Goal: Task Accomplishment & Management: Use online tool/utility

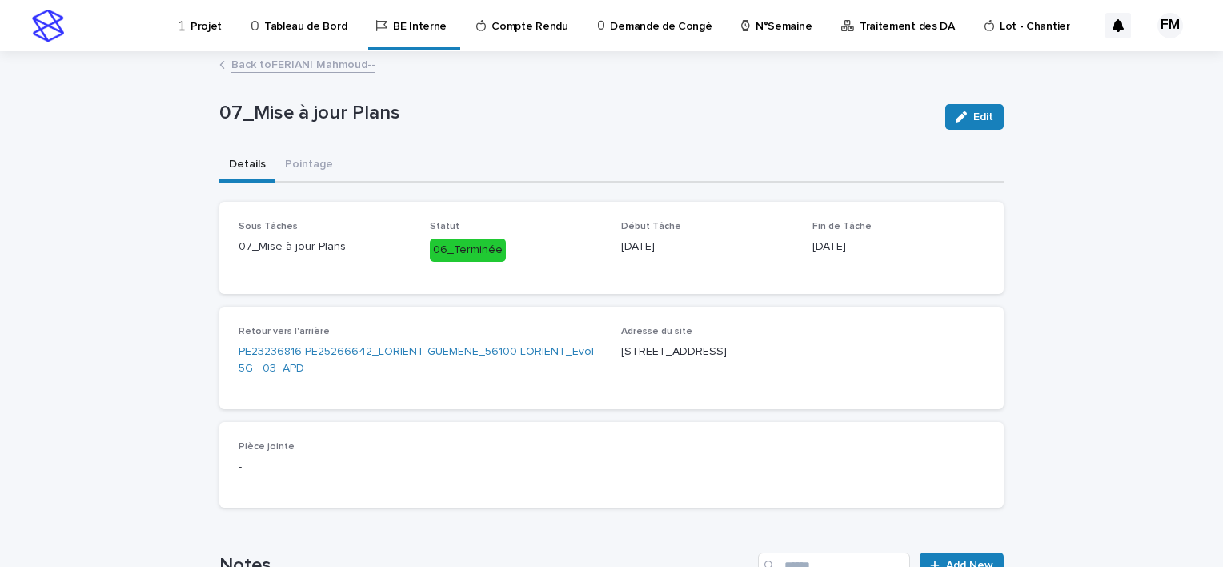
drag, startPoint x: 240, startPoint y: 23, endPoint x: 215, endPoint y: 32, distance: 26.3
click at [237, 26] on div "Projet Tableau de Bord BE Interne Compte Rendu Demande de Congé N°Semaine Trait…" at bounding box center [623, 25] width 921 height 50
click at [209, 31] on p "Projet" at bounding box center [206, 17] width 31 height 34
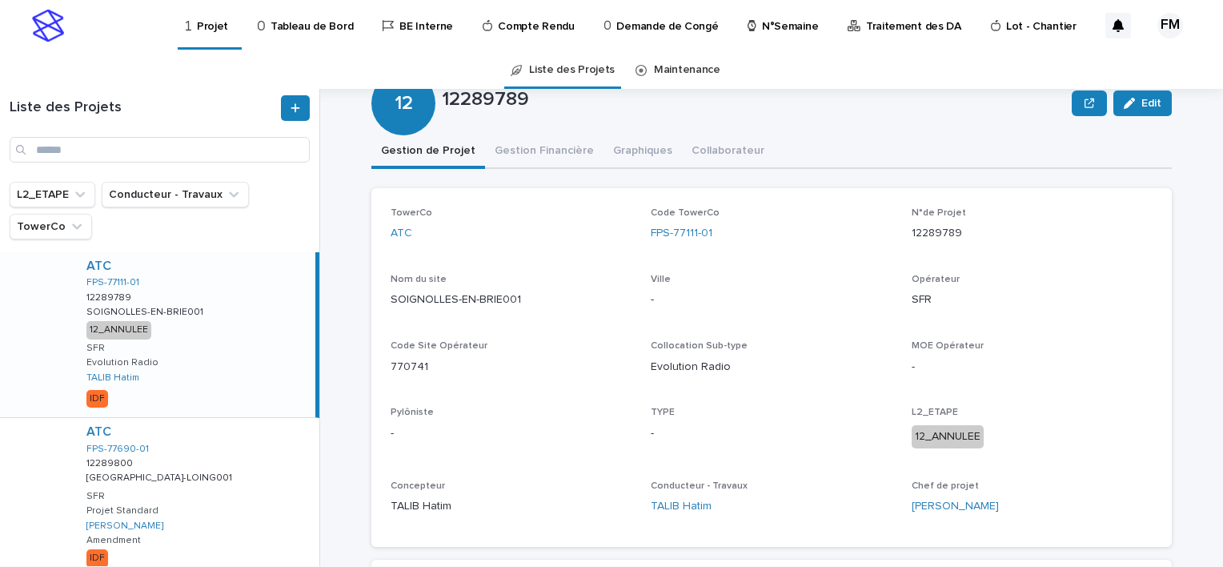
scroll to position [80, 0]
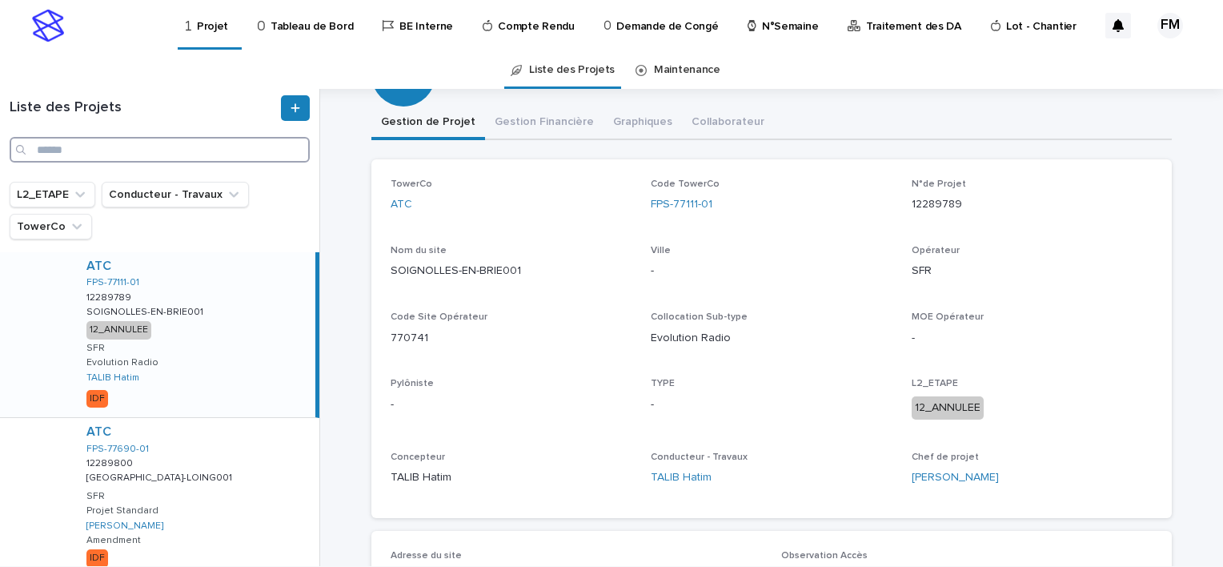
click at [189, 152] on input "Search" at bounding box center [160, 150] width 300 height 26
paste input "**********"
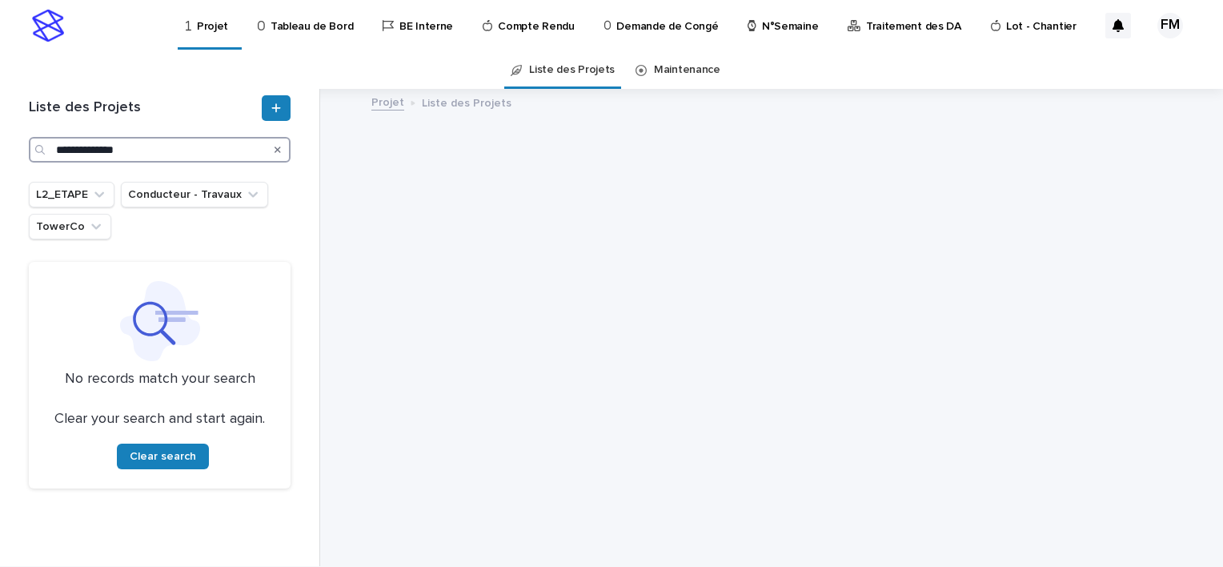
click at [66, 151] on input "**********" at bounding box center [160, 150] width 262 height 26
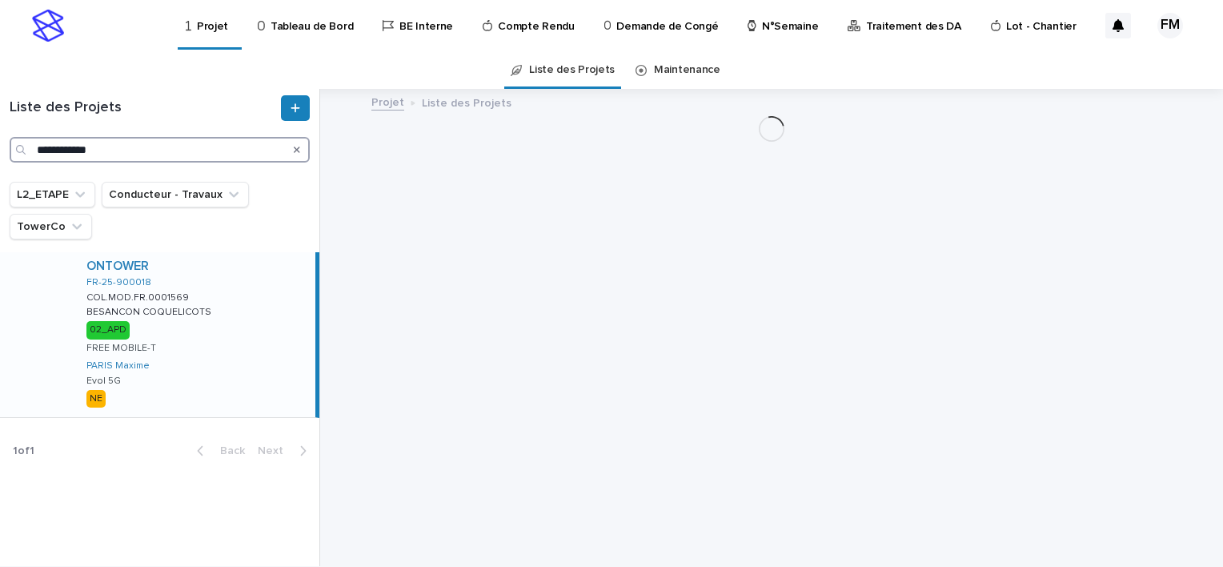
type input "**********"
click at [287, 303] on div "ONTOWER FR-25-900018 COL.MOD.FR.0001569 COL.MOD.FR.0001569 BESANCON COQUELICOTS…" at bounding box center [195, 334] width 242 height 165
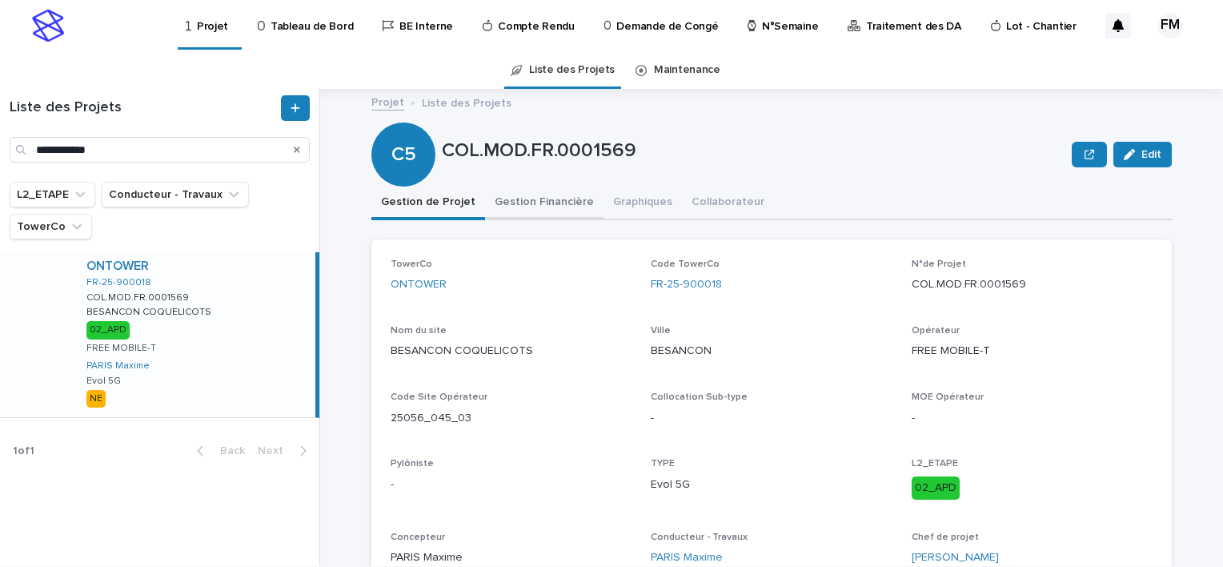
click at [573, 201] on button "Gestion Financière" at bounding box center [544, 204] width 118 height 34
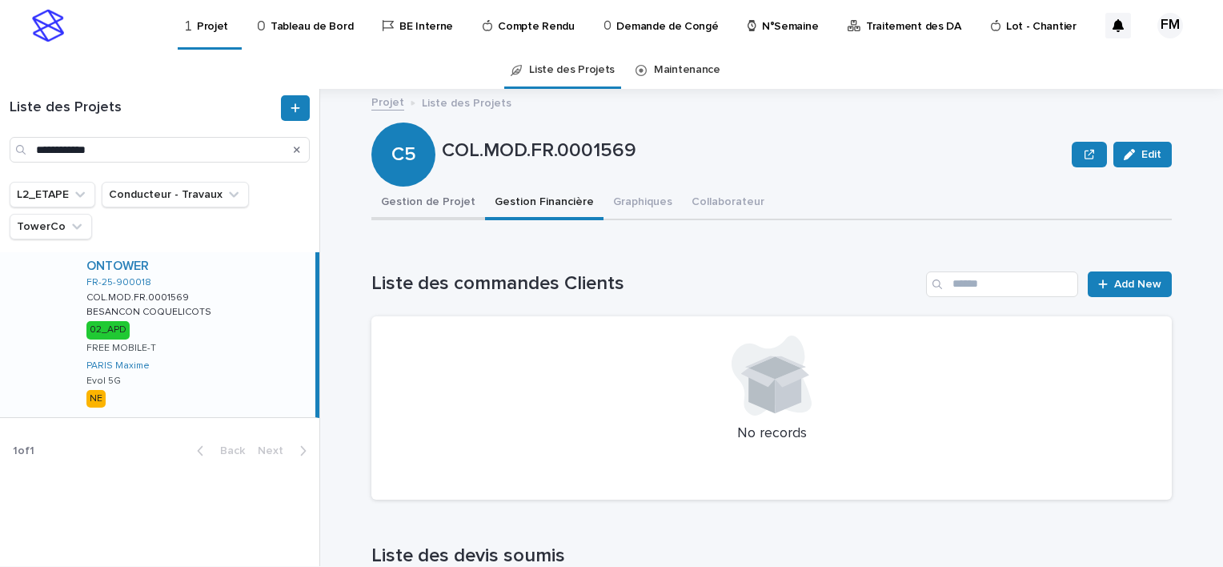
click at [443, 202] on button "Gestion de Projet" at bounding box center [428, 204] width 114 height 34
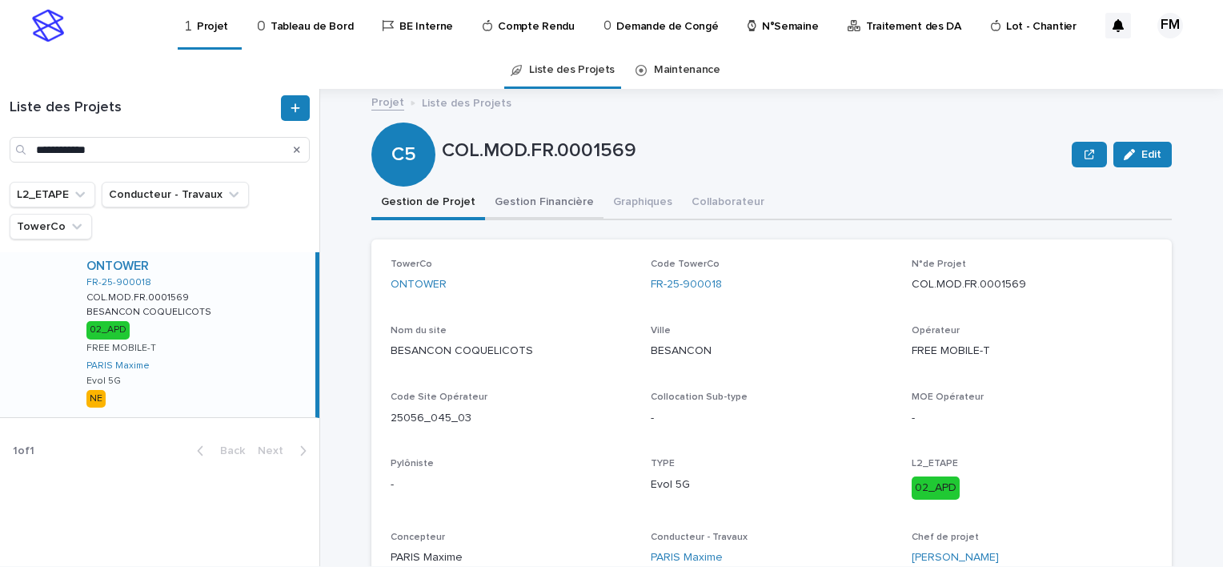
click at [539, 206] on button "Gestion Financière" at bounding box center [544, 204] width 118 height 34
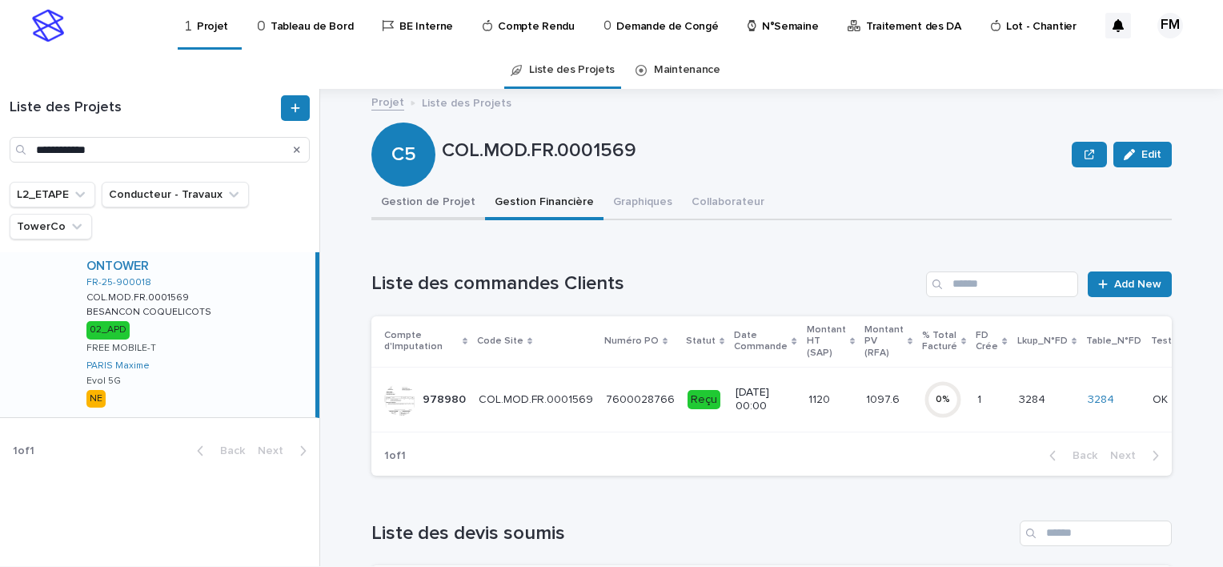
click at [447, 203] on button "Gestion de Projet" at bounding box center [428, 204] width 114 height 34
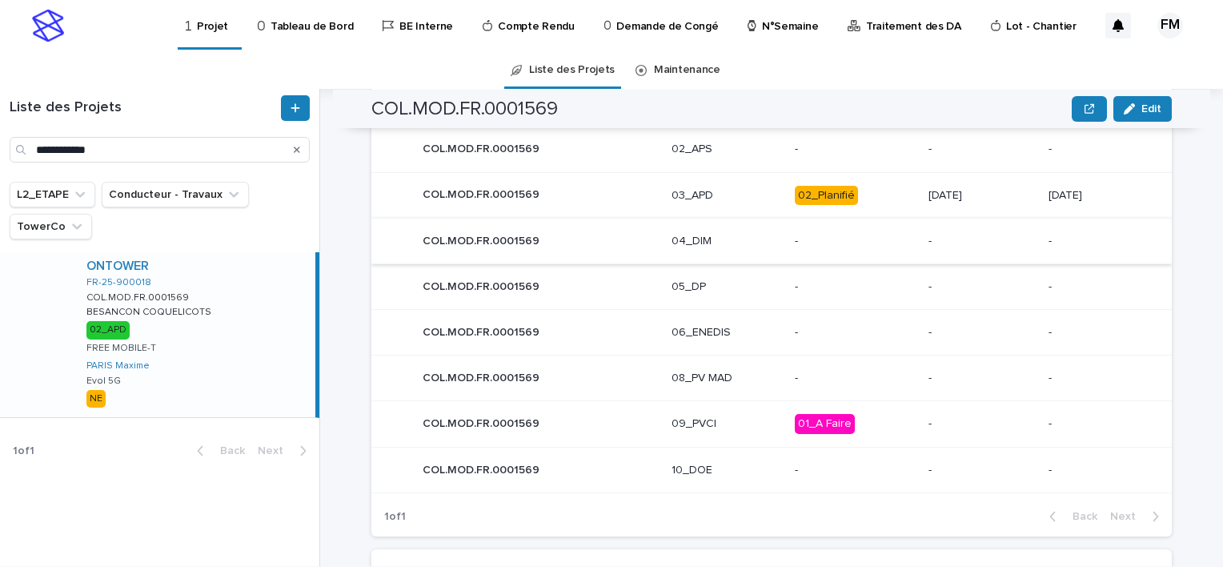
scroll to position [801, 0]
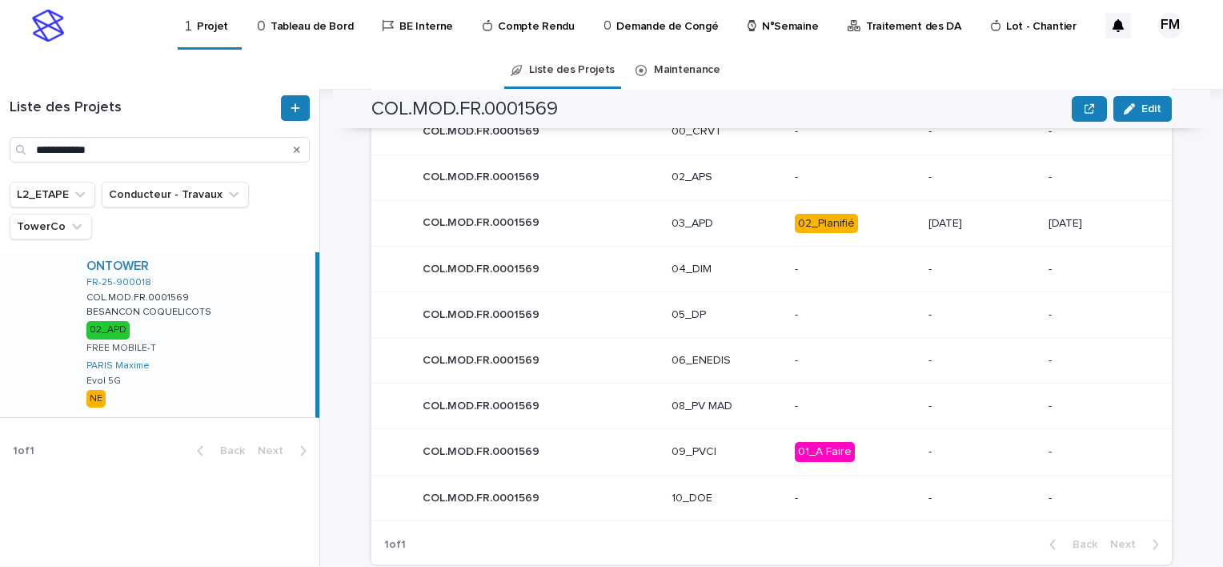
click at [870, 219] on p "02_Planifié" at bounding box center [855, 224] width 121 height 20
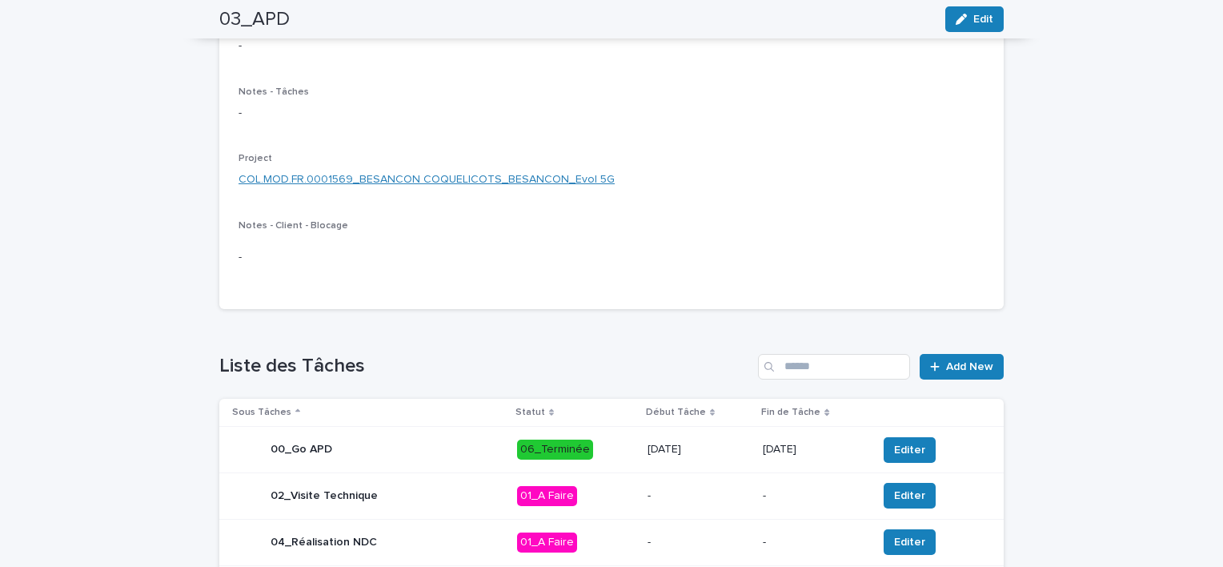
click at [500, 179] on link "COL.MOD.FR.0001569_BESANCON COQUELICOTS_BESANCON_Evol 5G" at bounding box center [427, 179] width 376 height 17
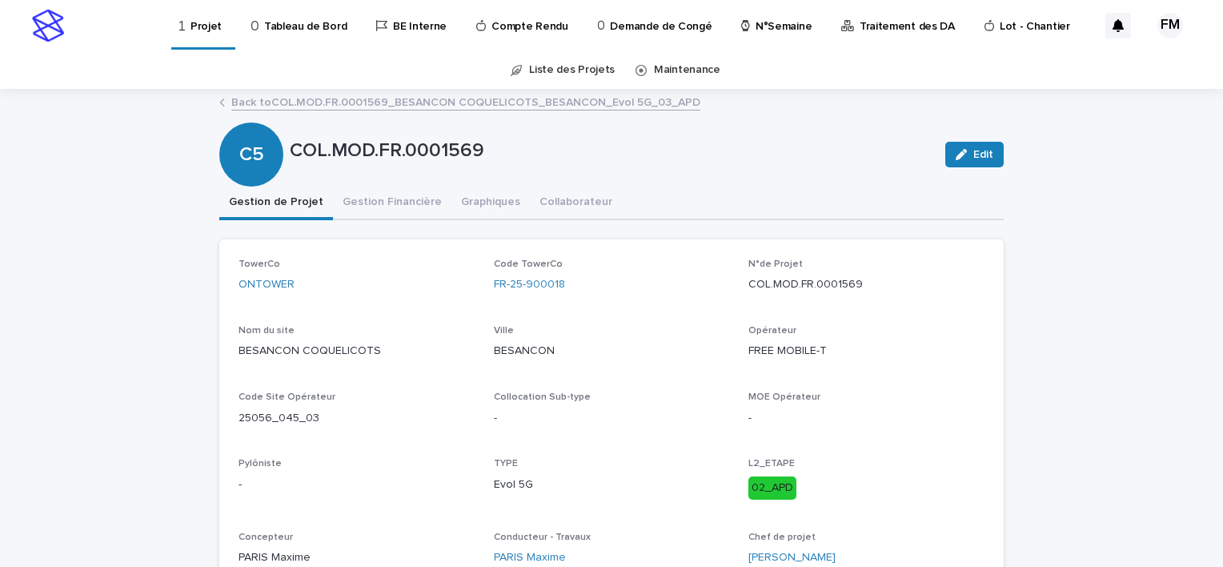
click at [281, 105] on link "Back to COL.MOD.FR.0001569_BESANCON COQUELICOTS_BESANCON_Evol 5G_03_APD" at bounding box center [465, 101] width 469 height 18
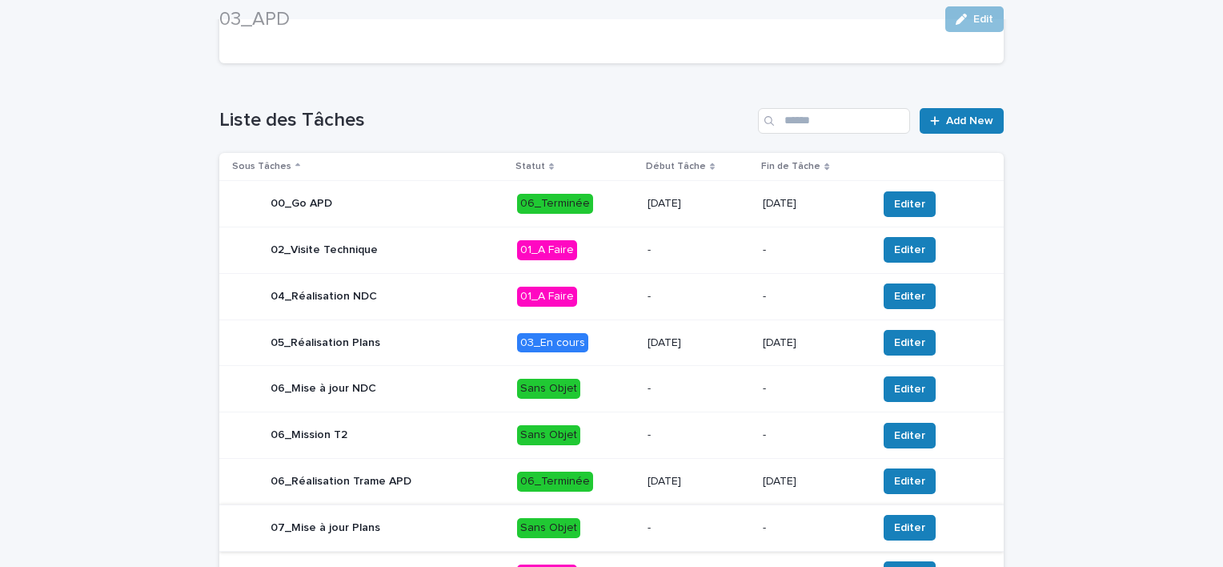
scroll to position [602, 0]
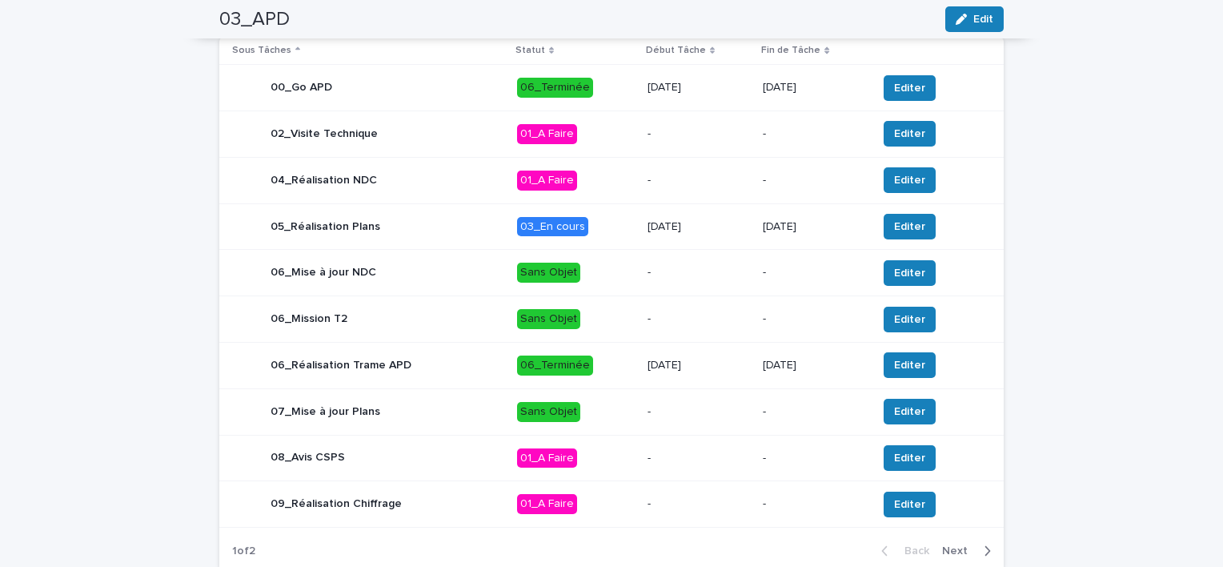
click at [634, 234] on td "03_En cours" at bounding box center [576, 226] width 130 height 46
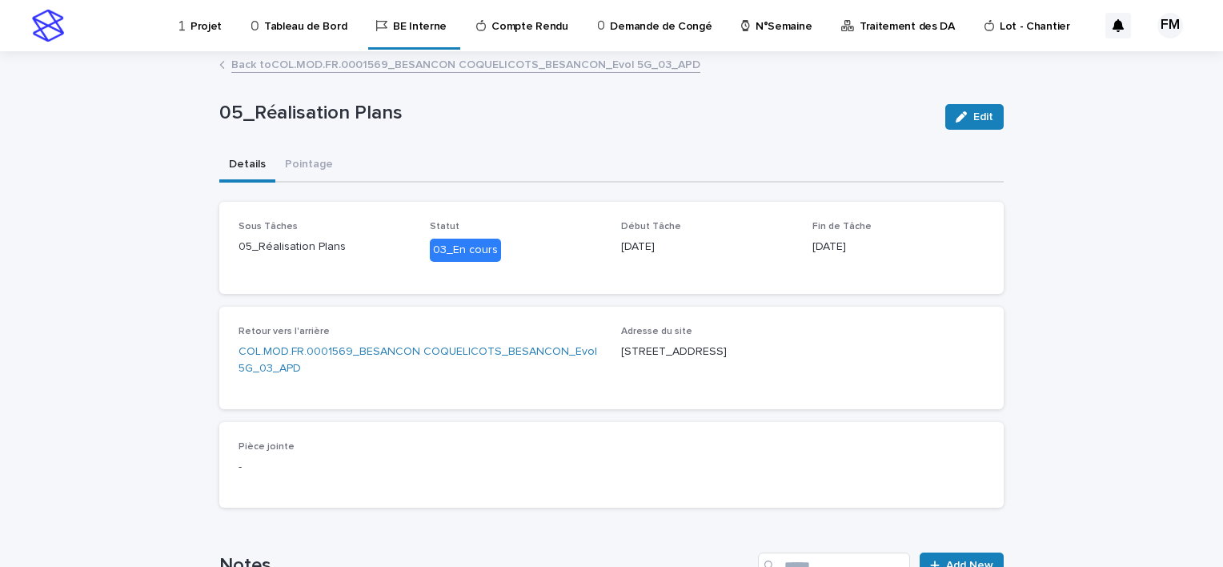
click at [564, 70] on link "Back to COL.MOD.FR.0001569_BESANCON COQUELICOTS_BESANCON_Evol 5G_03_APD" at bounding box center [465, 63] width 469 height 18
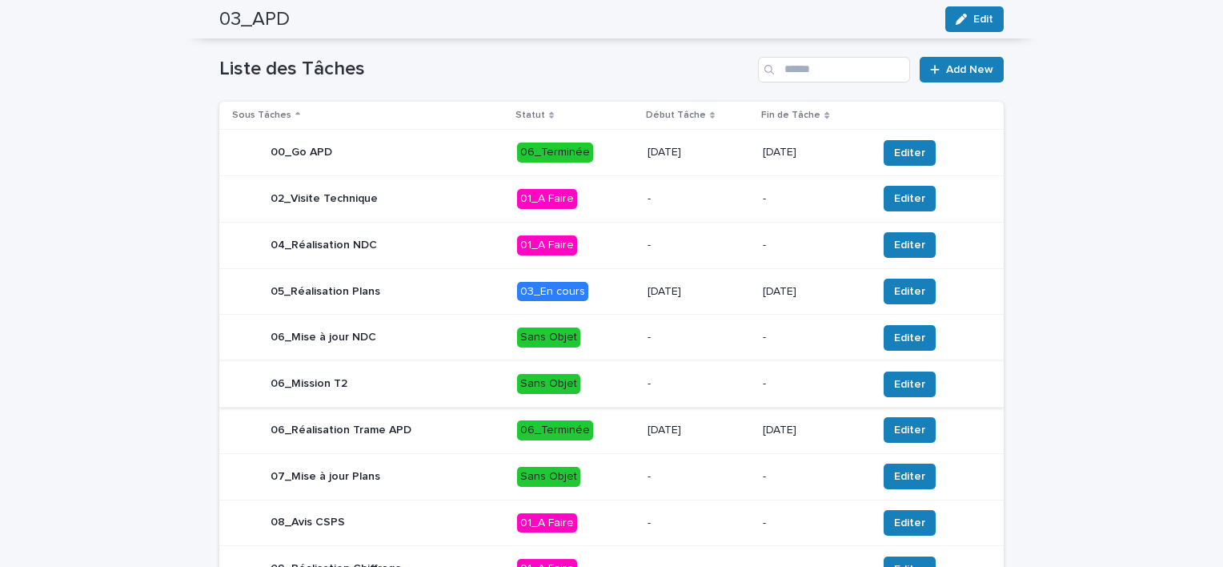
scroll to position [617, 0]
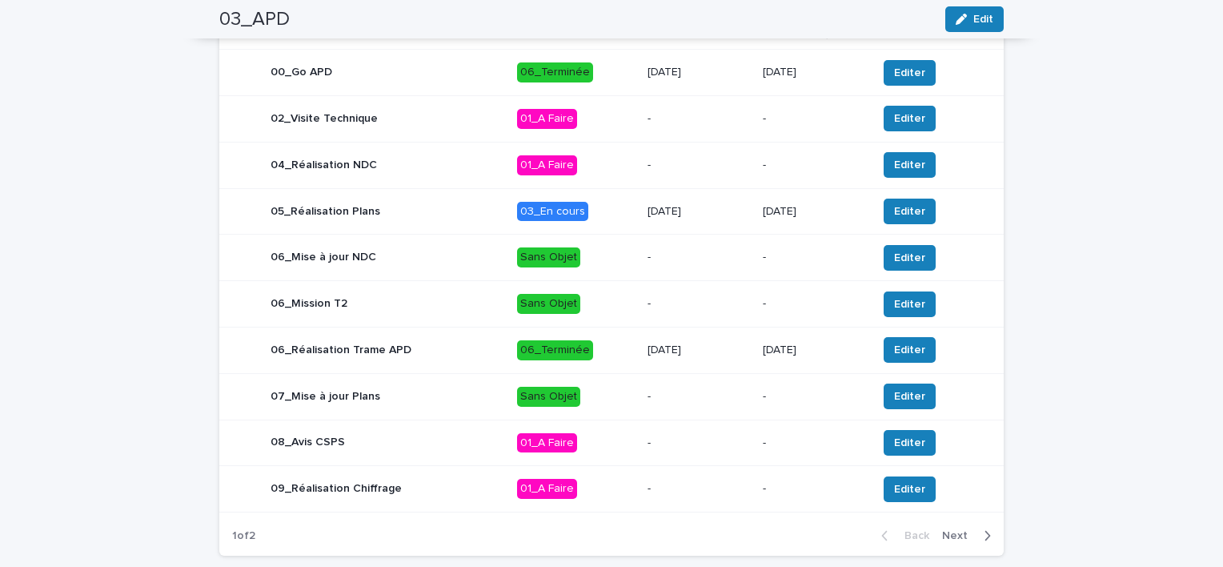
click at [592, 361] on div "06_Terminée" at bounding box center [576, 350] width 118 height 33
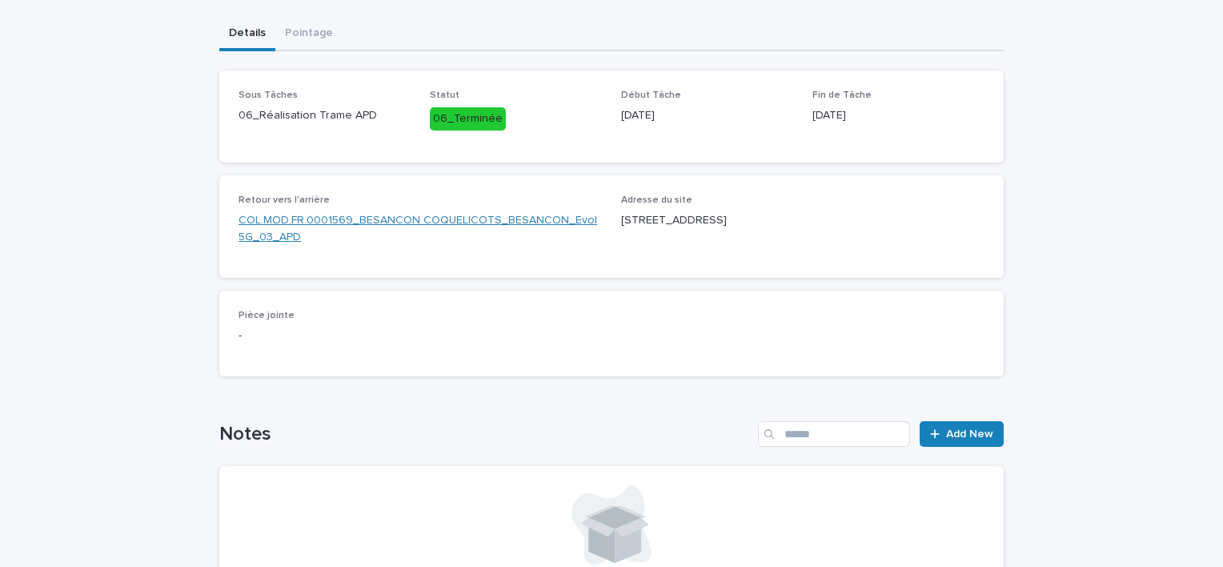
scroll to position [160, 0]
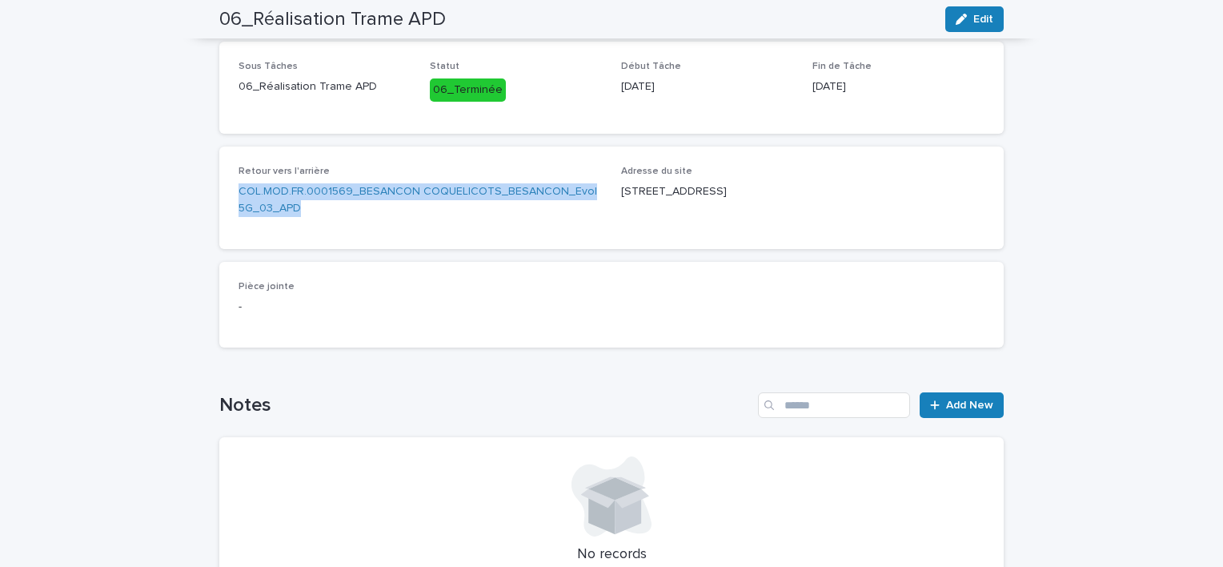
drag, startPoint x: 313, startPoint y: 218, endPoint x: 225, endPoint y: 193, distance: 91.5
click at [225, 193] on div "Retour vers l'arrière COL.MOD.FR.0001569_BESANCON COQUELICOTS_BESANCON_Evol 5G_…" at bounding box center [611, 197] width 785 height 102
copy link "COL.MOD.FR.0001569_BESANCON COQUELICOTS_BESANCON_Evol 5G_03_APD"
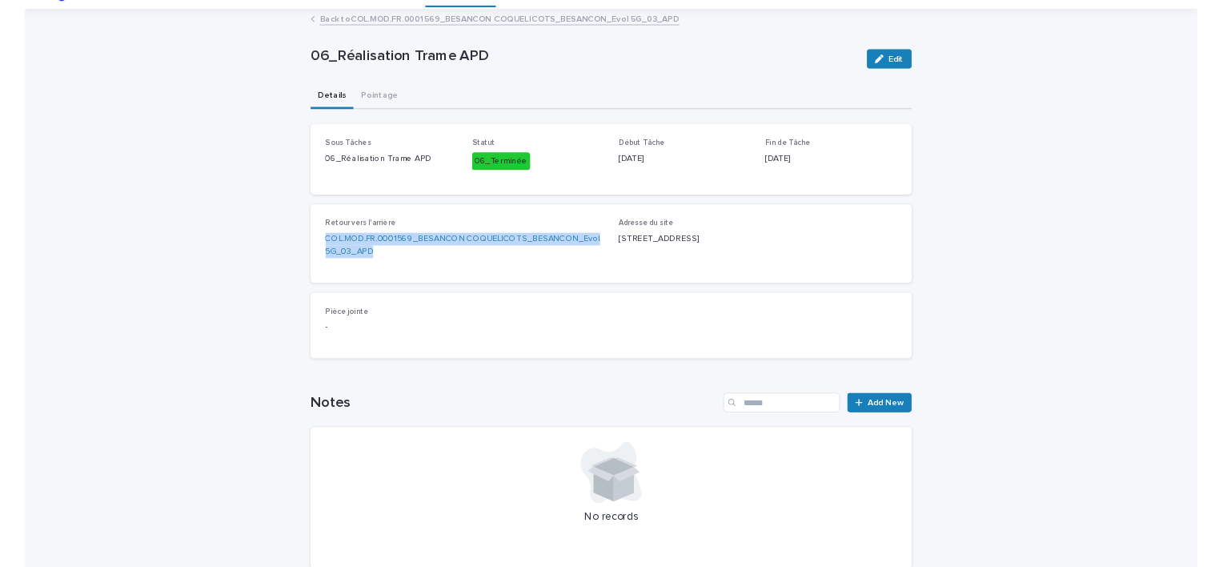
scroll to position [0, 0]
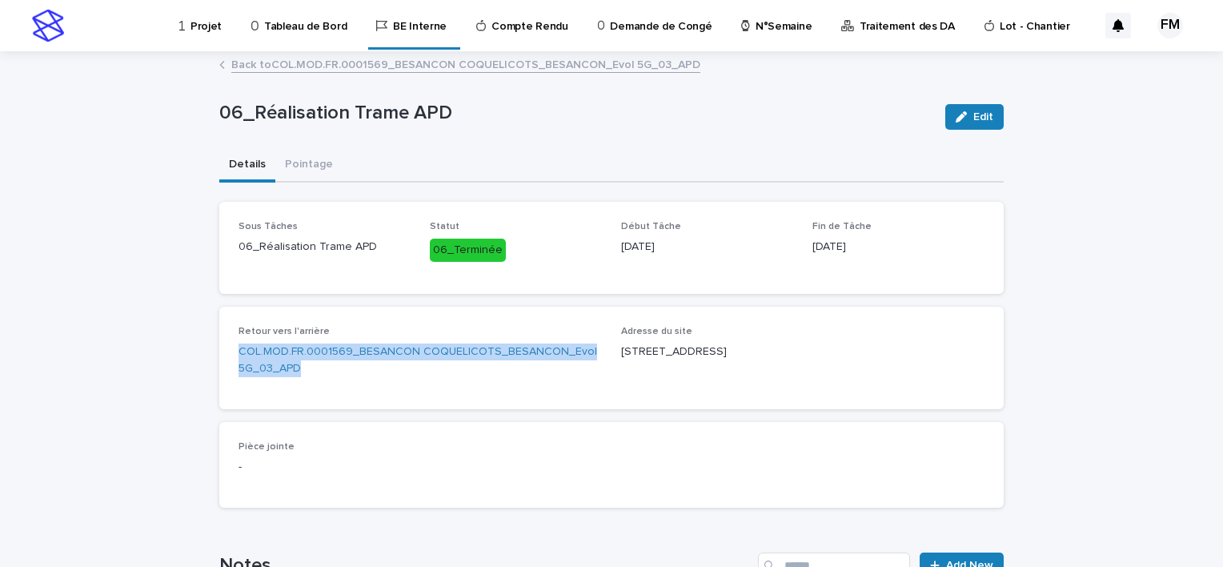
click at [307, 22] on p "Tableau de Bord" at bounding box center [305, 17] width 82 height 34
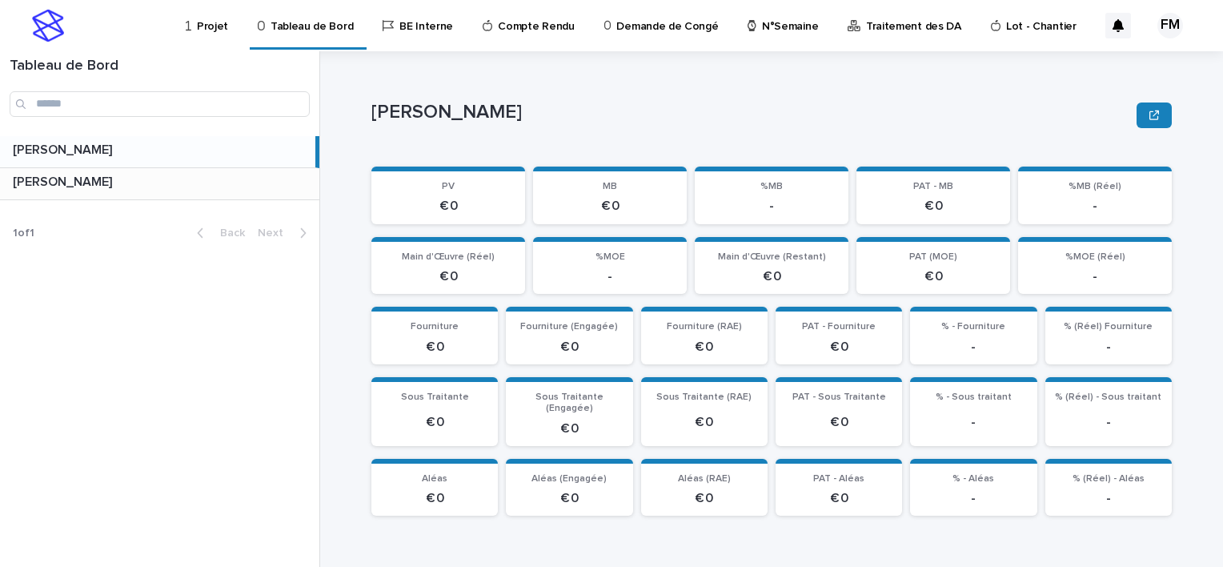
click at [205, 183] on p at bounding box center [163, 182] width 300 height 15
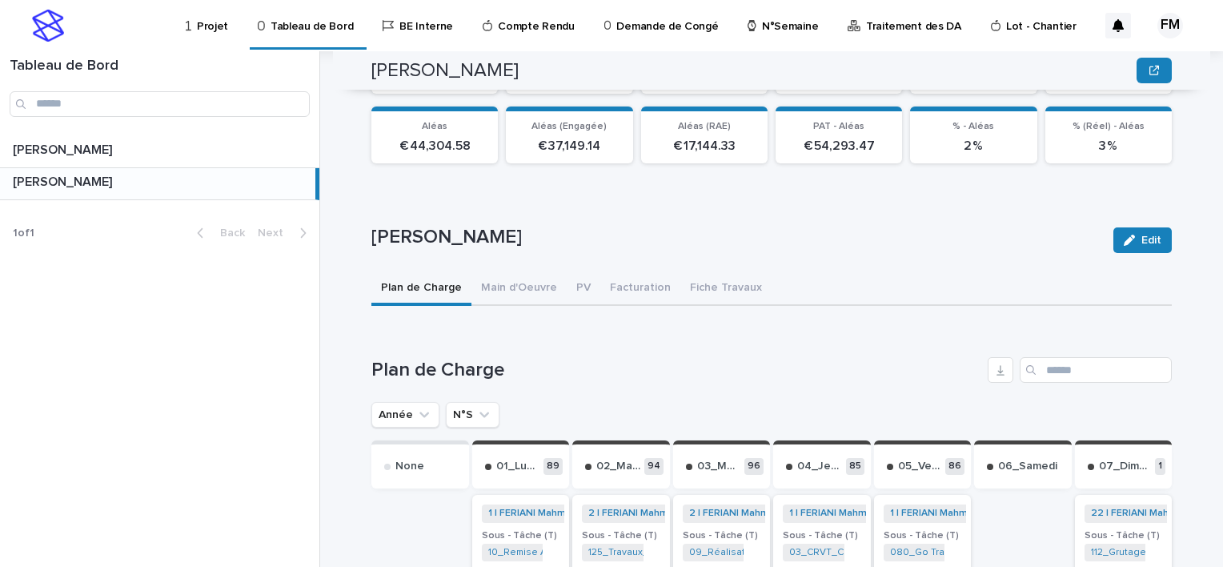
scroll to position [352, 0]
click at [480, 407] on icon "N°S" at bounding box center [484, 415] width 16 height 16
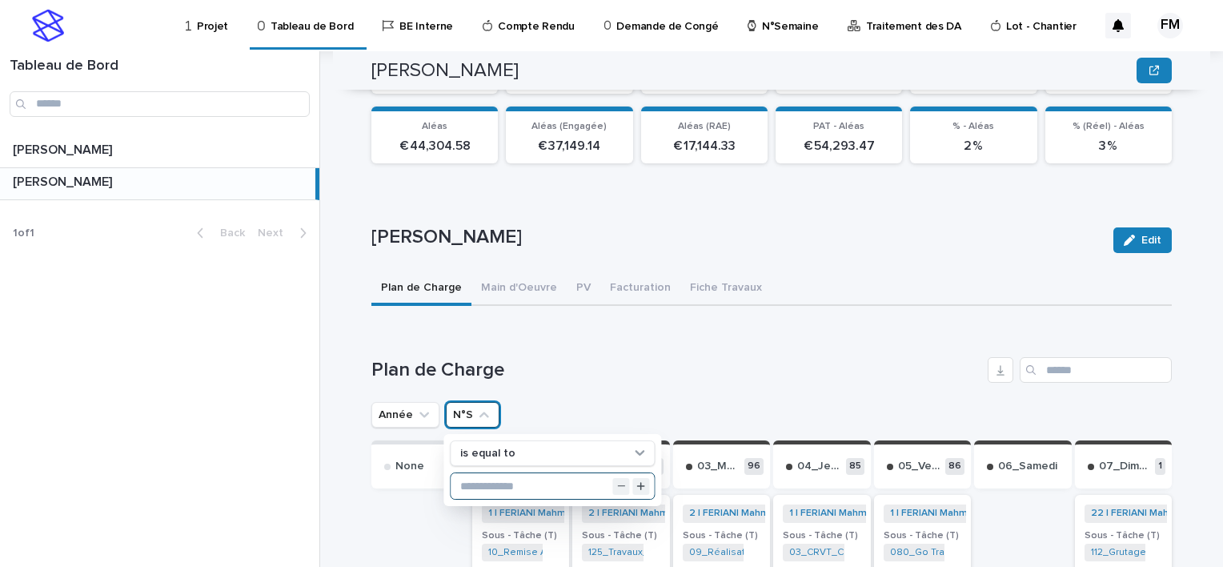
click at [522, 474] on input "text" at bounding box center [552, 486] width 203 height 26
type input "**"
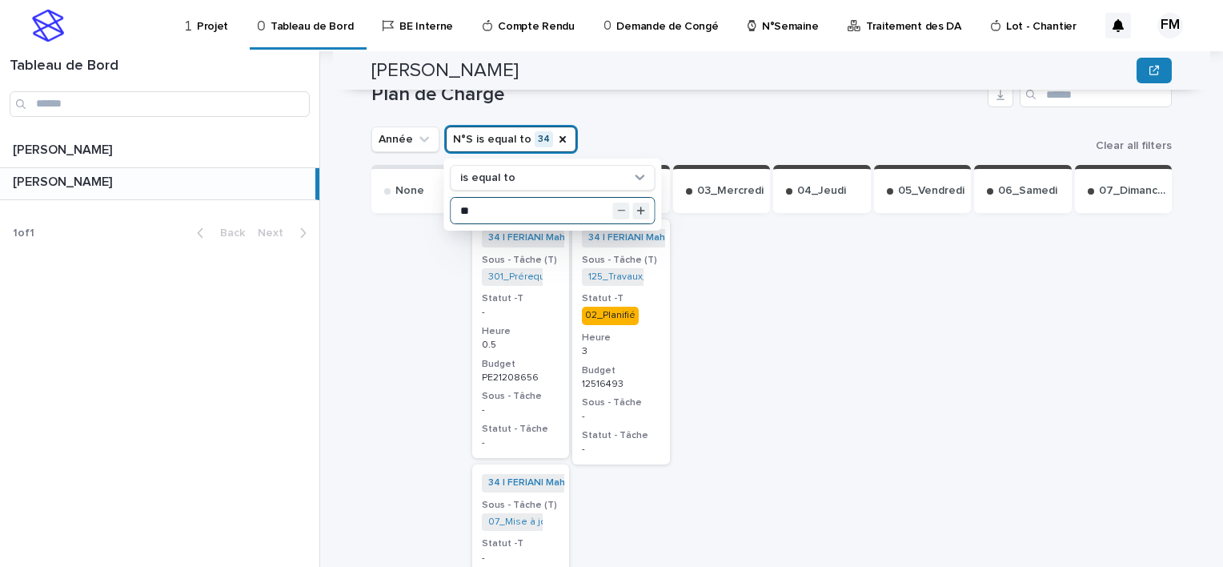
scroll to position [672, 0]
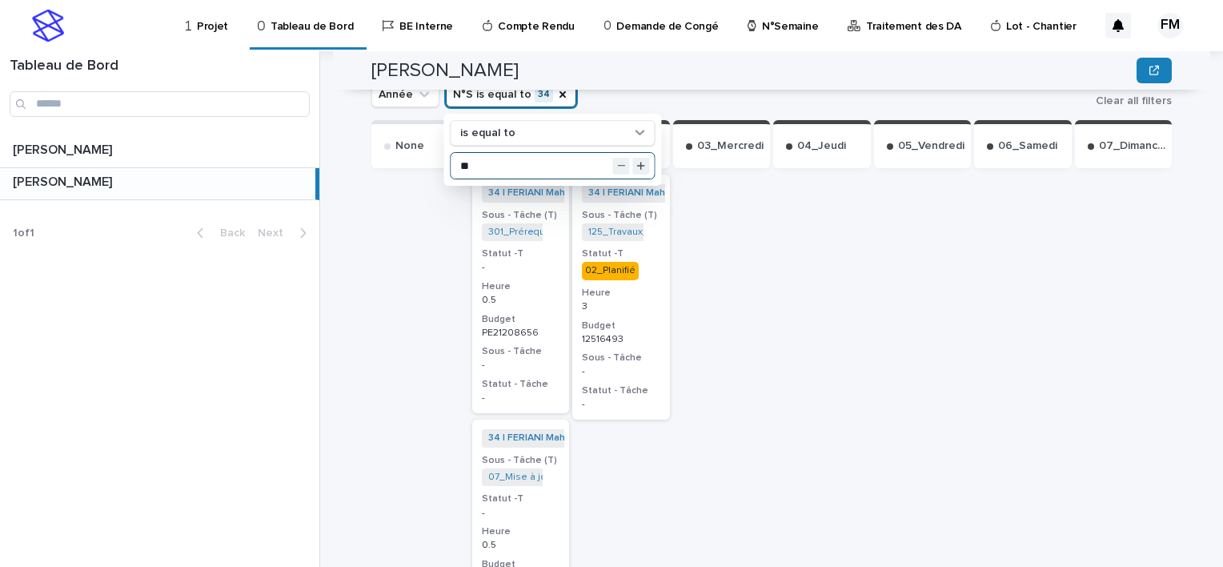
click at [637, 334] on p "12516493" at bounding box center [621, 339] width 78 height 11
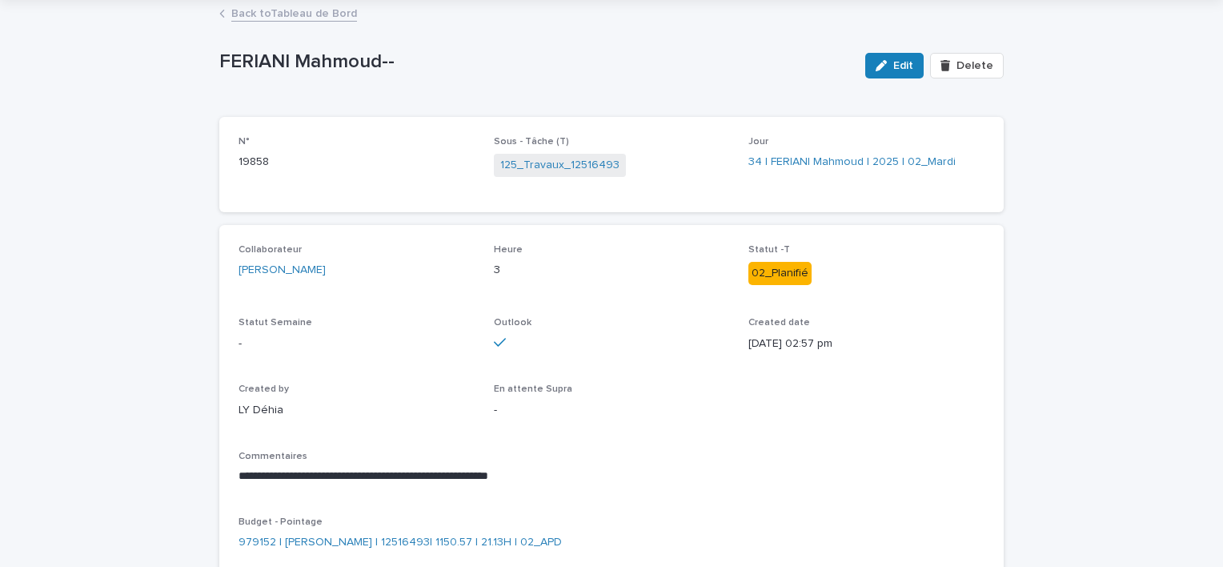
scroll to position [84, 0]
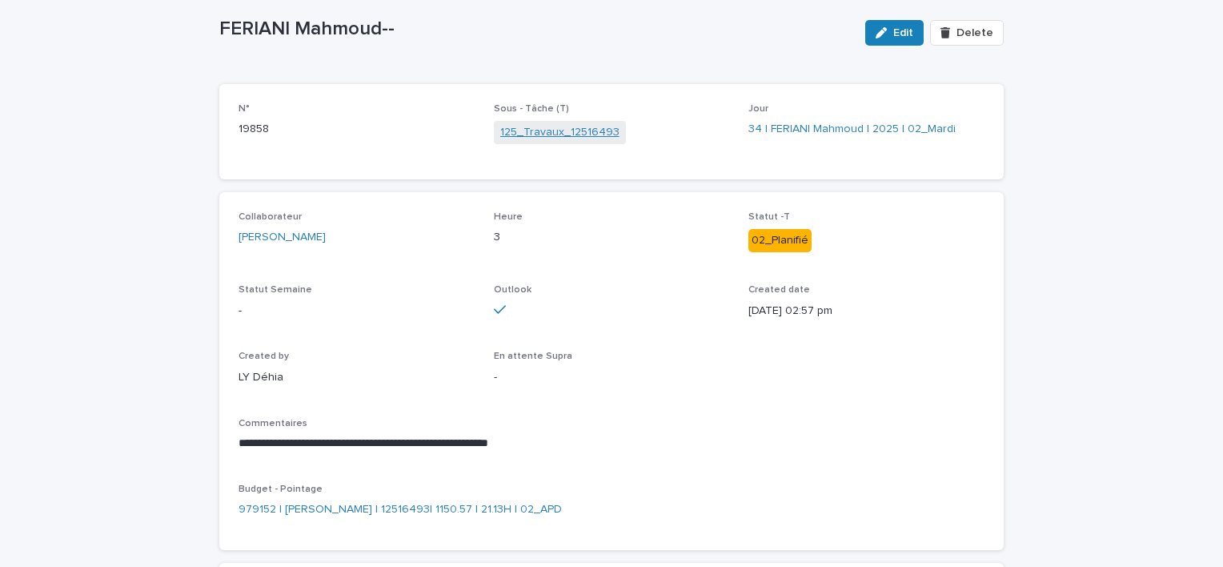
click at [591, 139] on link "125_Travaux_12516493" at bounding box center [559, 132] width 119 height 17
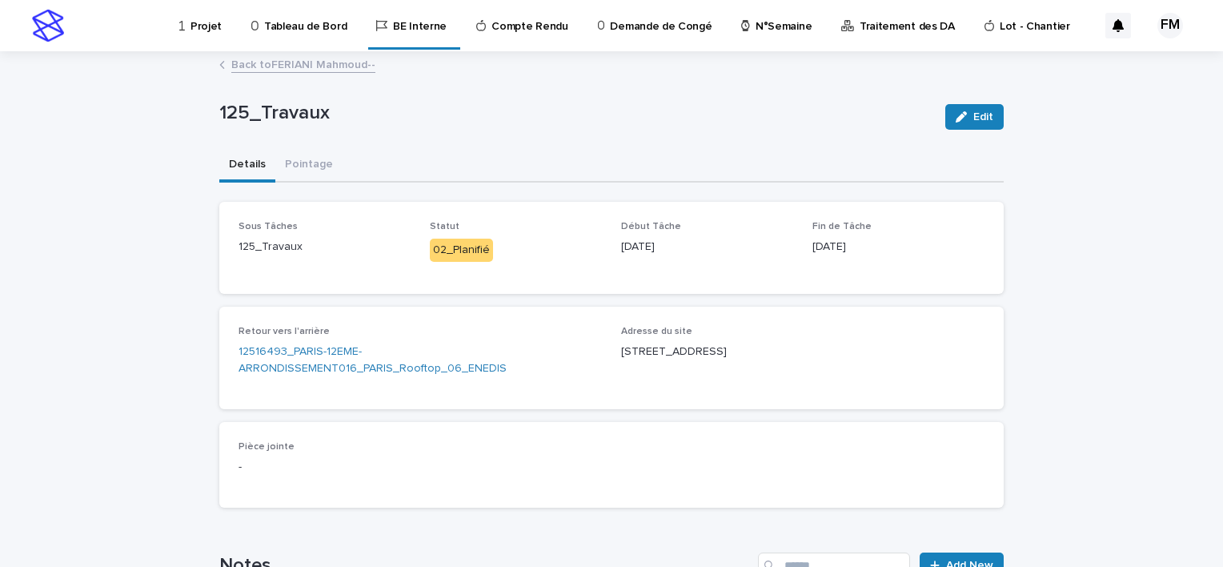
click at [714, 349] on p "[STREET_ADDRESS]" at bounding box center [802, 351] width 363 height 17
copy div "[STREET_ADDRESS] 12 Loading... Saving…"
click at [256, 68] on link "Back to [PERSON_NAME]--" at bounding box center [303, 63] width 144 height 18
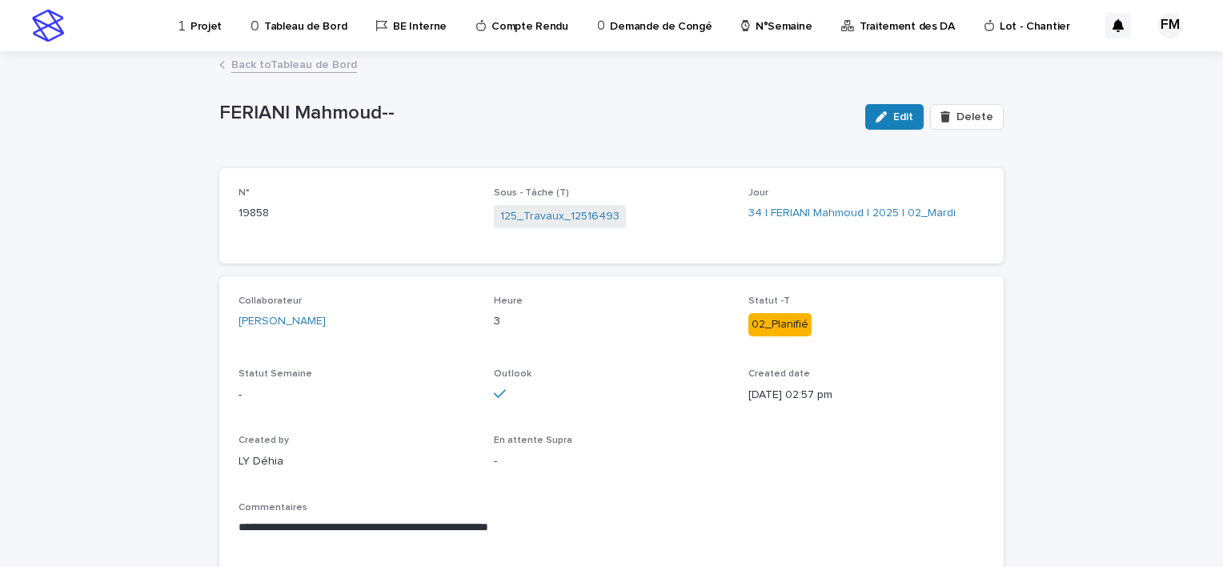
click at [307, 56] on link "Back to Tableau de Bord" at bounding box center [294, 63] width 126 height 18
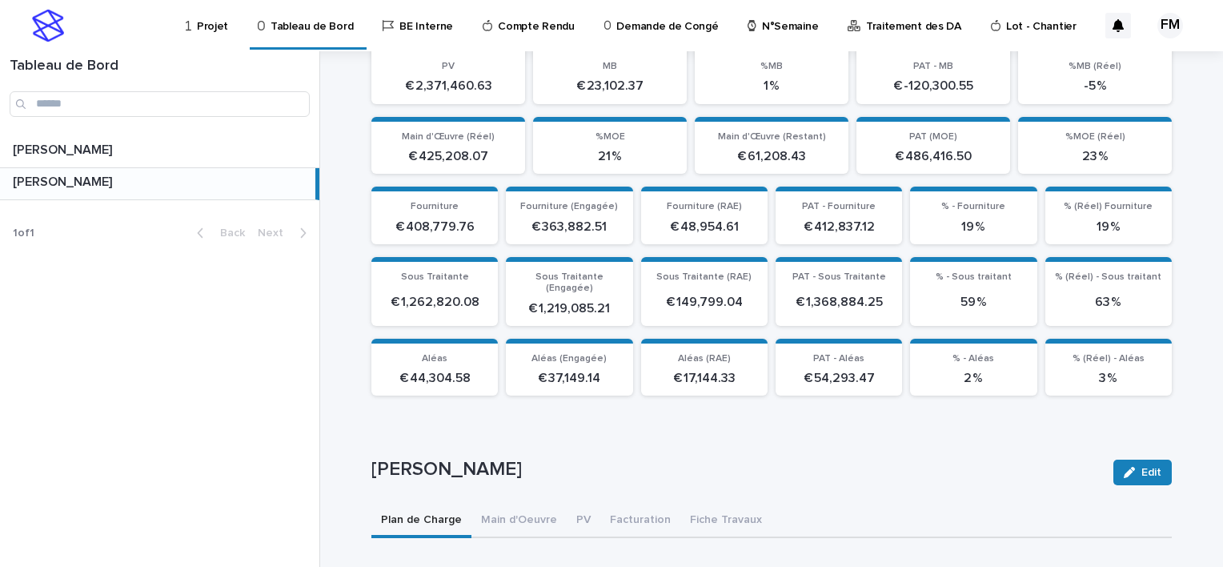
scroll to position [320, 0]
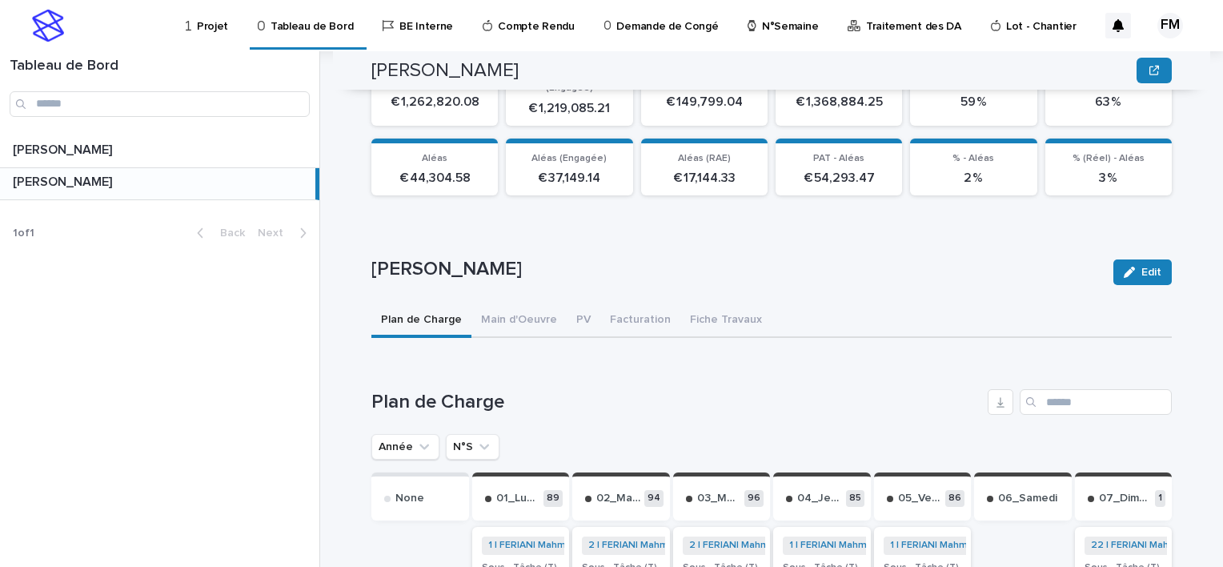
click at [477, 439] on icon "N°S" at bounding box center [484, 447] width 16 height 16
click at [476, 439] on icon "N°S" at bounding box center [484, 447] width 16 height 16
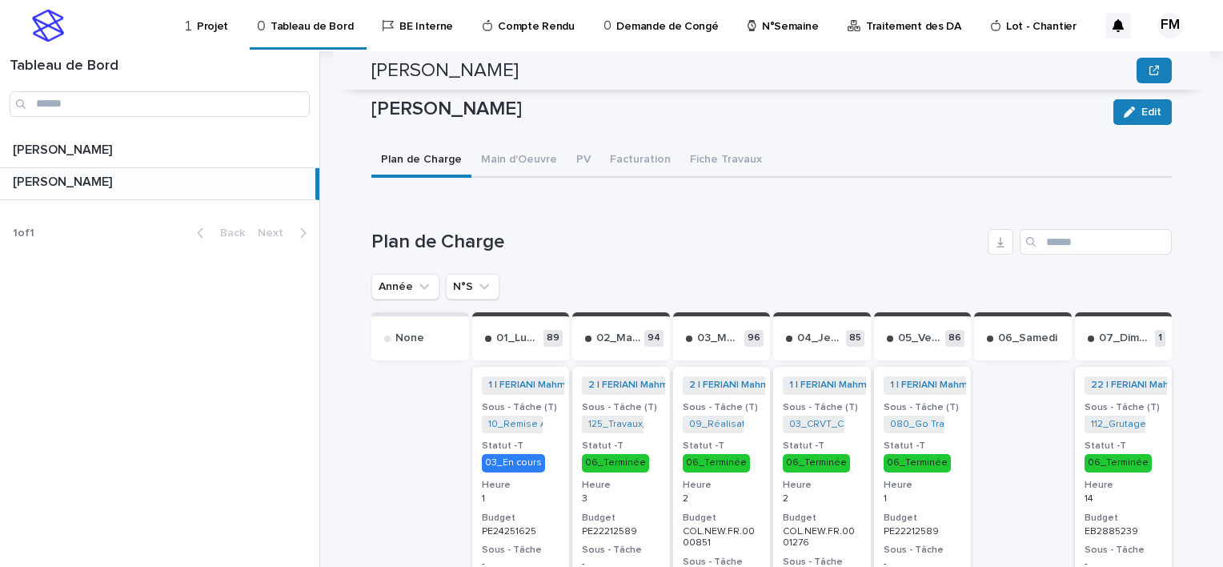
scroll to position [560, 0]
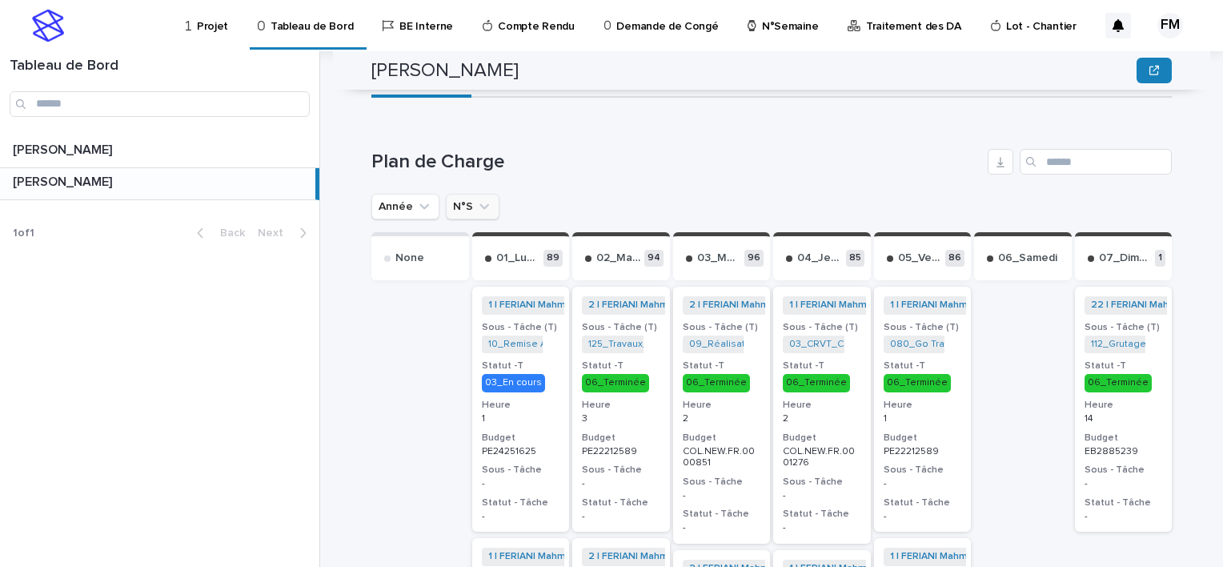
click at [468, 194] on button "N°S" at bounding box center [473, 207] width 54 height 26
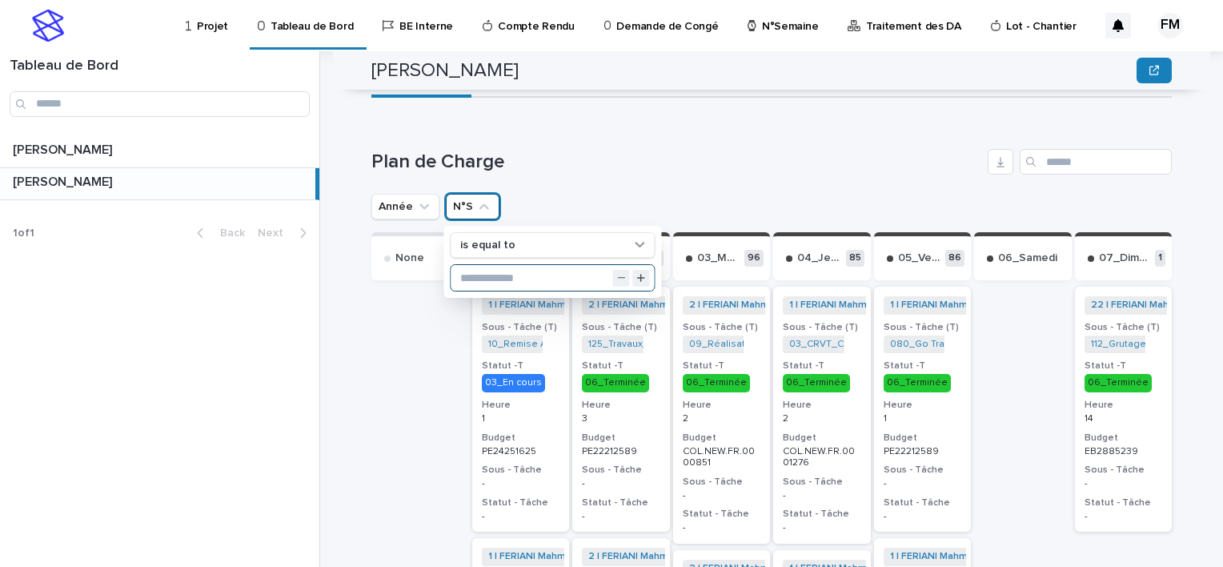
click at [486, 265] on input "text" at bounding box center [552, 278] width 203 height 26
type input "**"
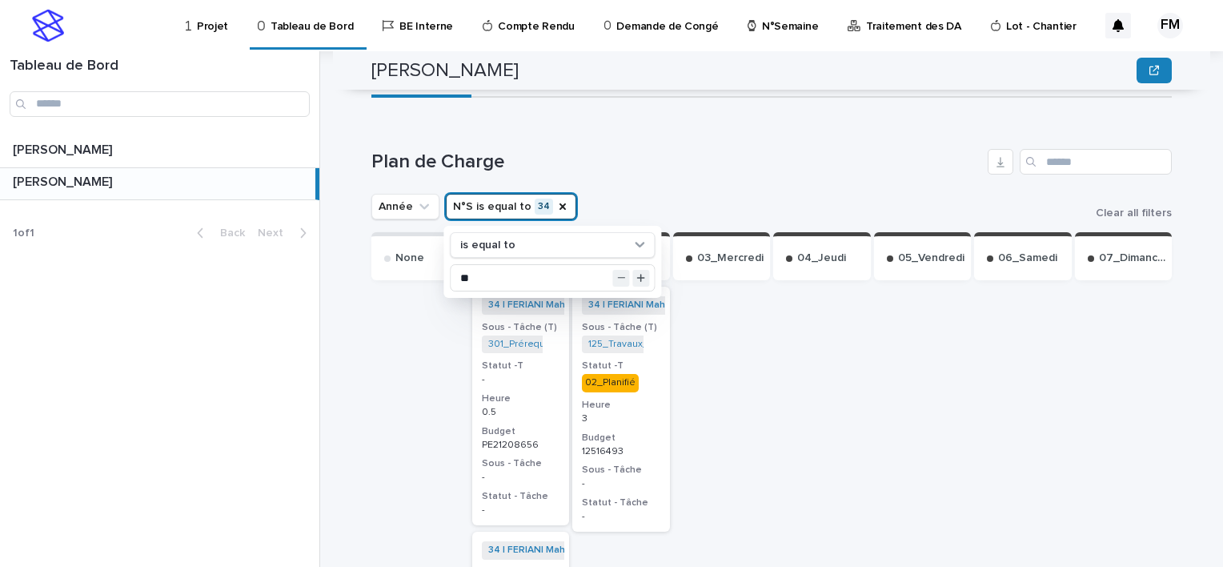
click at [887, 413] on div at bounding box center [923, 575] width 98 height 585
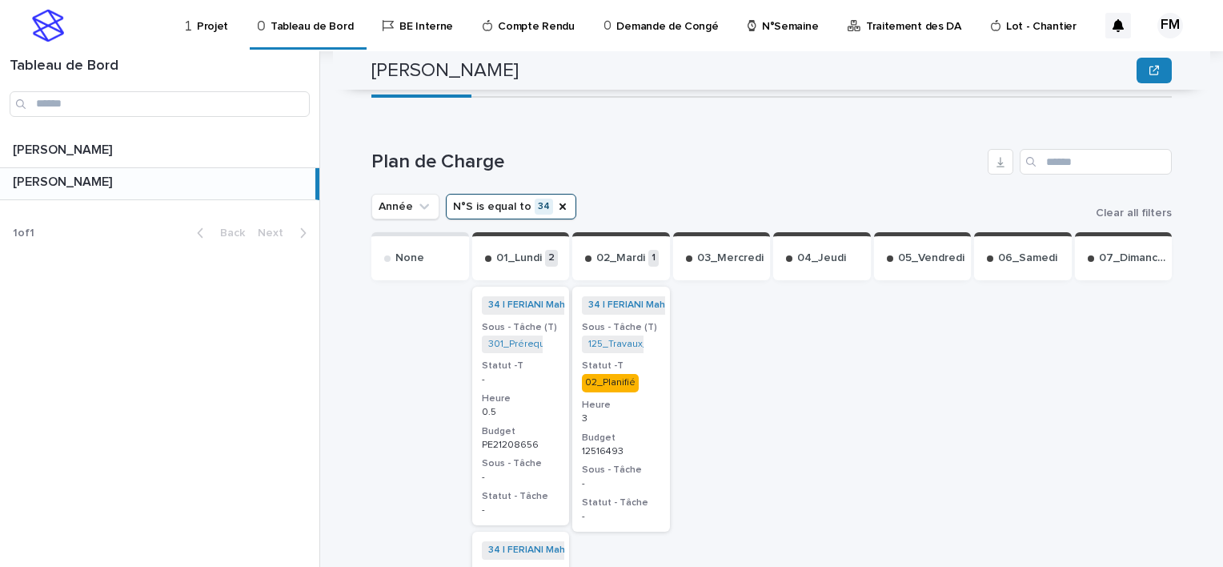
click at [545, 403] on div "0.5" at bounding box center [521, 410] width 78 height 14
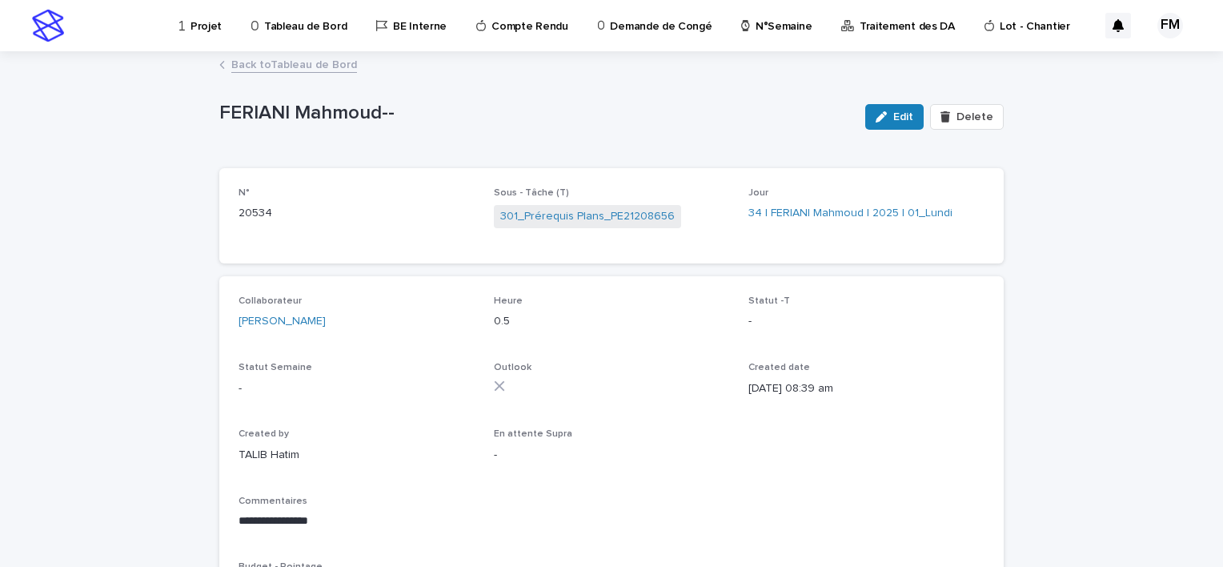
scroll to position [80, 0]
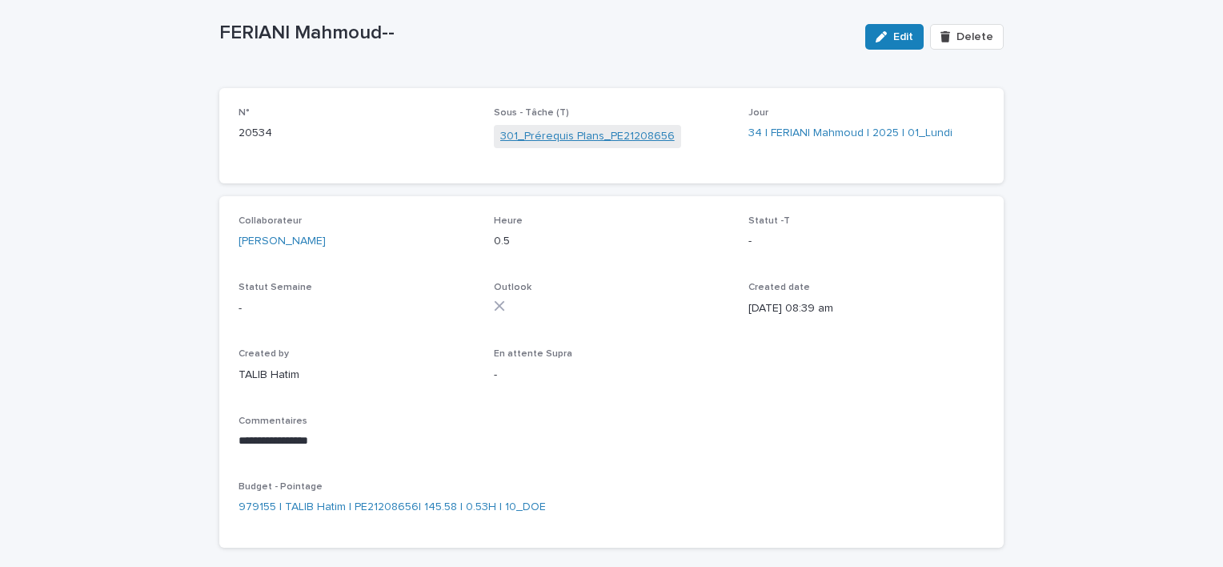
click at [607, 134] on link "301_Prérequis Plans_PE21208656" at bounding box center [587, 136] width 175 height 17
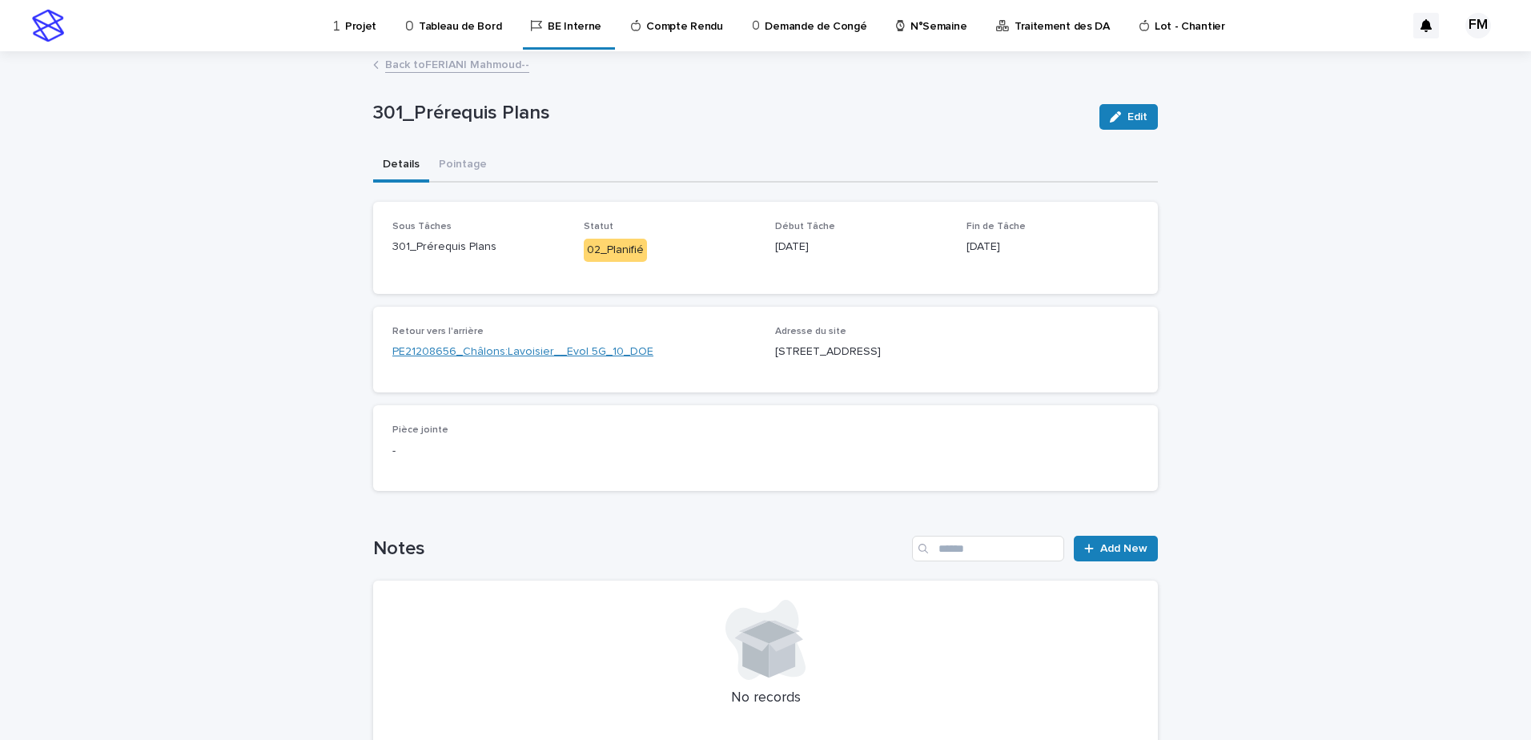
click at [473, 355] on link "PE21208656_Châlons:Lavoisier__Evol 5G_10_DOE" at bounding box center [522, 351] width 261 height 17
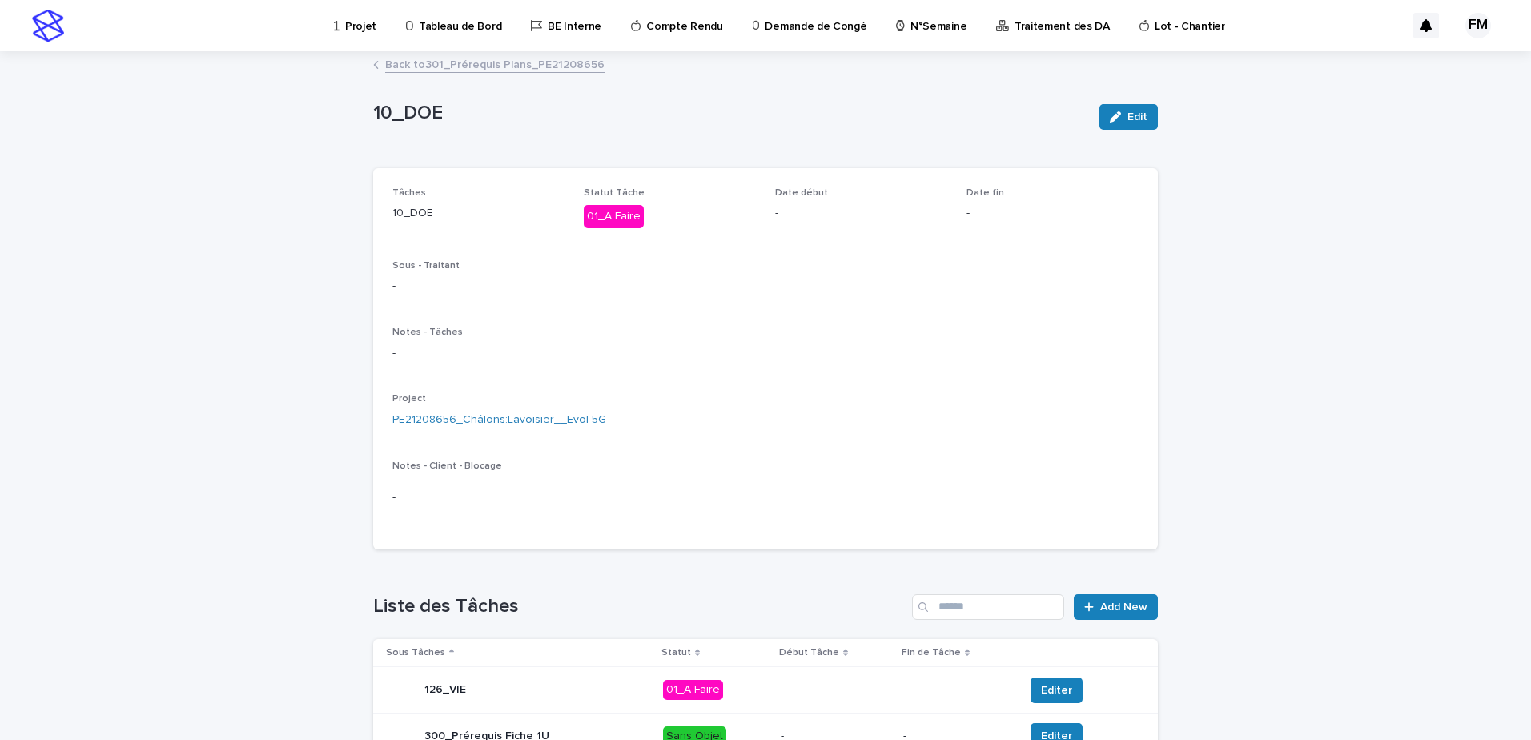
click at [484, 416] on link "PE21208656_Châlons:Lavoisier__Evol 5G" at bounding box center [499, 419] width 214 height 17
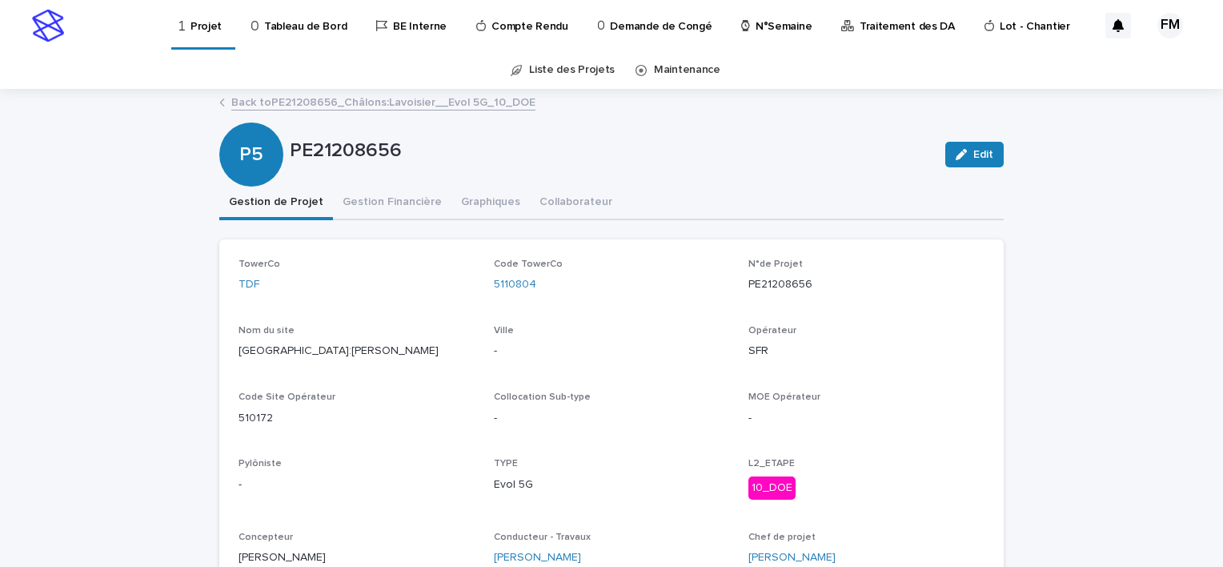
click at [269, 343] on p "[GEOGRAPHIC_DATA]:[PERSON_NAME]" at bounding box center [357, 351] width 236 height 17
click at [266, 347] on p "[GEOGRAPHIC_DATA]:[PERSON_NAME]" at bounding box center [357, 351] width 236 height 17
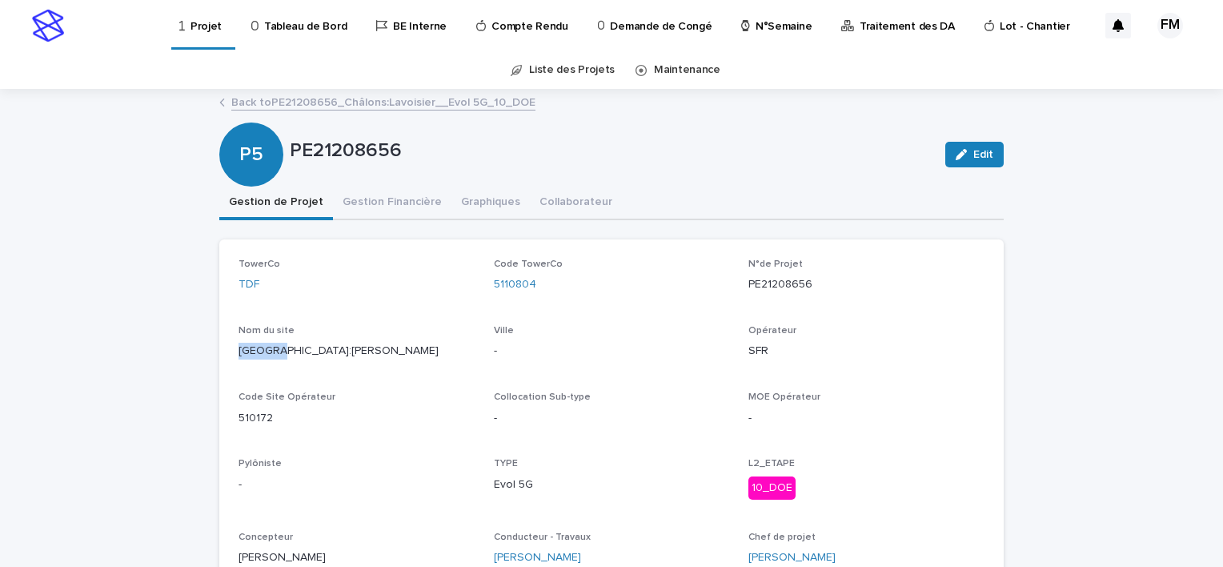
click at [268, 347] on p "[GEOGRAPHIC_DATA]:[PERSON_NAME]" at bounding box center [357, 351] width 236 height 17
click at [758, 282] on p "PE21208656" at bounding box center [866, 284] width 236 height 17
click at [759, 286] on p "PE21208656" at bounding box center [866, 284] width 236 height 17
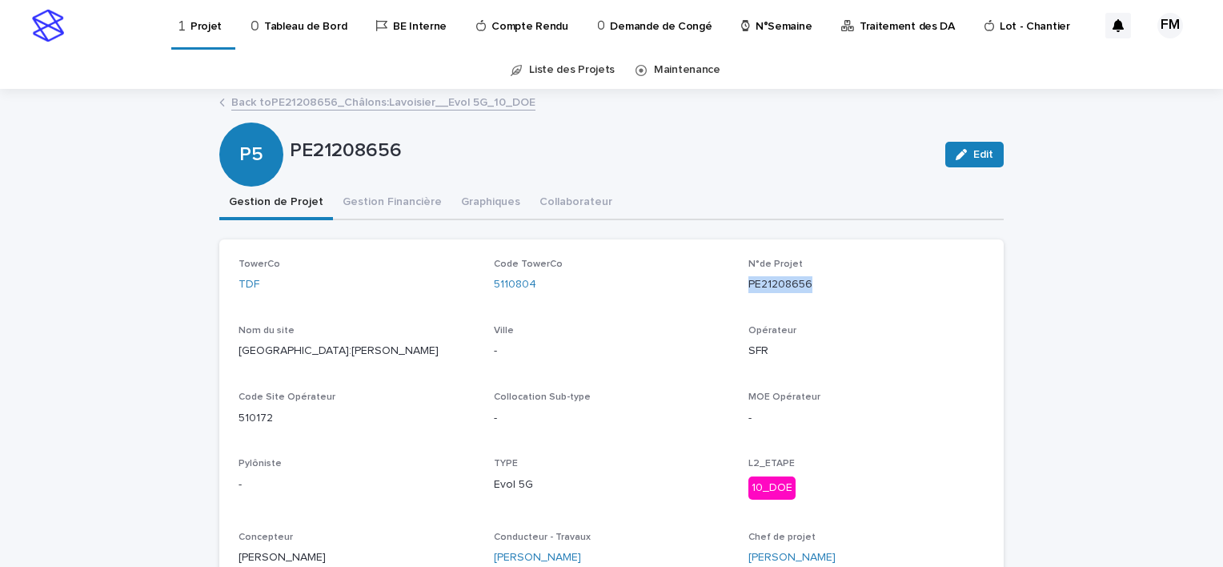
click at [761, 288] on p "PE21208656" at bounding box center [866, 284] width 236 height 17
click at [765, 291] on p "PE21208656" at bounding box center [866, 284] width 236 height 17
click at [767, 285] on p "PE21208656" at bounding box center [866, 284] width 236 height 17
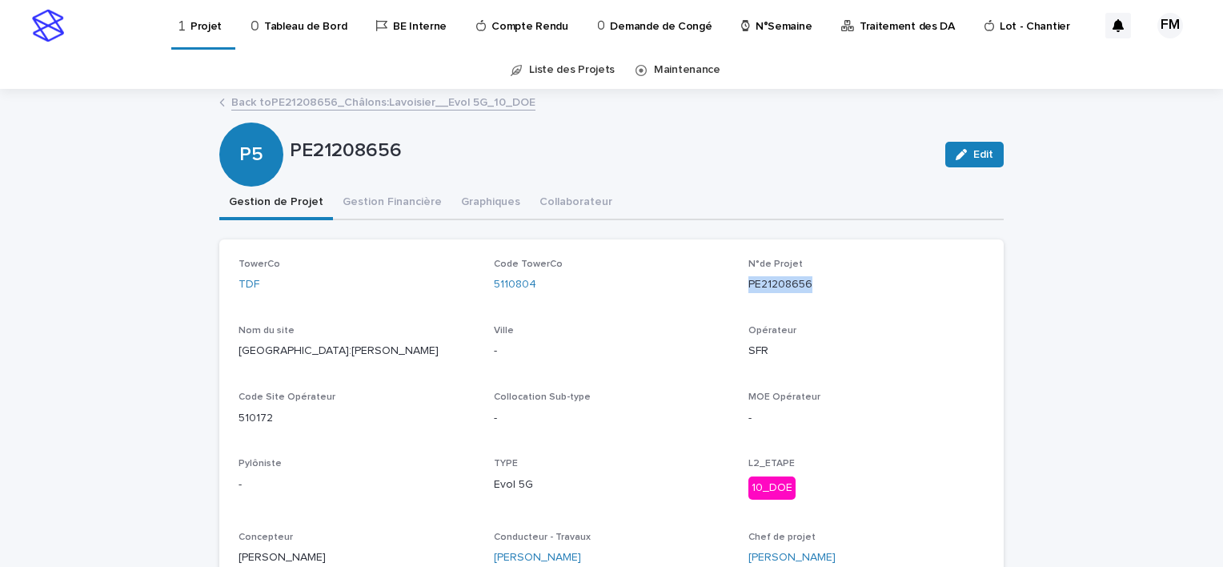
copy p "PE21208656"
click at [294, 32] on p "Tableau de Bord" at bounding box center [305, 17] width 82 height 34
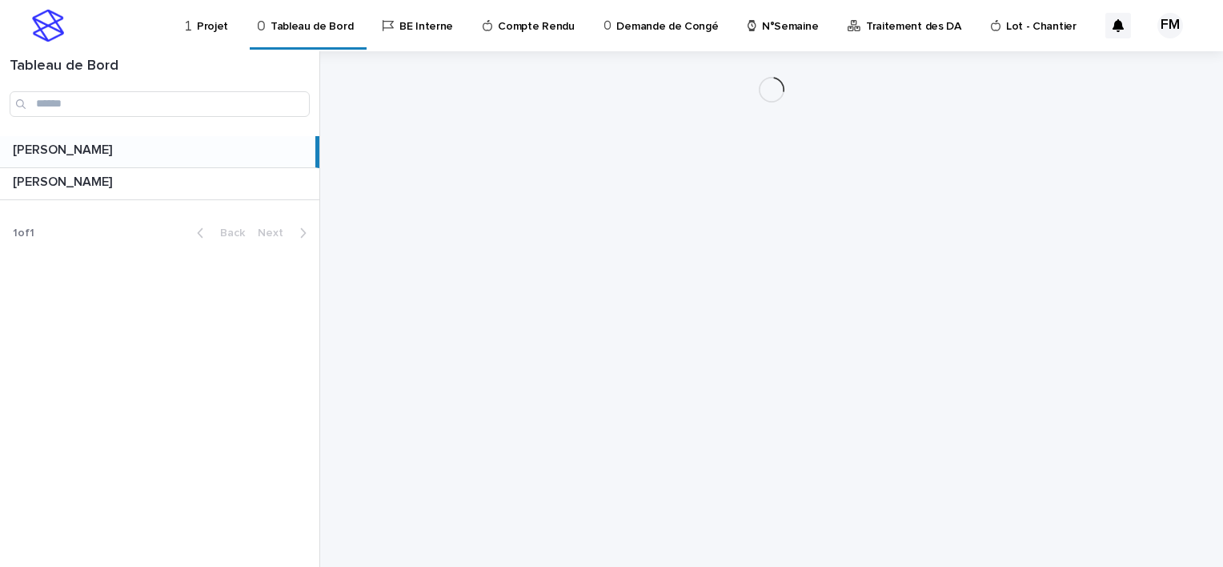
click at [211, 34] on link "Projet" at bounding box center [209, 25] width 51 height 50
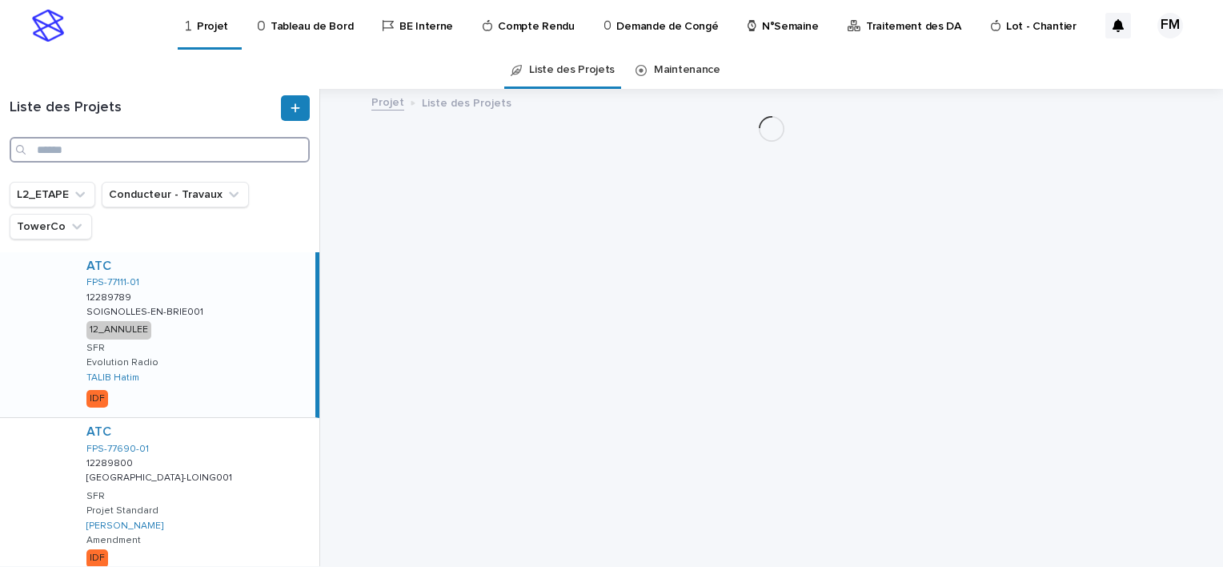
click at [146, 142] on input "Search" at bounding box center [160, 150] width 300 height 26
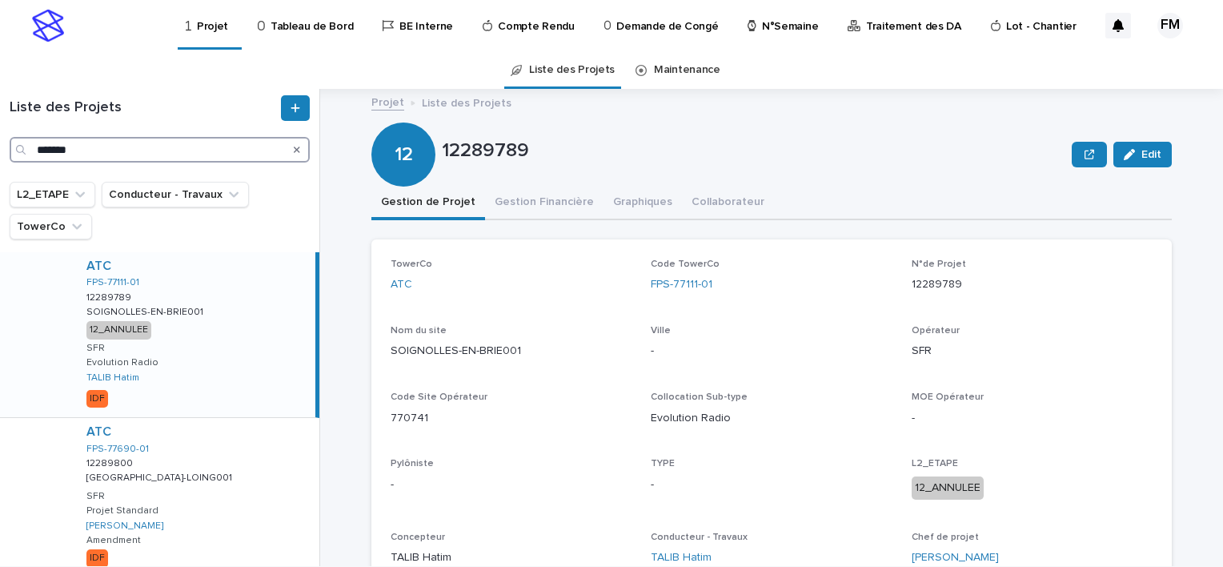
type input "*******"
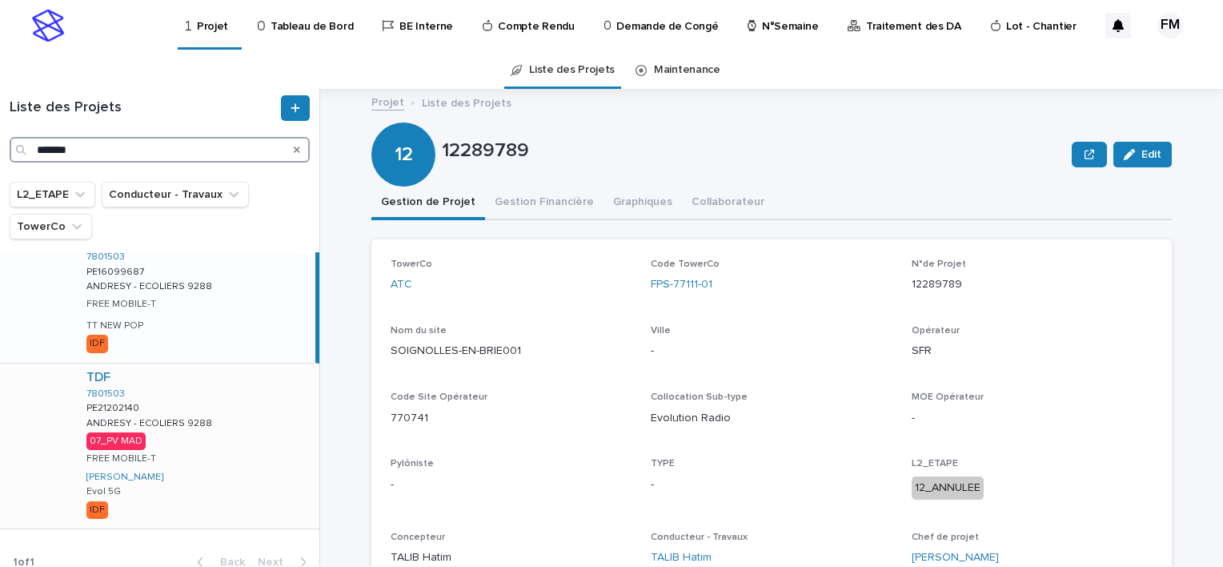
scroll to position [40, 0]
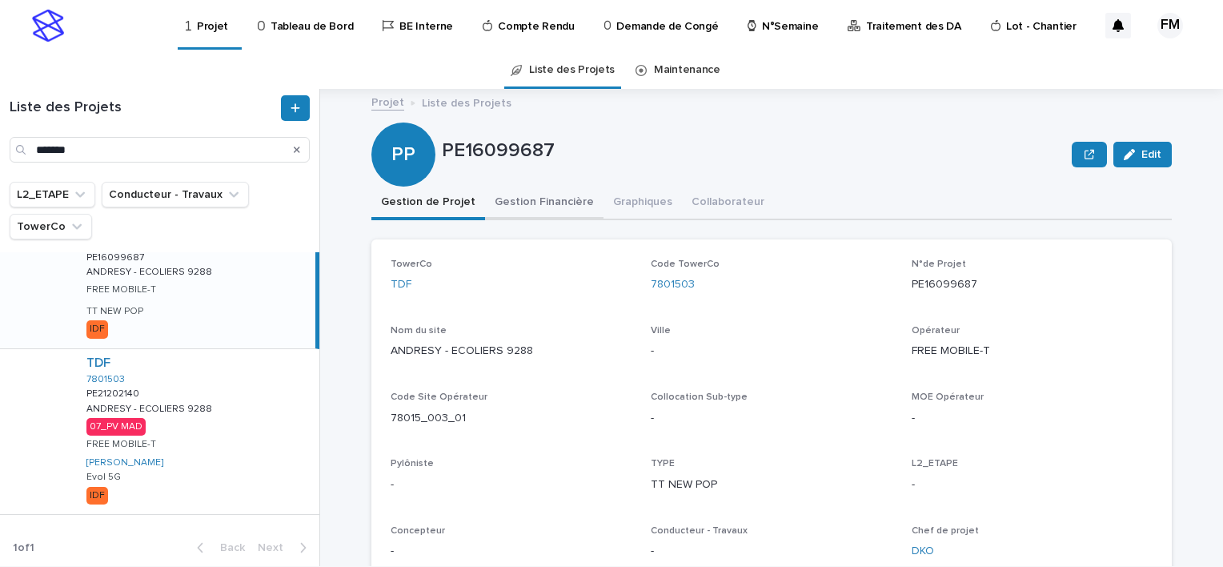
click at [485, 208] on button "Gestion Financière" at bounding box center [544, 204] width 118 height 34
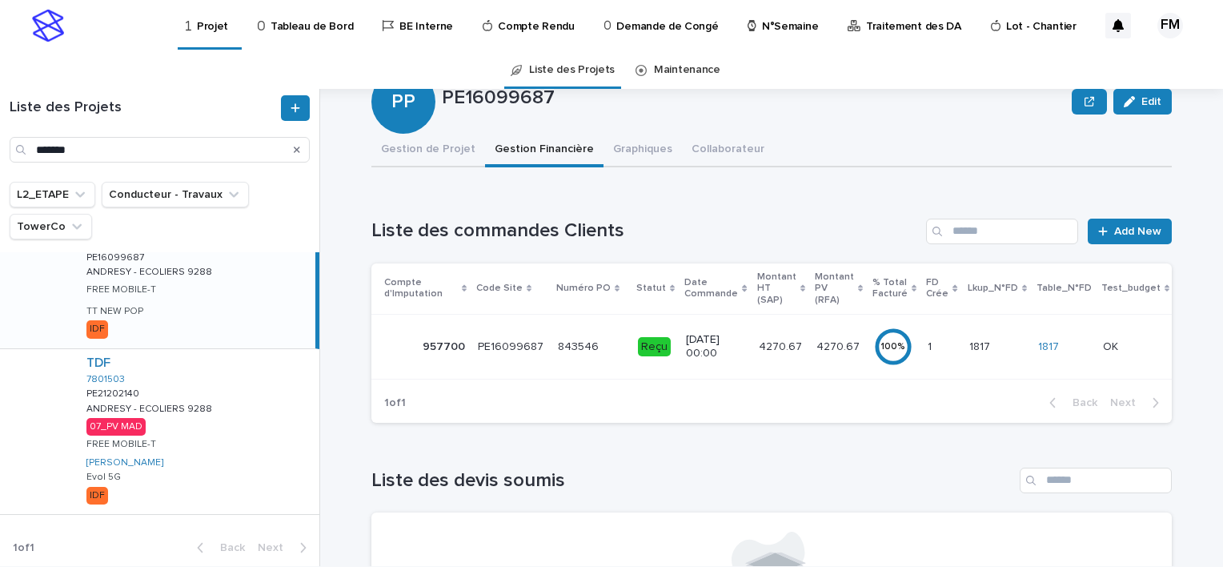
scroll to position [80, 0]
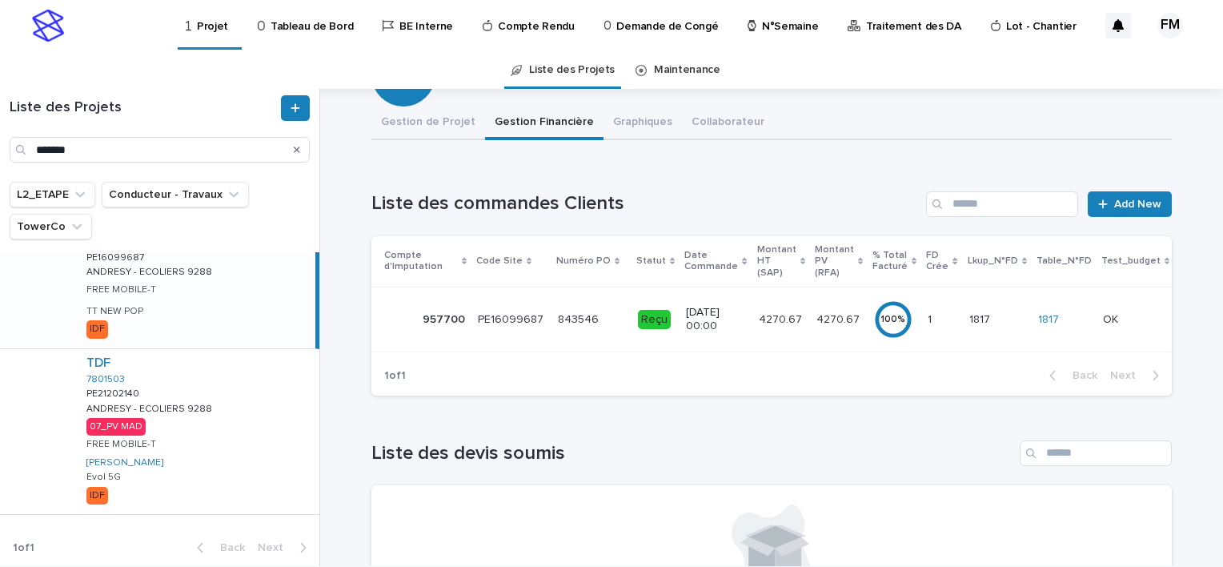
click at [753, 343] on td "4270.67 4270.67" at bounding box center [782, 319] width 58 height 65
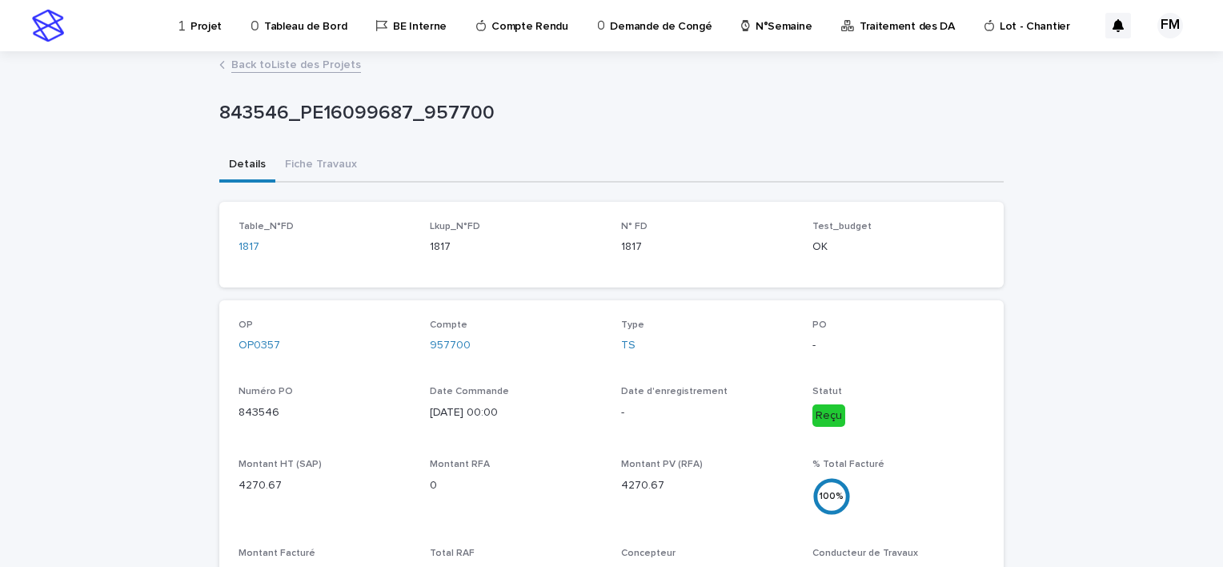
click at [303, 67] on link "Back to Liste des Projets" at bounding box center [296, 63] width 130 height 18
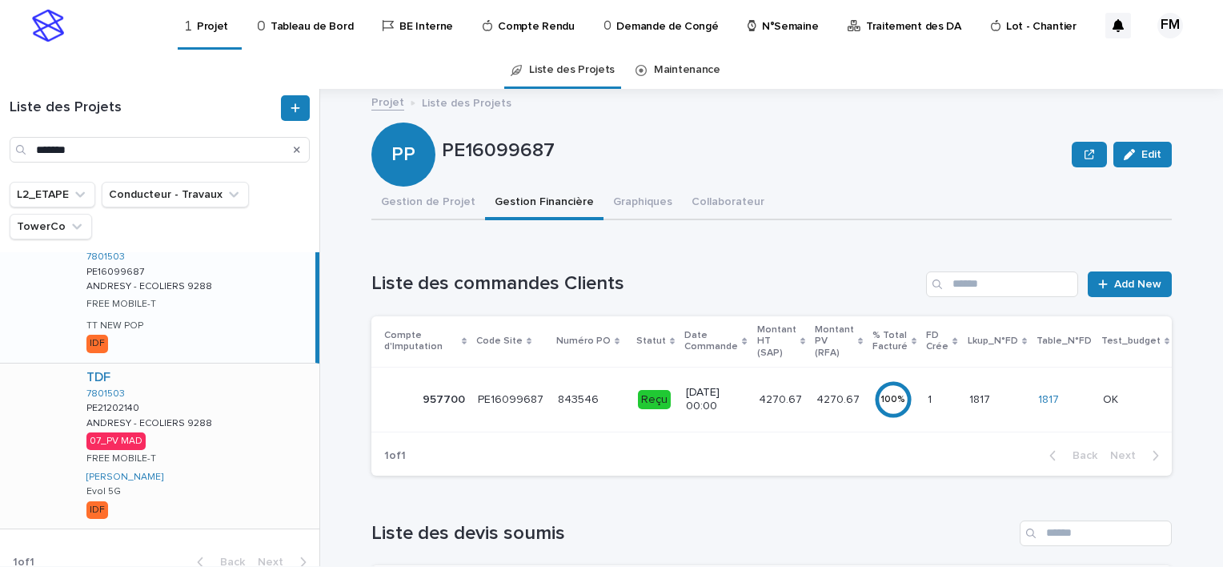
scroll to position [40, 0]
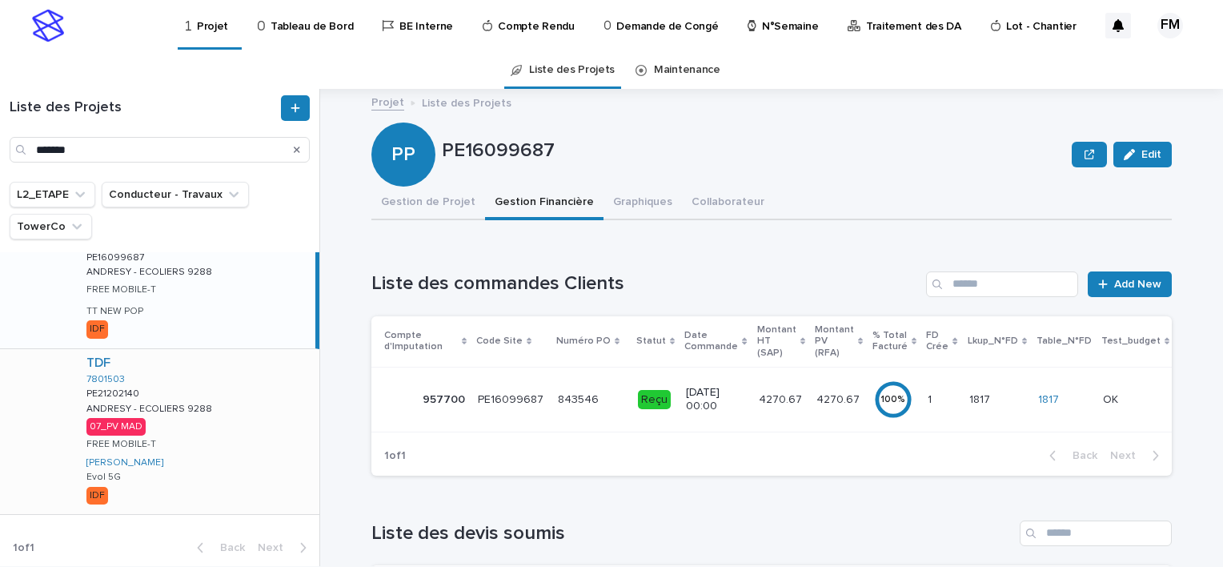
click at [259, 408] on div "TDF 7801503 PE21202140 PE21202140 ANDRESY - ECOLIERS 9288 ANDRESY - ECOLIERS 92…" at bounding box center [197, 431] width 246 height 165
click at [251, 304] on div "TDF 7801503 PE16099687 PE16099687 ANDRESY - ECOLIERS 9288 ANDRESY - ECOLIERS 92…" at bounding box center [197, 280] width 246 height 136
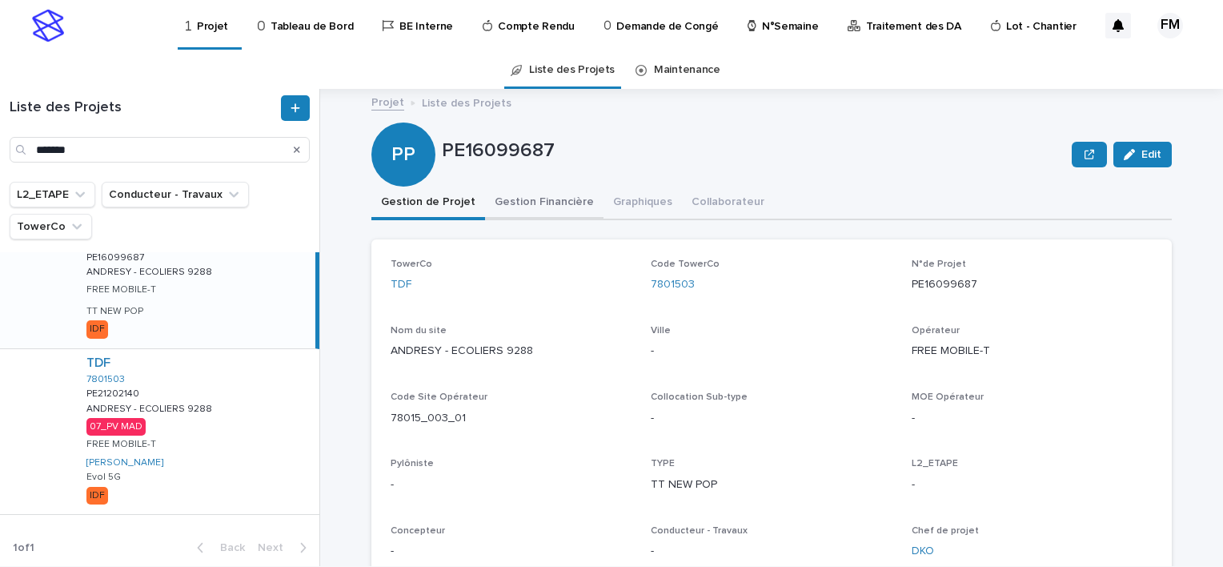
click at [549, 202] on button "Gestion Financière" at bounding box center [544, 204] width 118 height 34
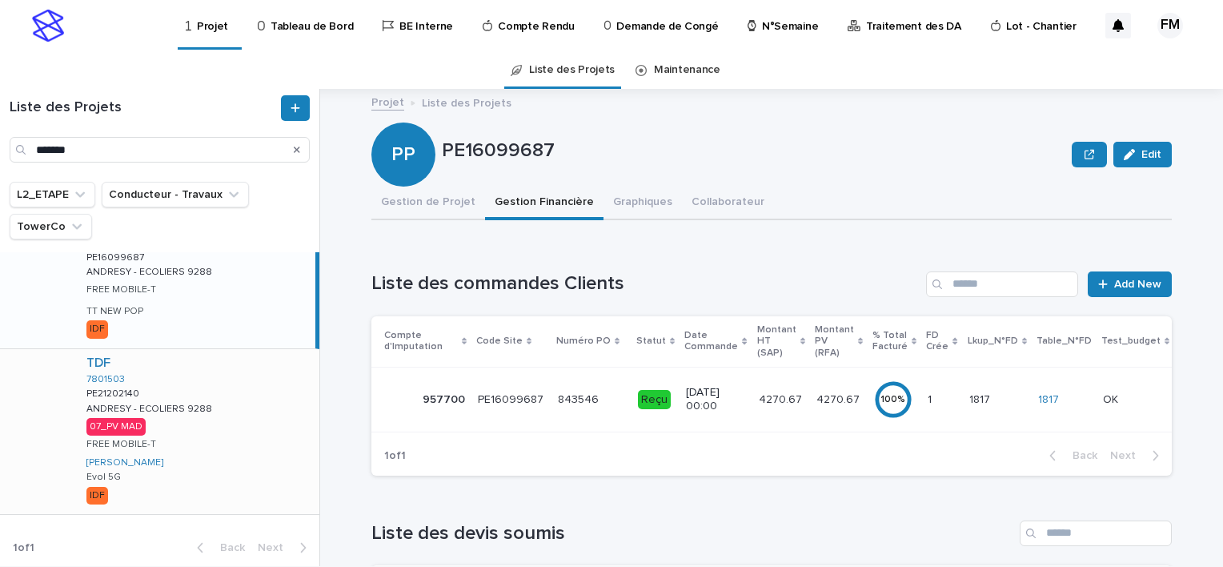
click at [272, 432] on div "TDF 7801503 PE21202140 PE21202140 ANDRESY - ECOLIERS 9288 ANDRESY - ECOLIERS 92…" at bounding box center [197, 431] width 246 height 165
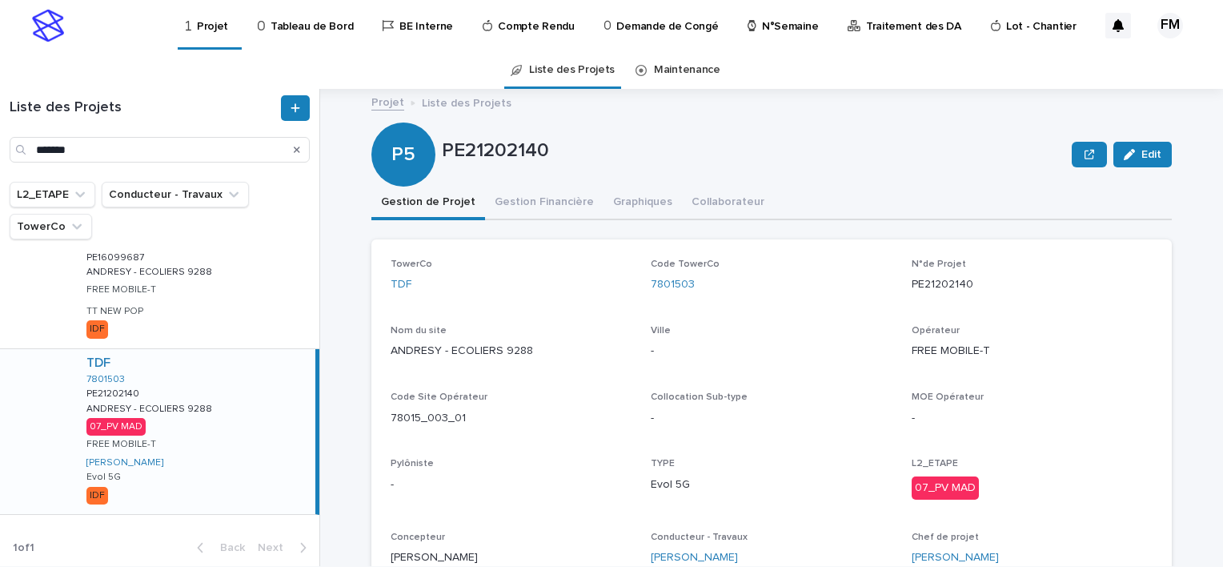
click at [239, 410] on div "TDF 7801503 PE21202140 PE21202140 ANDRESY - ECOLIERS 9288 ANDRESY - ECOLIERS 92…" at bounding box center [195, 431] width 242 height 165
click at [545, 206] on button "Gestion Financière" at bounding box center [544, 204] width 118 height 34
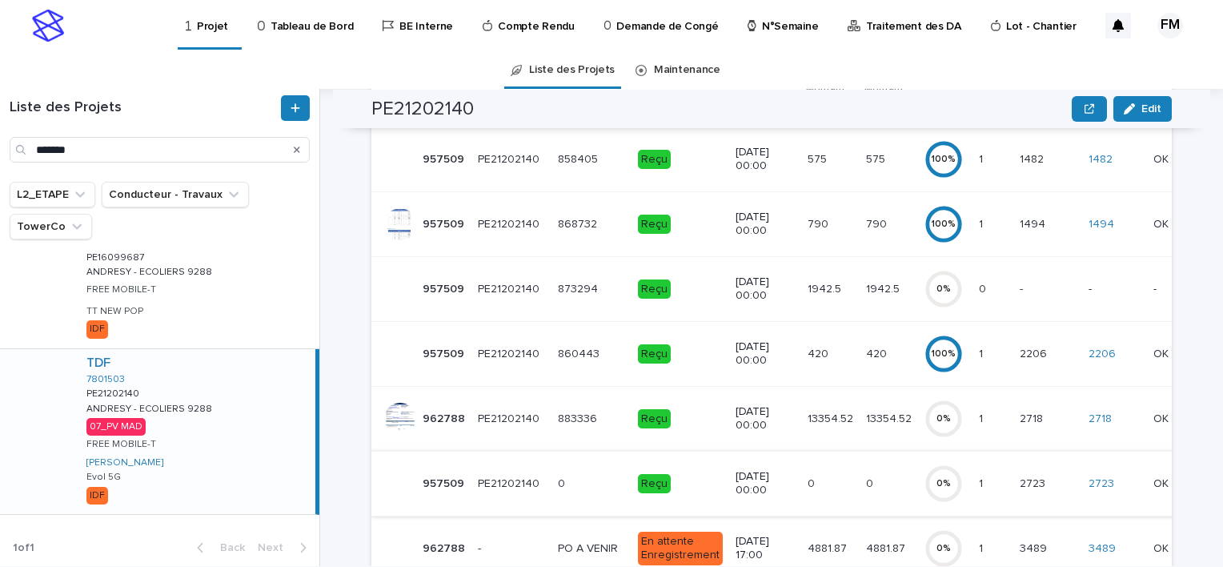
scroll to position [320, 0]
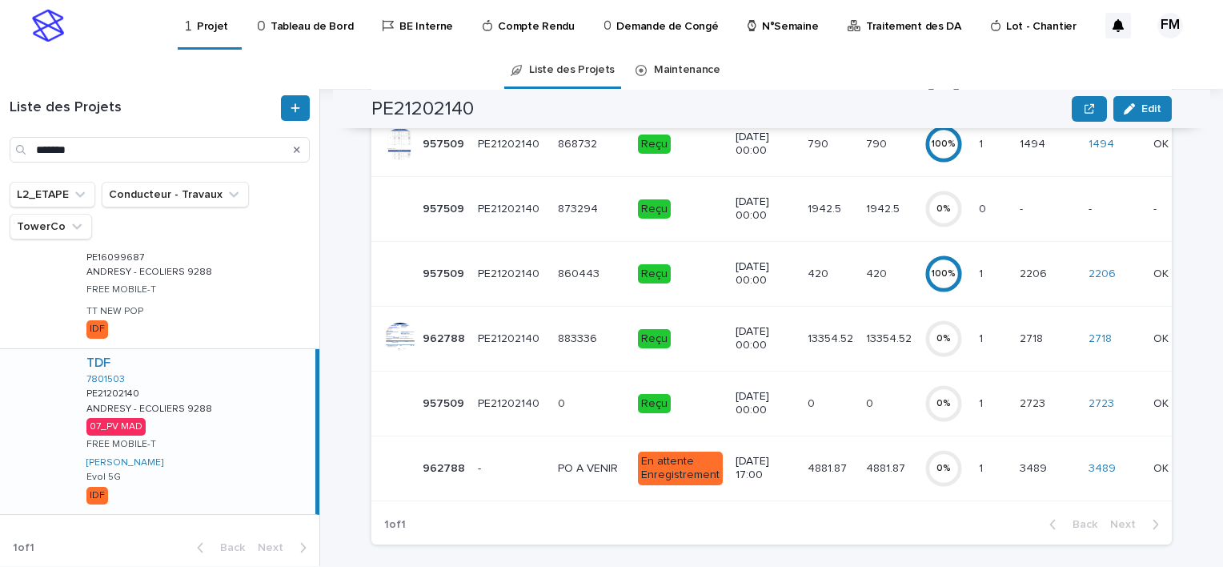
click at [784, 348] on td "[DATE] 00:00" at bounding box center [765, 338] width 72 height 65
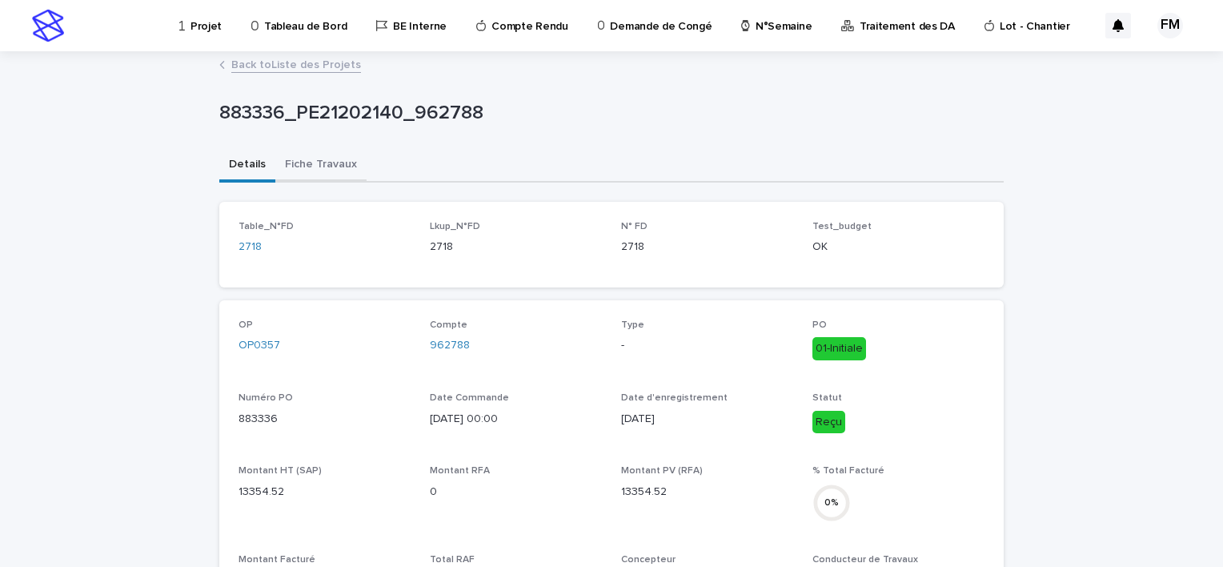
click at [311, 166] on button "Fiche Travaux" at bounding box center [320, 166] width 91 height 34
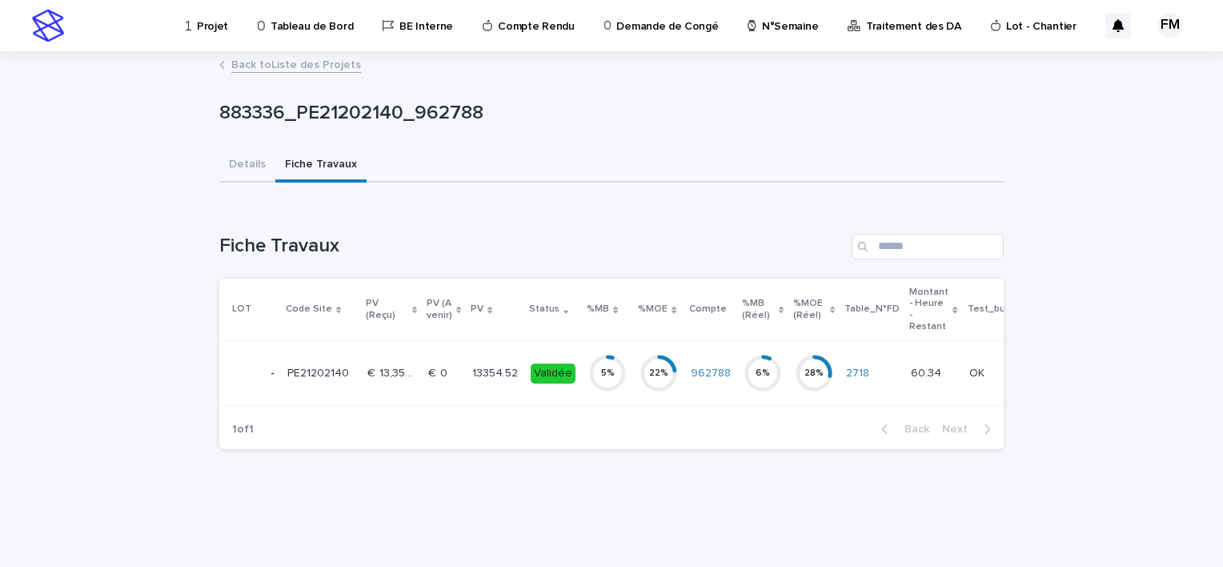
click at [541, 362] on div "Validée" at bounding box center [553, 371] width 45 height 23
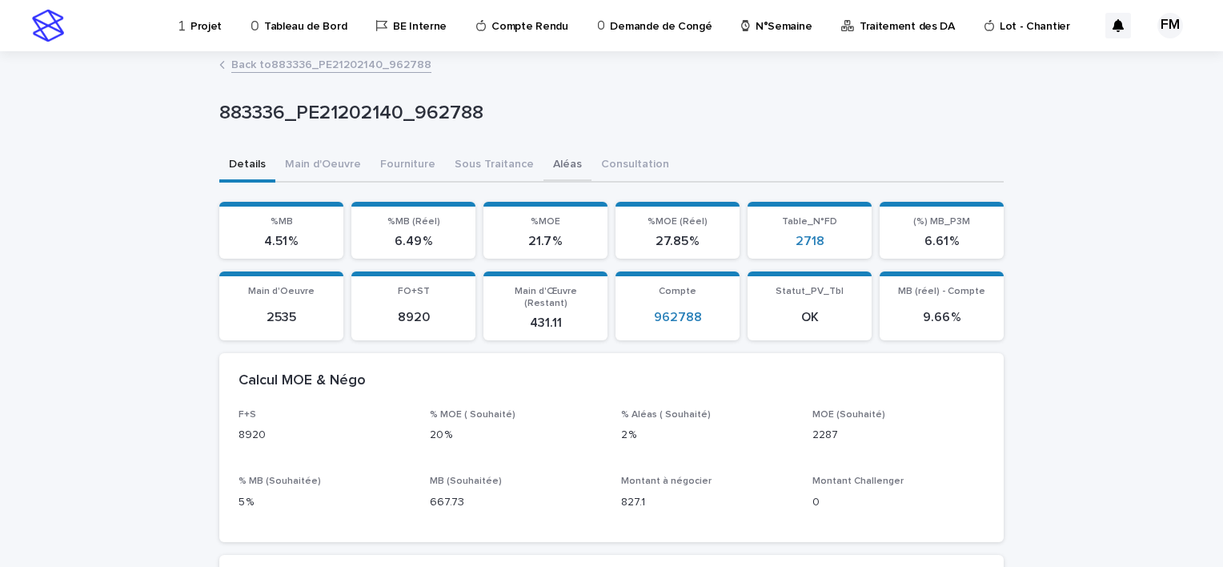
click at [544, 151] on button "Aléas" at bounding box center [568, 166] width 48 height 34
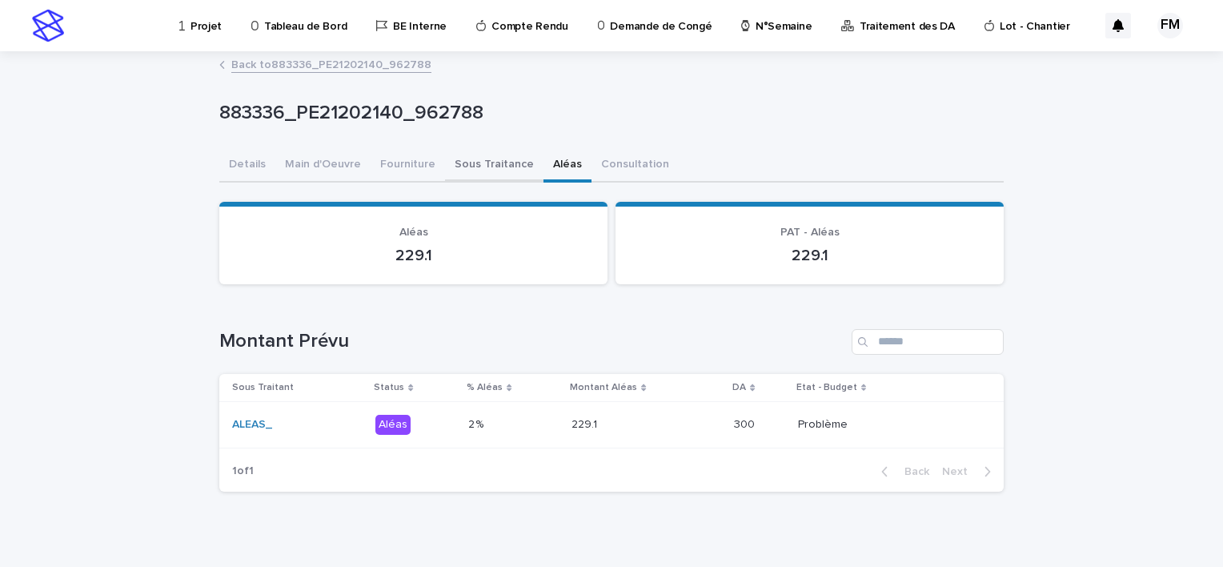
click at [476, 154] on button "Sous Traitance" at bounding box center [494, 166] width 98 height 34
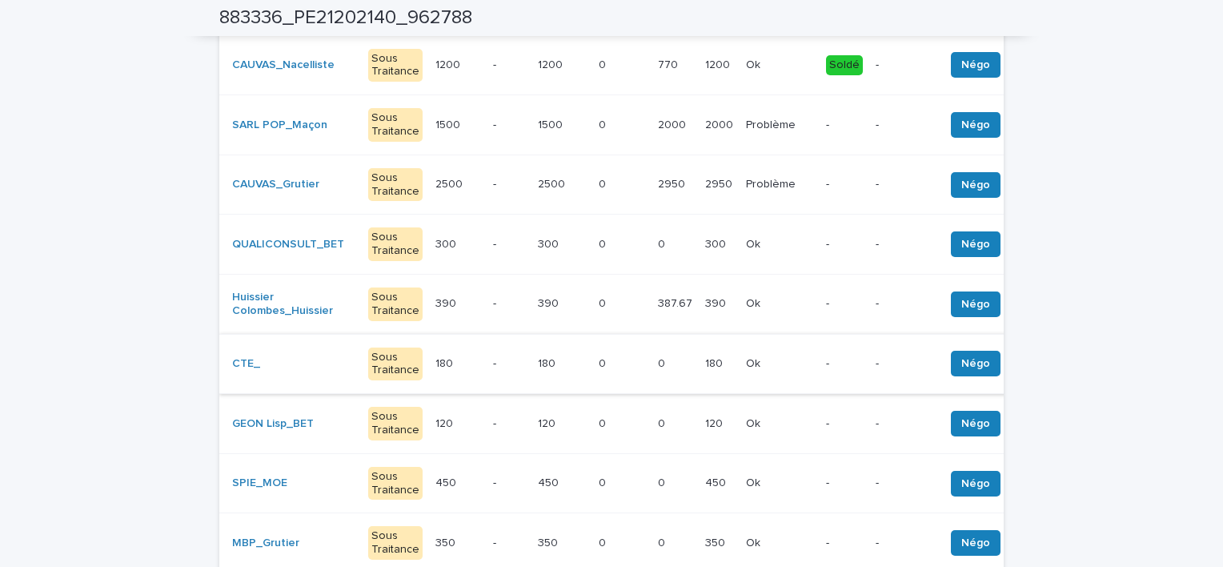
scroll to position [400, 0]
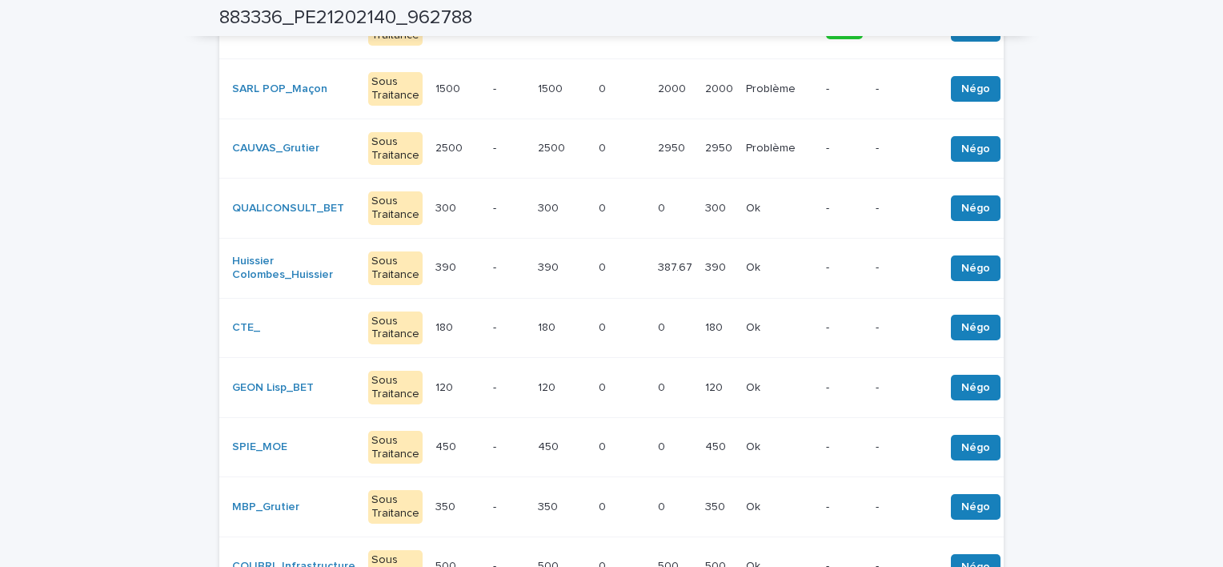
click at [570, 423] on td "450 450" at bounding box center [562, 447] width 61 height 60
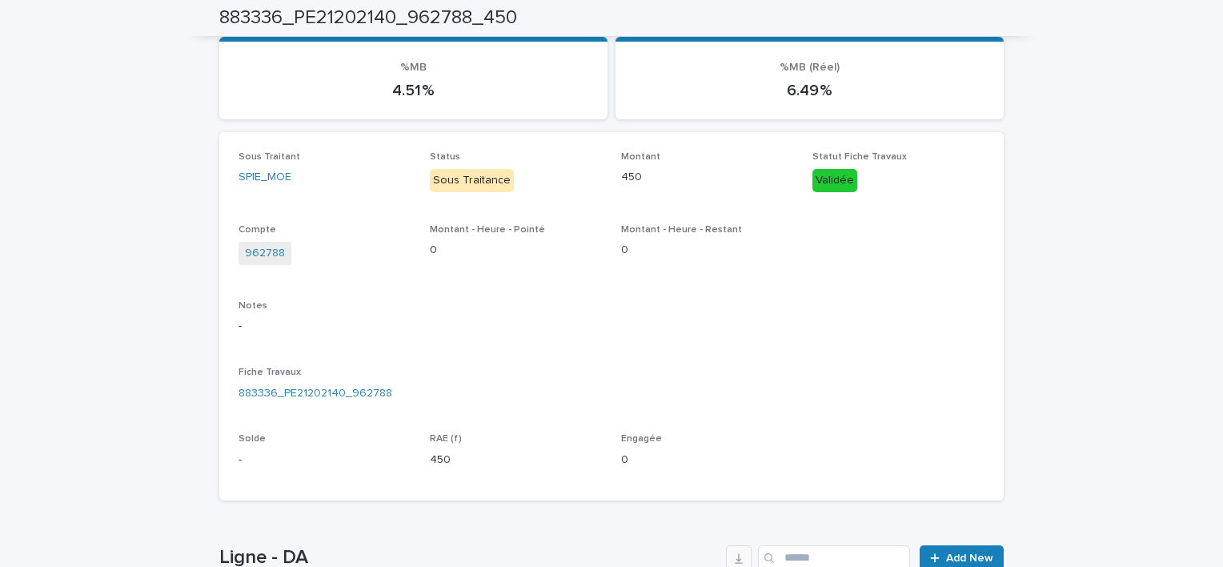
scroll to position [245, 0]
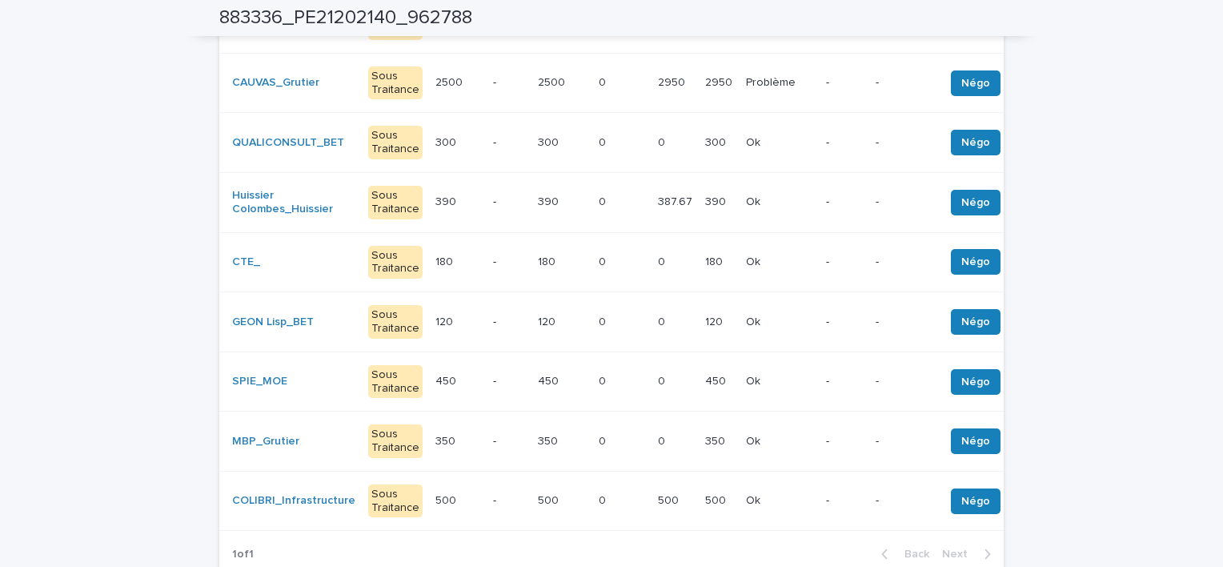
scroll to position [485, 0]
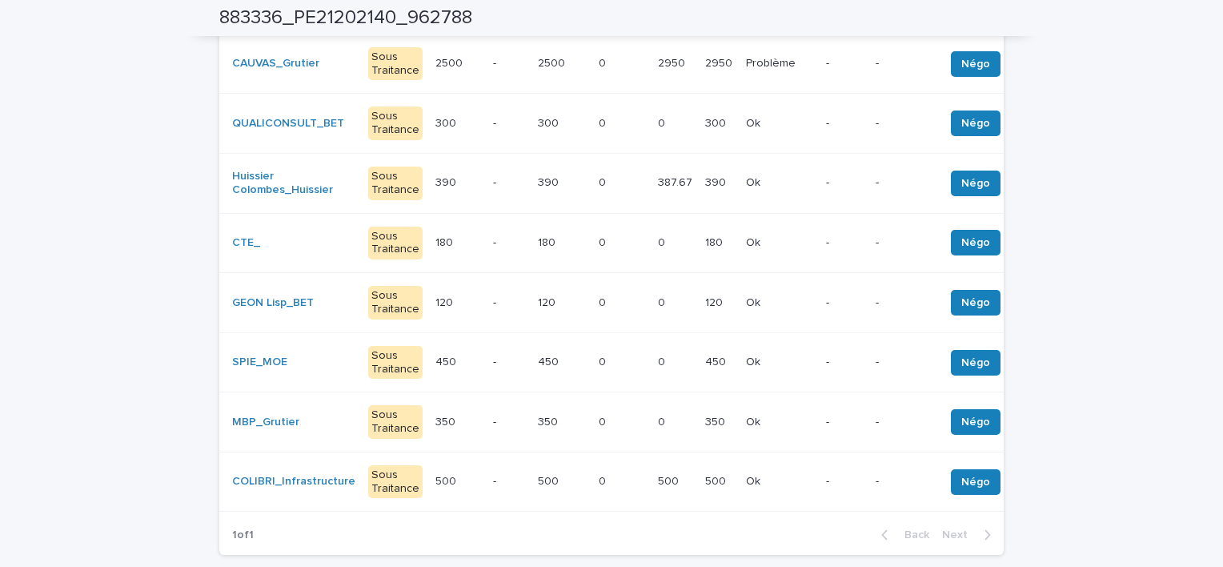
drag, startPoint x: 34, startPoint y: 291, endPoint x: 67, endPoint y: 297, distance: 33.4
click at [51, 288] on div "Loading... Saving… Loading... Saving… 883336_PE21202140_962788 883336_PE2120214…" at bounding box center [611, 245] width 1223 height 1354
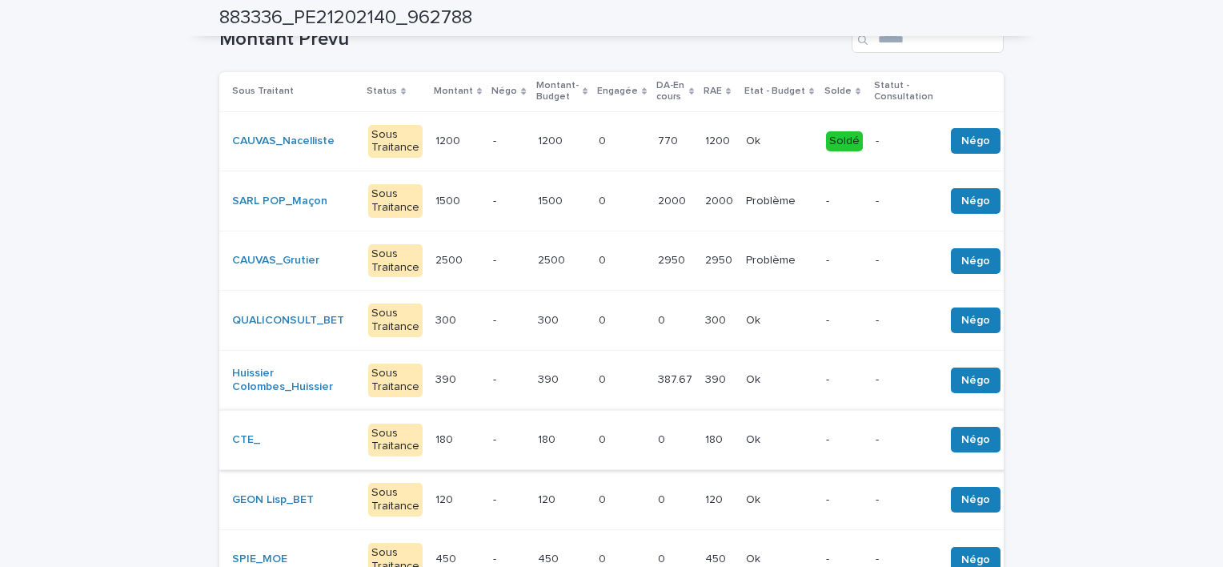
scroll to position [85, 0]
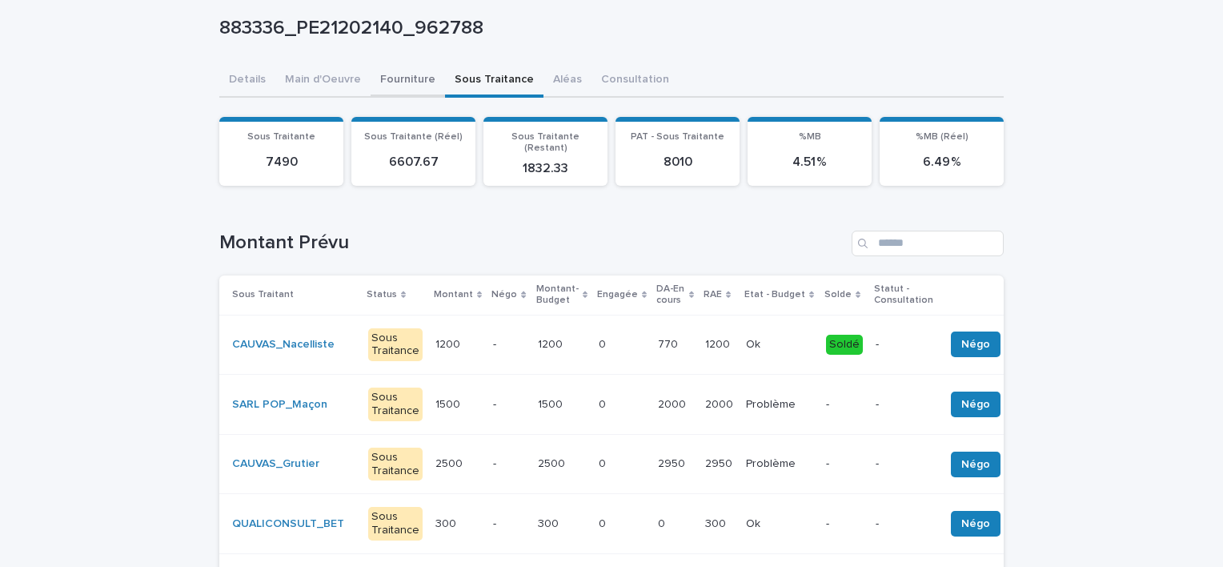
click at [401, 83] on button "Fourniture" at bounding box center [408, 81] width 74 height 34
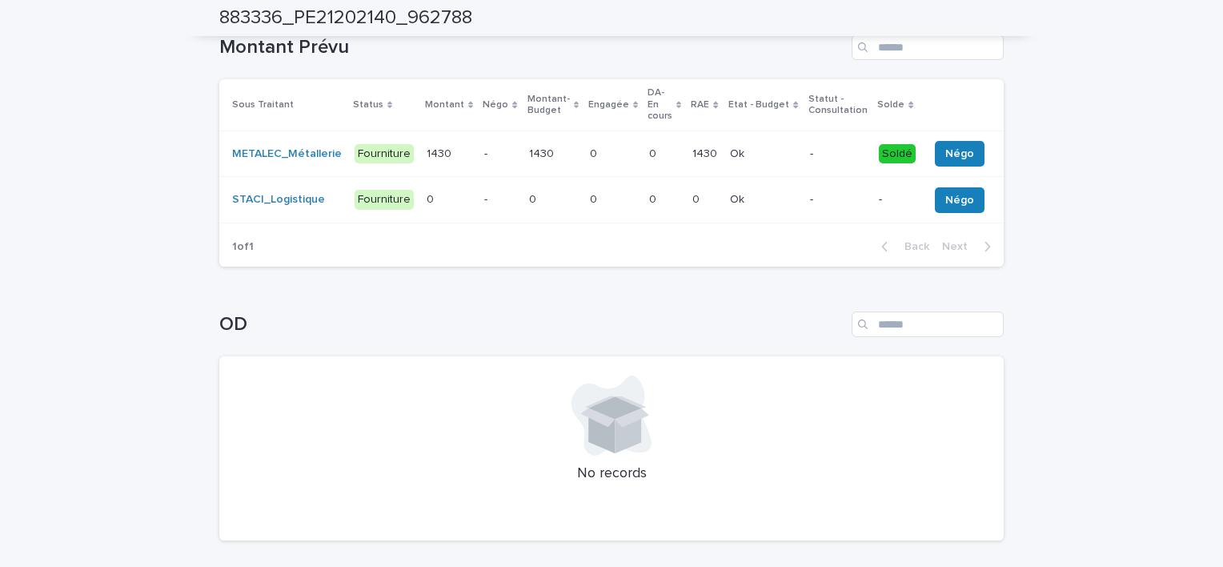
scroll to position [163, 0]
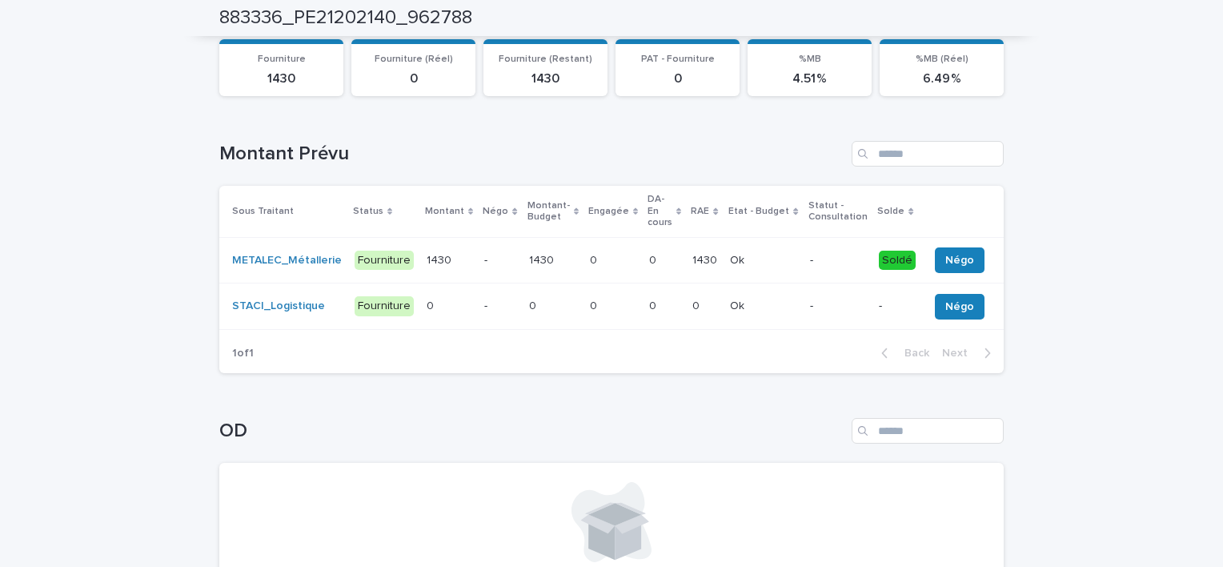
click at [478, 259] on td "-" at bounding box center [500, 260] width 44 height 46
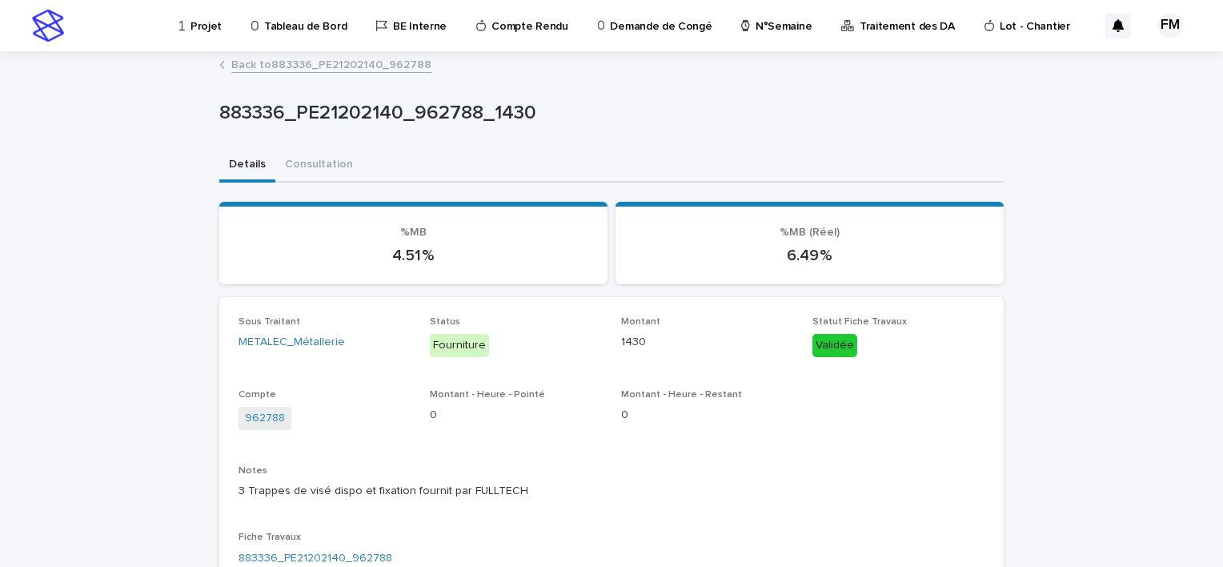
click at [255, 64] on link "Back to 883336_PE21202140_962788" at bounding box center [331, 63] width 200 height 18
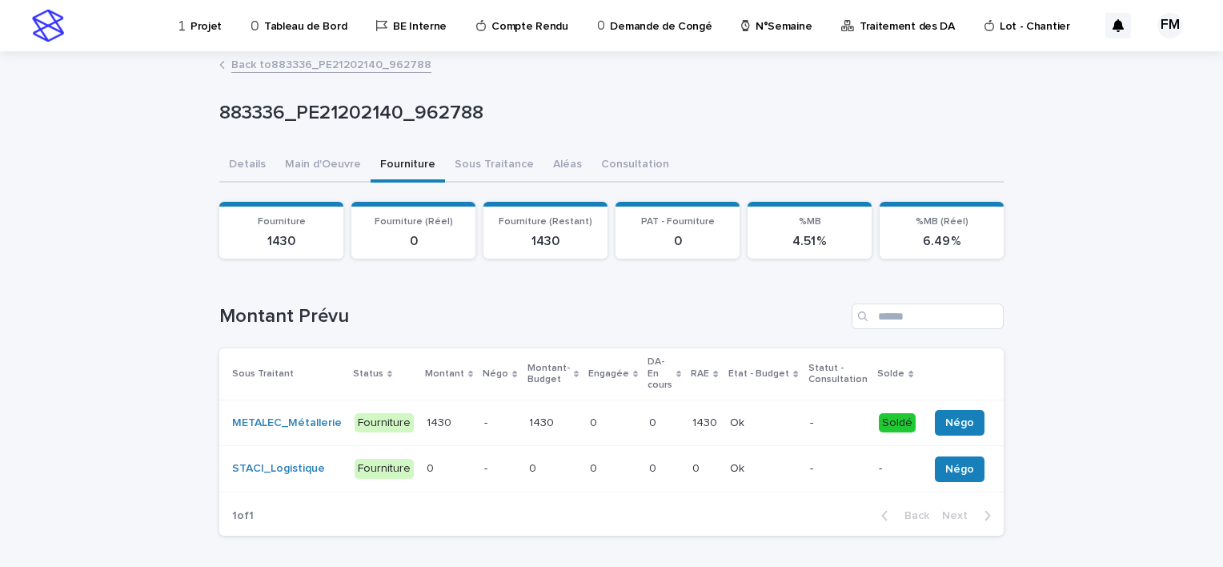
click at [649, 413] on p "0" at bounding box center [654, 421] width 10 height 17
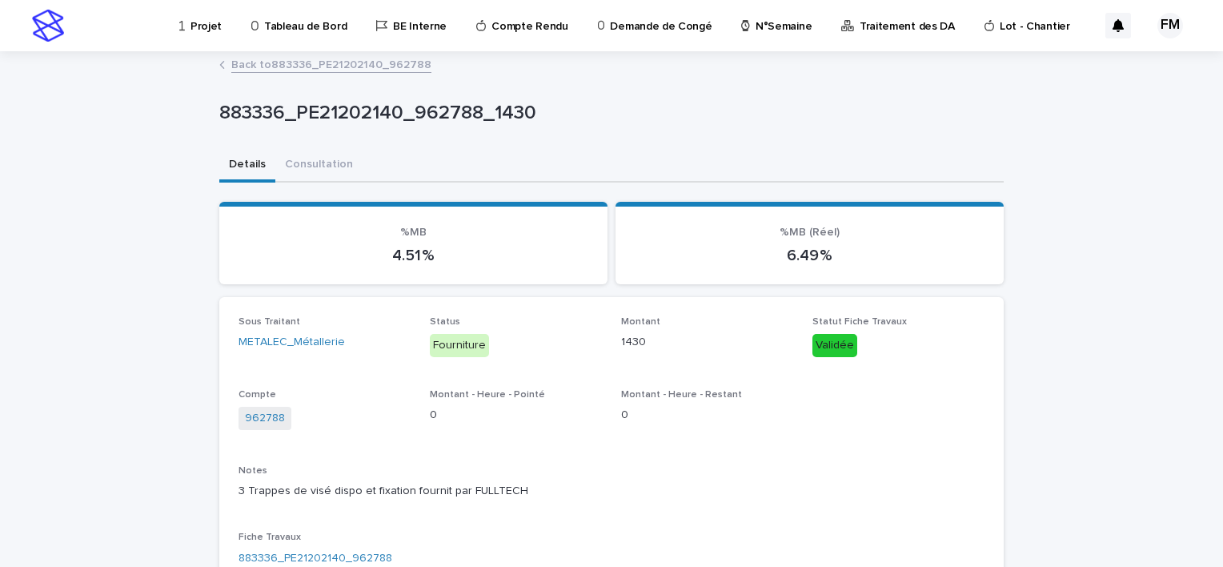
click at [395, 71] on link "Back to 883336_PE21202140_962788" at bounding box center [331, 63] width 200 height 18
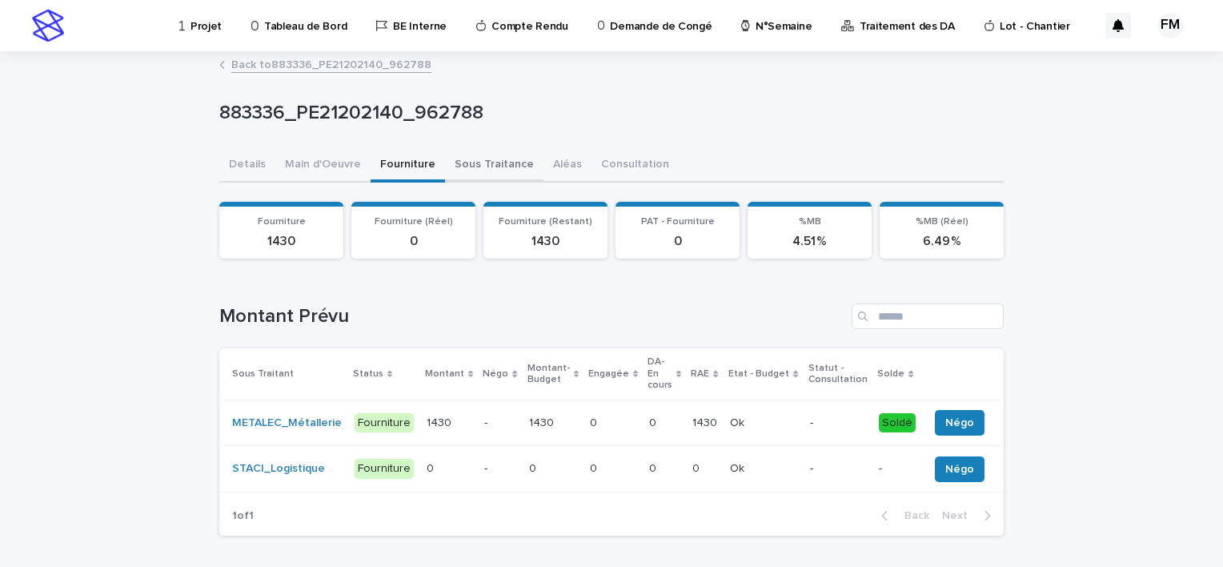
click at [491, 172] on button "Sous Traitance" at bounding box center [494, 166] width 98 height 34
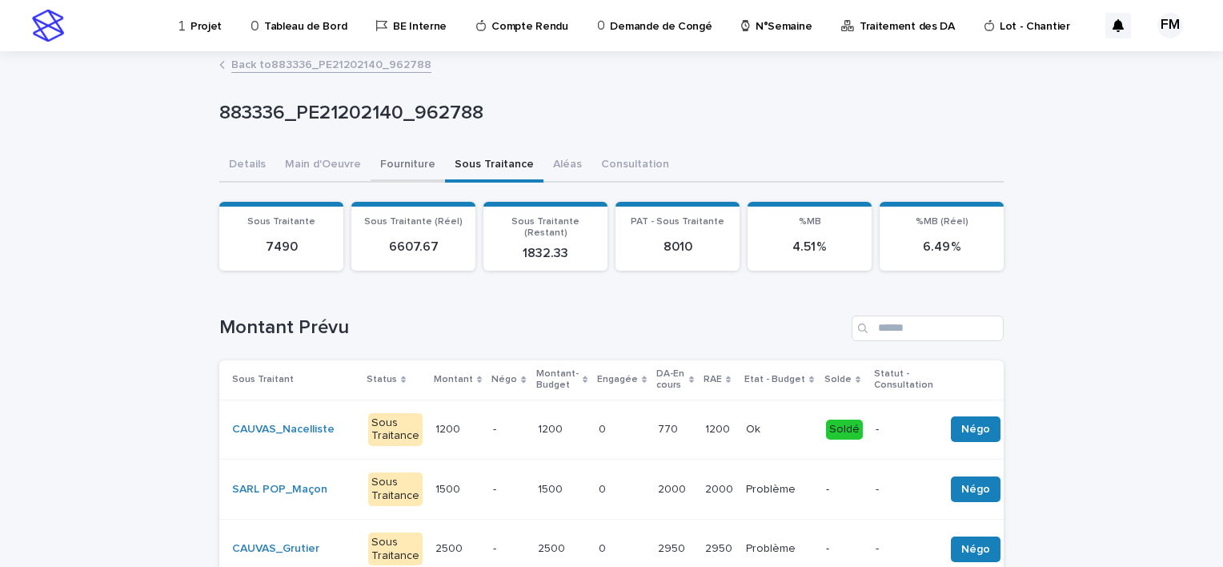
click at [409, 155] on button "Fourniture" at bounding box center [408, 166] width 74 height 34
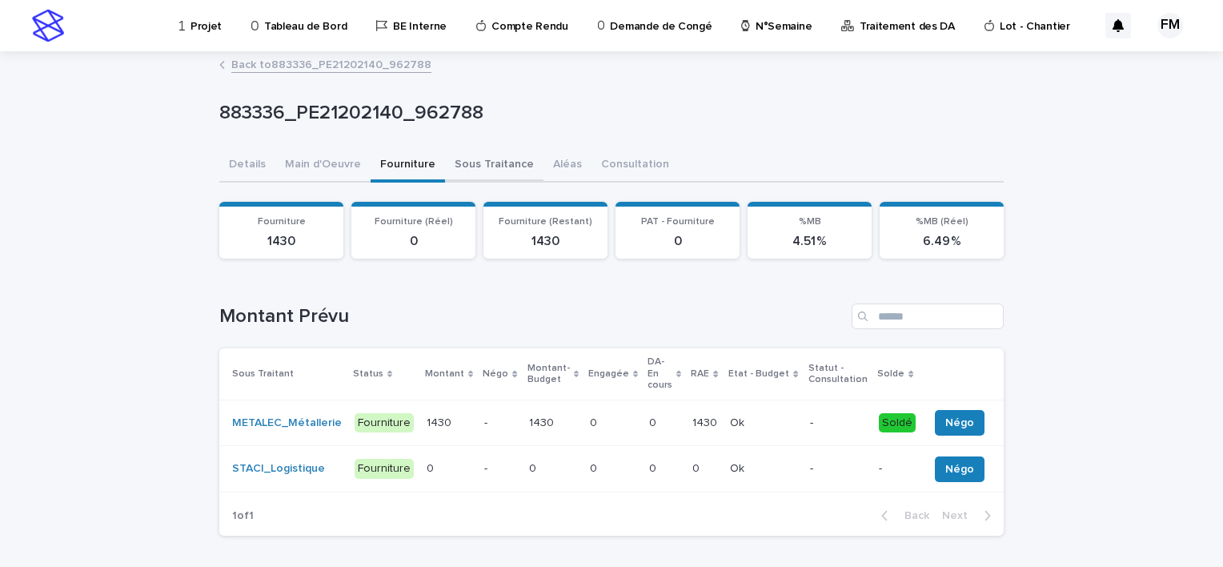
click at [458, 154] on button "Sous Traitance" at bounding box center [494, 166] width 98 height 34
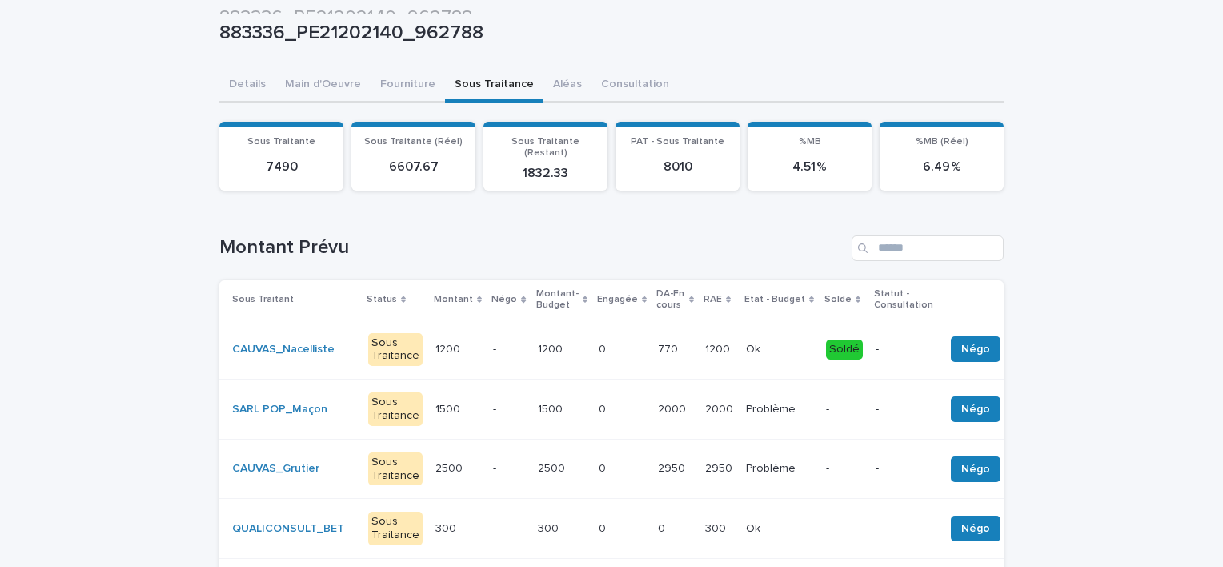
scroll to position [80, 0]
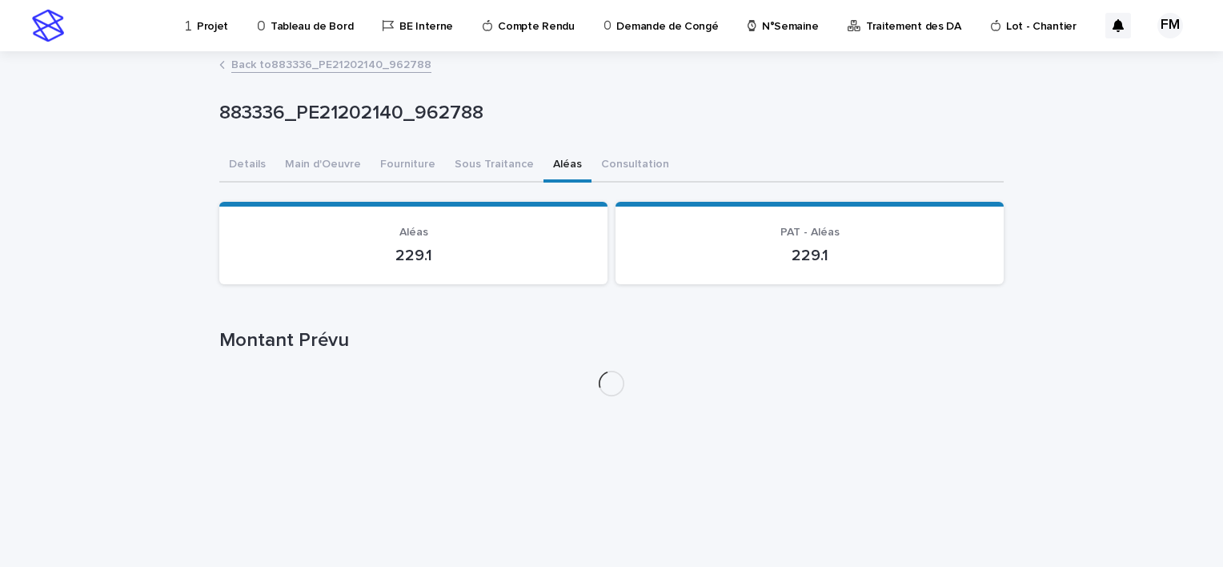
click at [544, 90] on div "883336_PE21202140_962788 883336_PE21202140_962788 Sorry, there was an error sav…" at bounding box center [611, 231] width 785 height 357
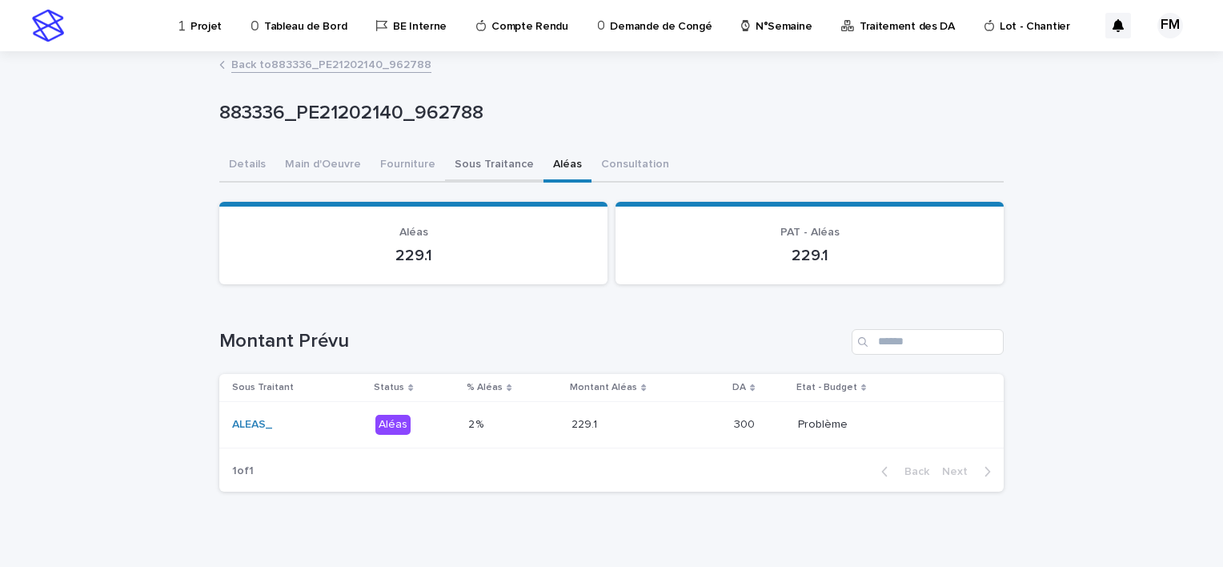
click at [451, 162] on button "Sous Traitance" at bounding box center [494, 166] width 98 height 34
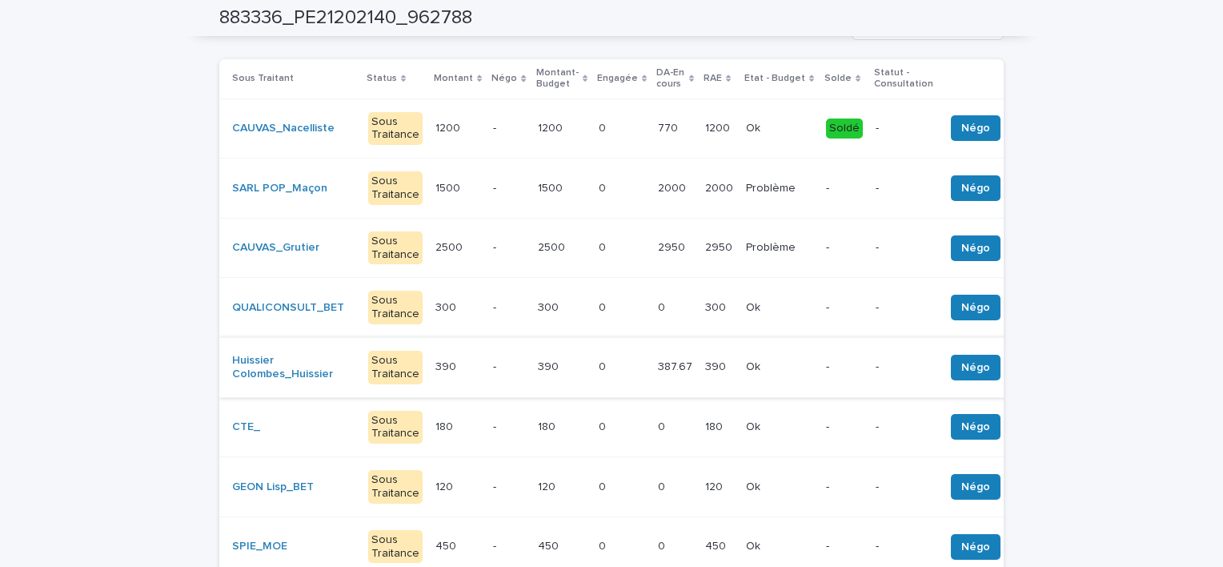
scroll to position [400, 0]
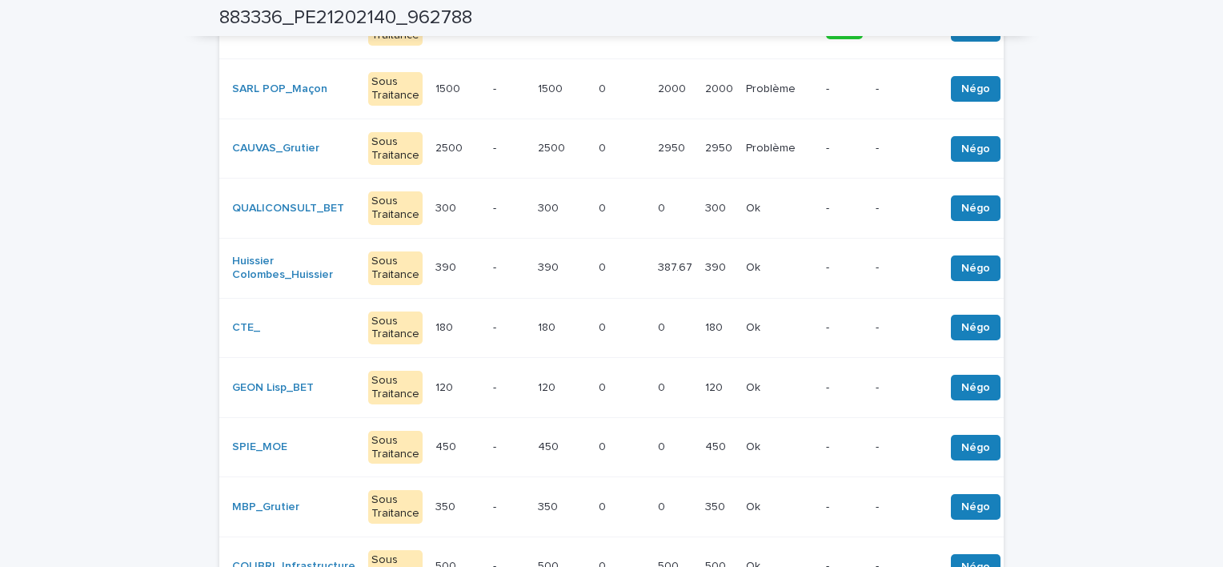
click at [562, 444] on div "450 450" at bounding box center [562, 447] width 48 height 26
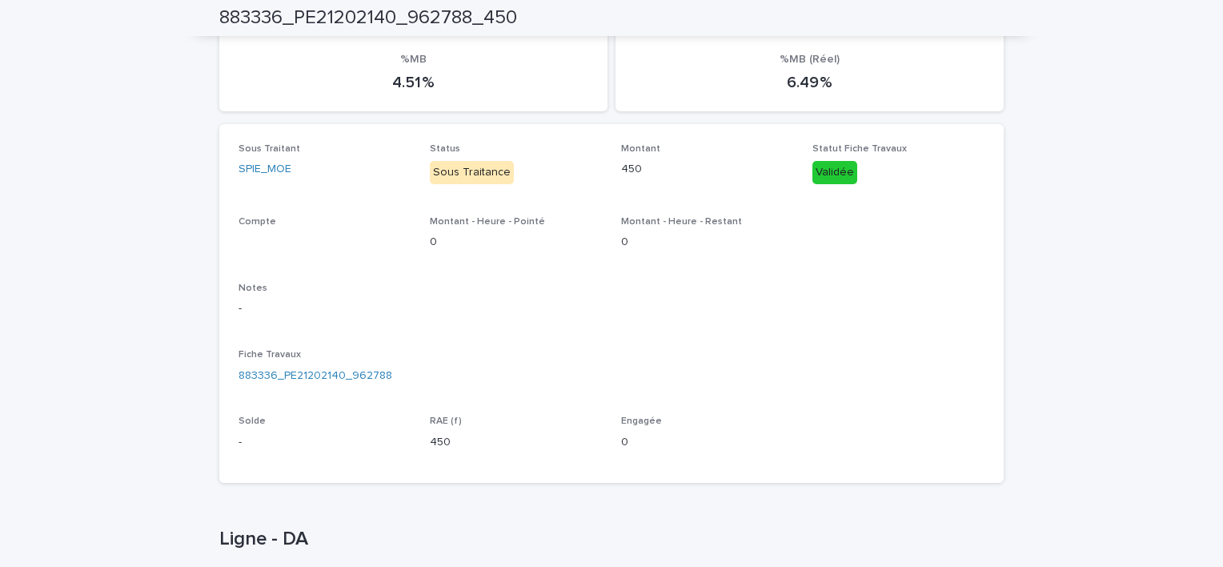
scroll to position [259, 0]
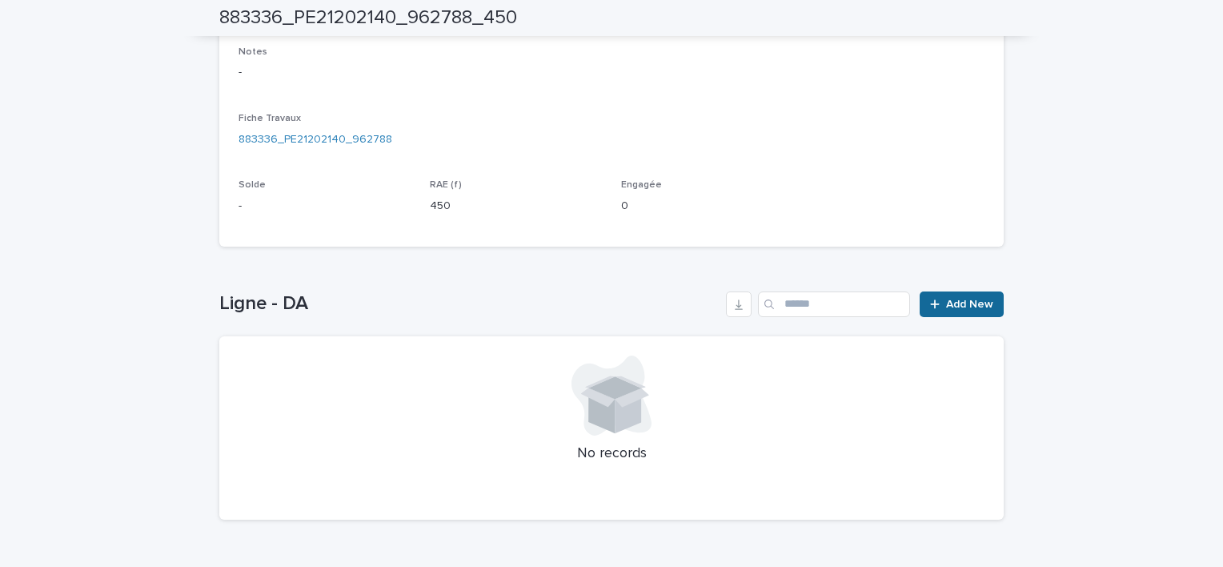
click at [946, 299] on span "Add New" at bounding box center [969, 304] width 47 height 11
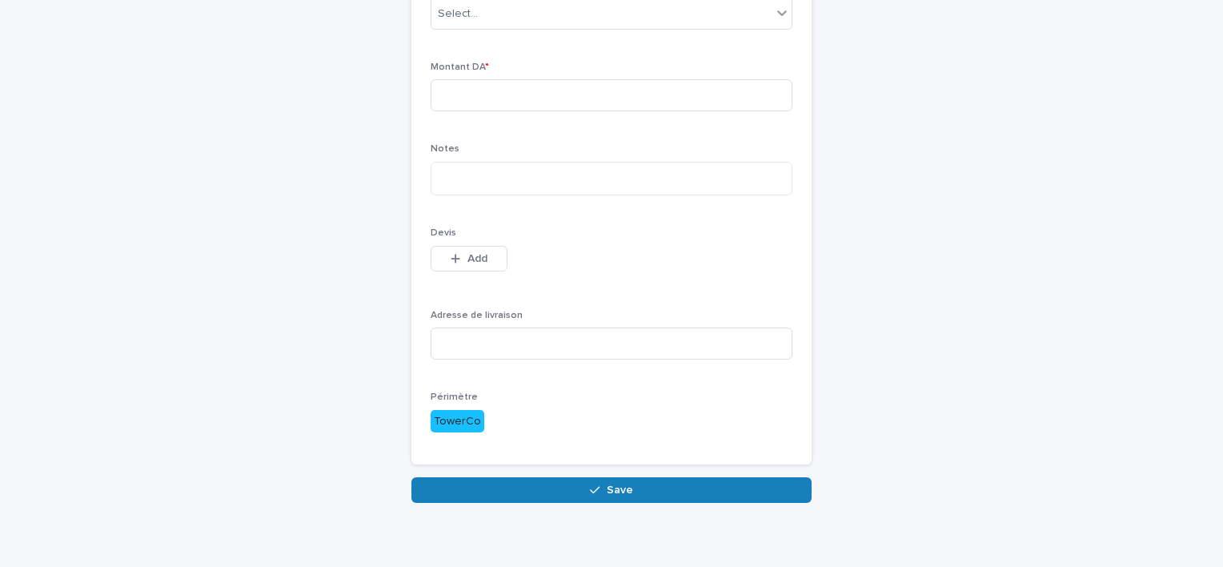
scroll to position [22, 0]
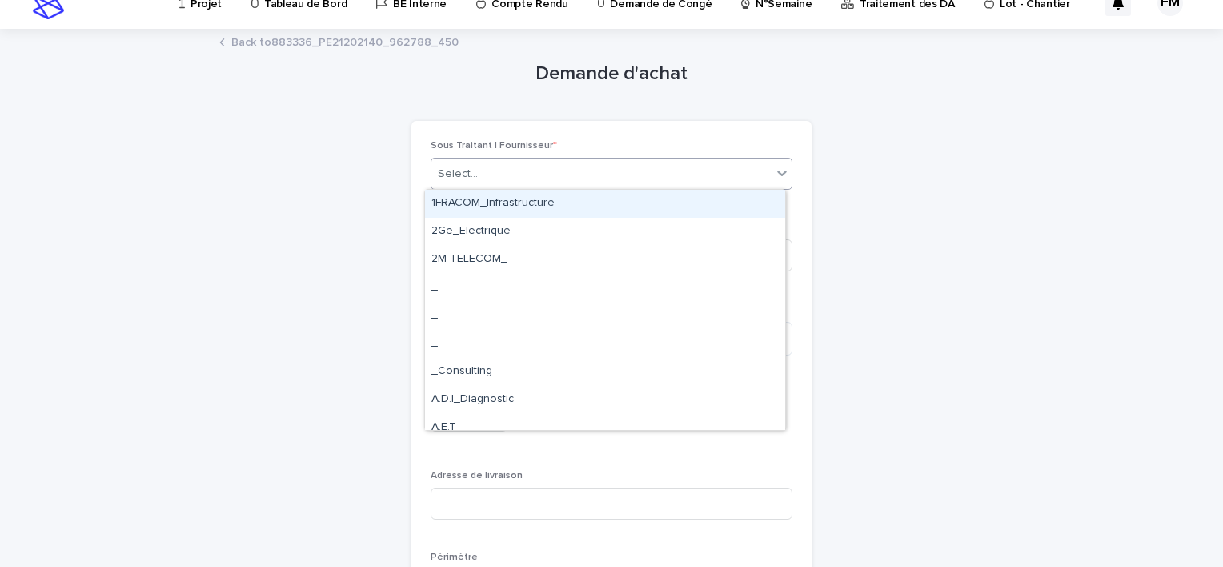
click at [560, 162] on div "Select..." at bounding box center [601, 174] width 340 height 26
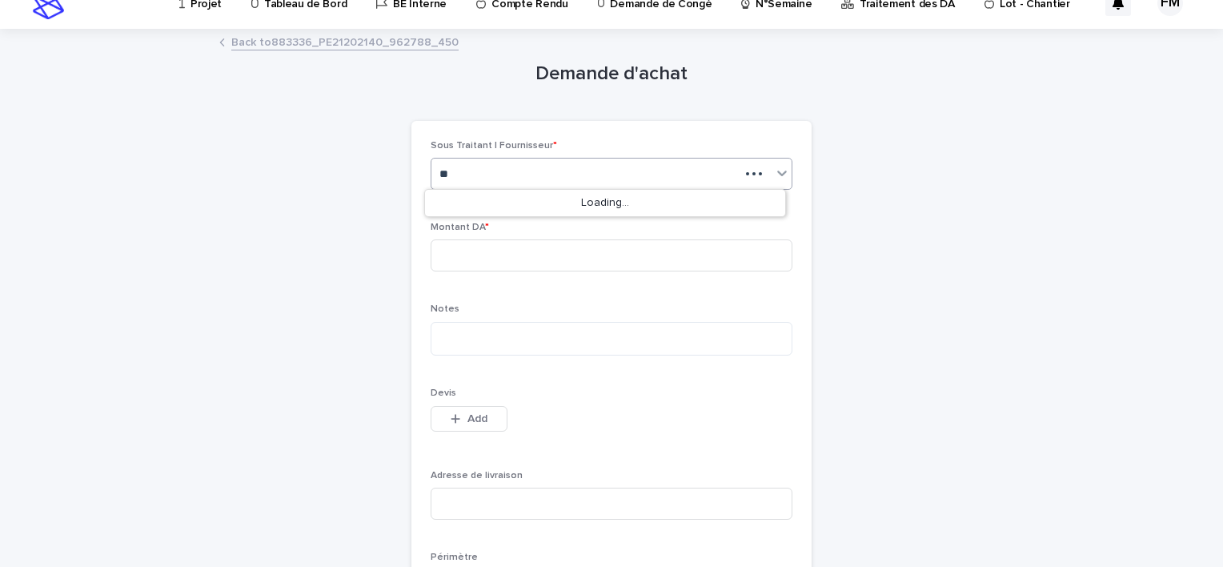
type input "***"
click at [511, 259] on input at bounding box center [612, 255] width 362 height 32
type input "***"
click at [564, 351] on textarea at bounding box center [612, 339] width 362 height 34
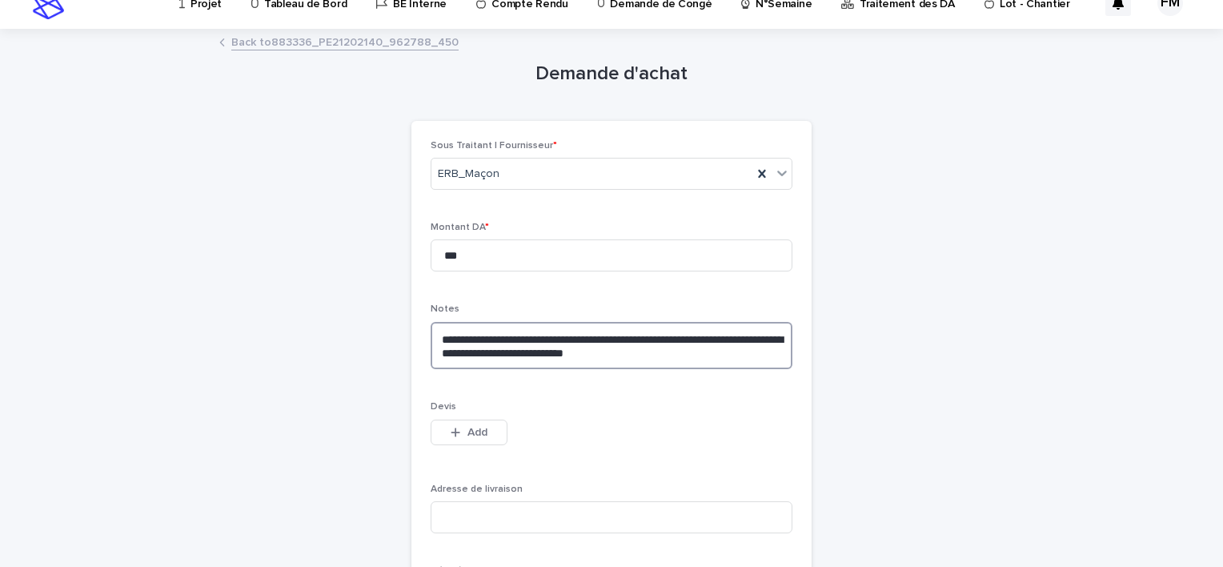
type textarea "**********"
click at [900, 382] on div "**********" at bounding box center [611, 353] width 785 height 647
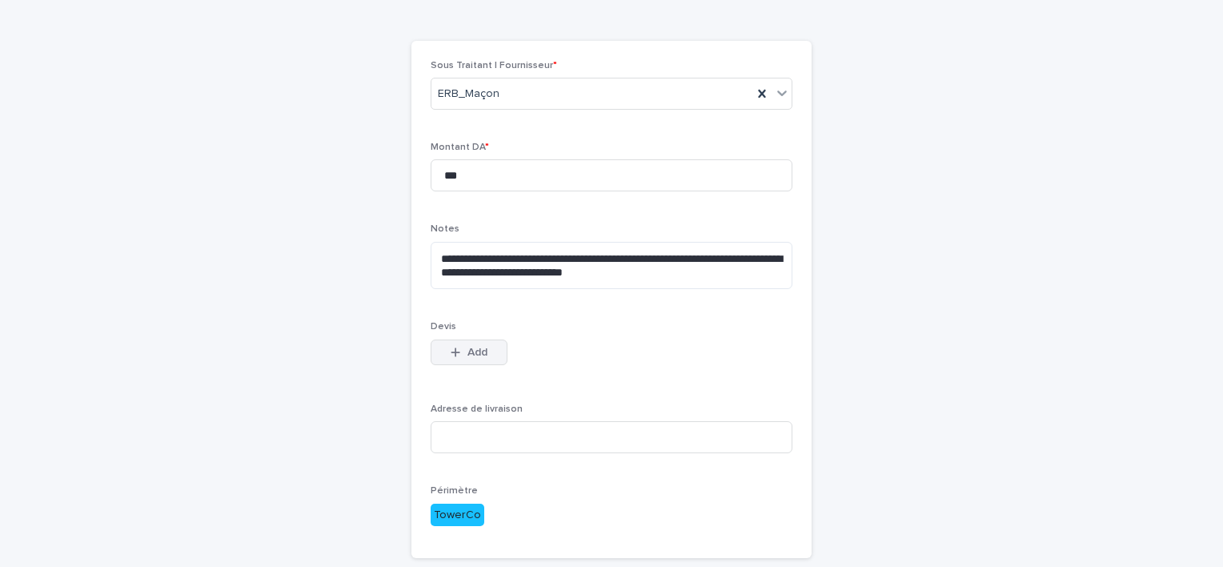
click at [483, 339] on button "Add" at bounding box center [469, 352] width 77 height 26
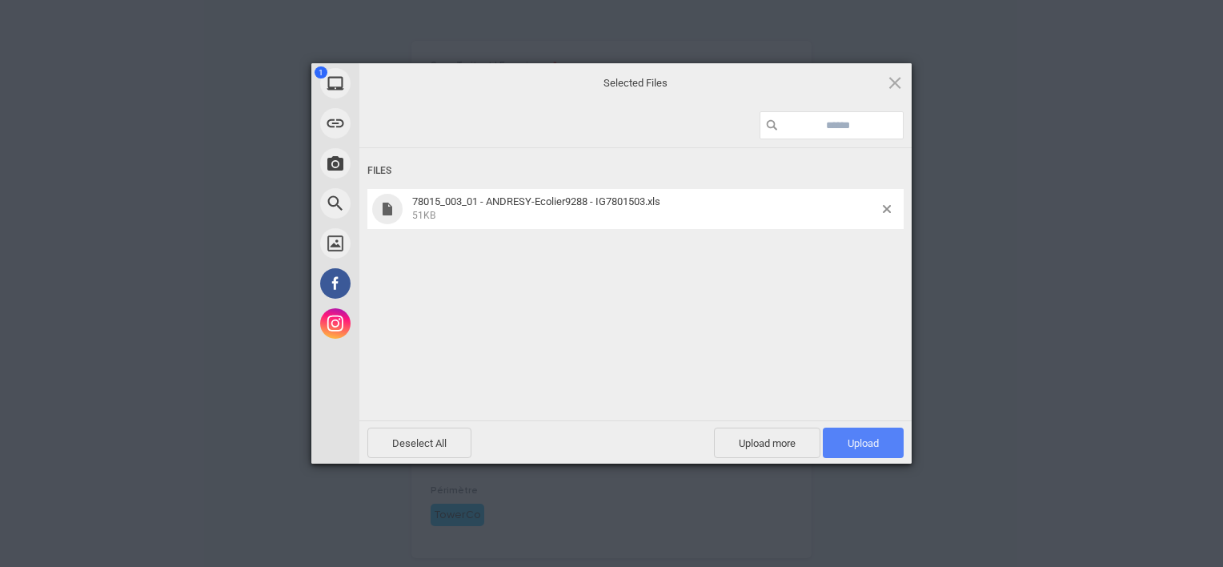
click at [867, 444] on span "Upload 1" at bounding box center [863, 443] width 31 height 12
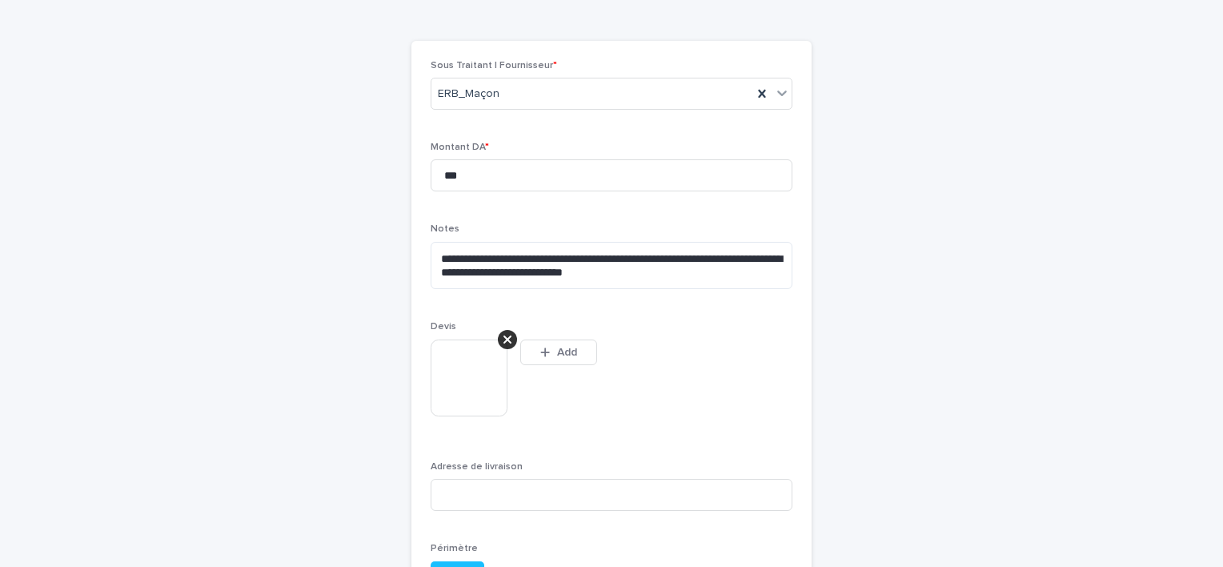
scroll to position [131, 0]
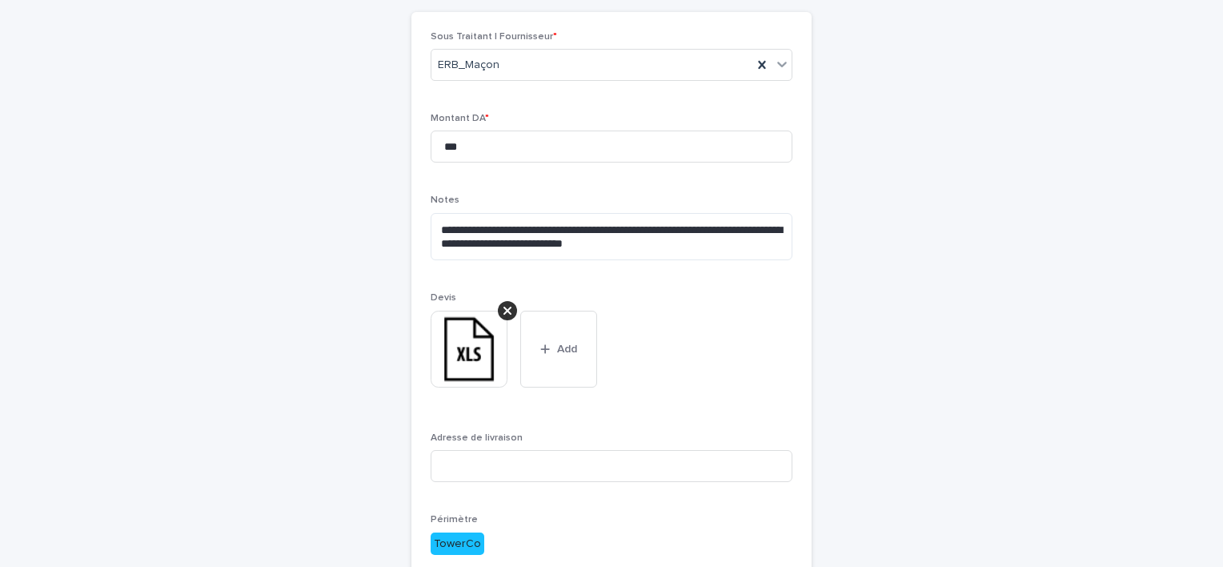
click at [1142, 320] on div "**********" at bounding box center [611, 314] width 1223 height 785
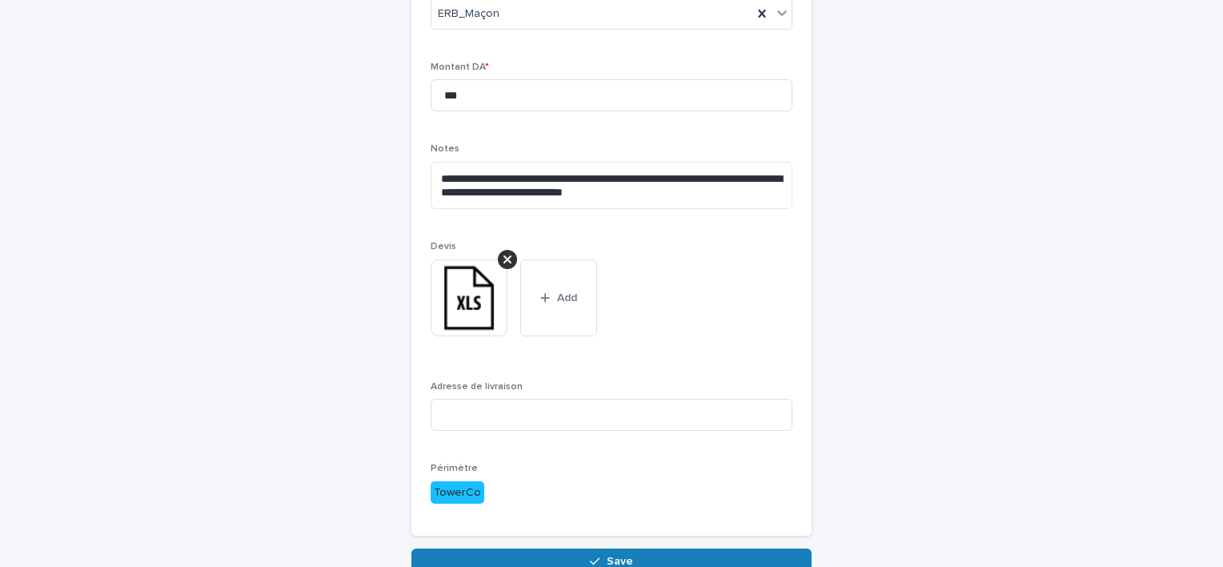
scroll to position [211, 0]
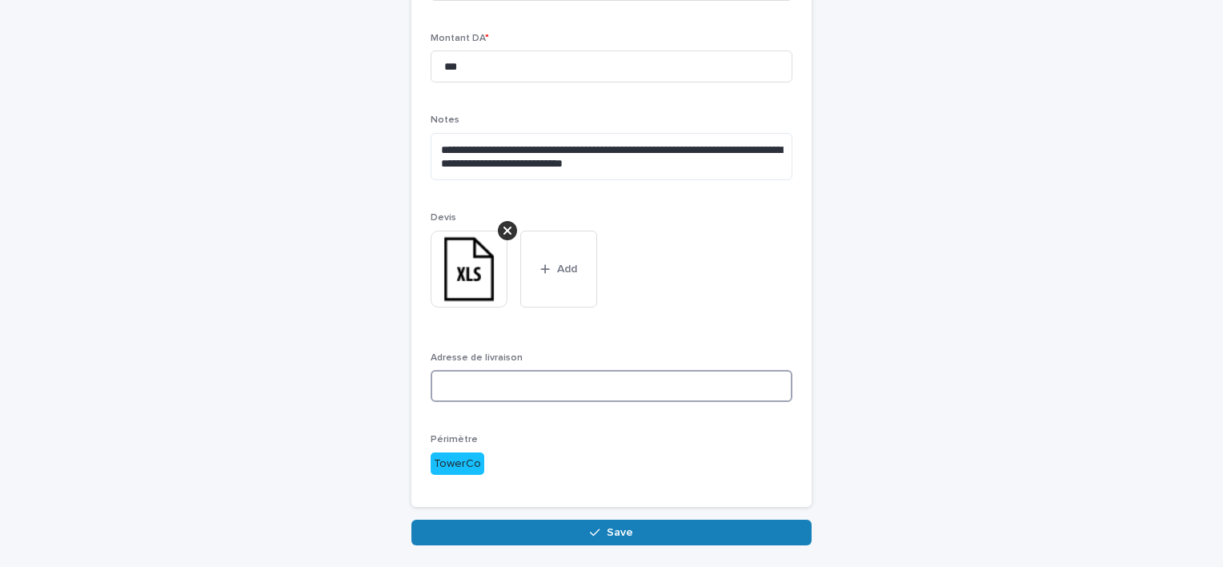
click at [525, 373] on input at bounding box center [612, 386] width 362 height 32
click at [522, 386] on input at bounding box center [612, 386] width 362 height 32
paste input "**********"
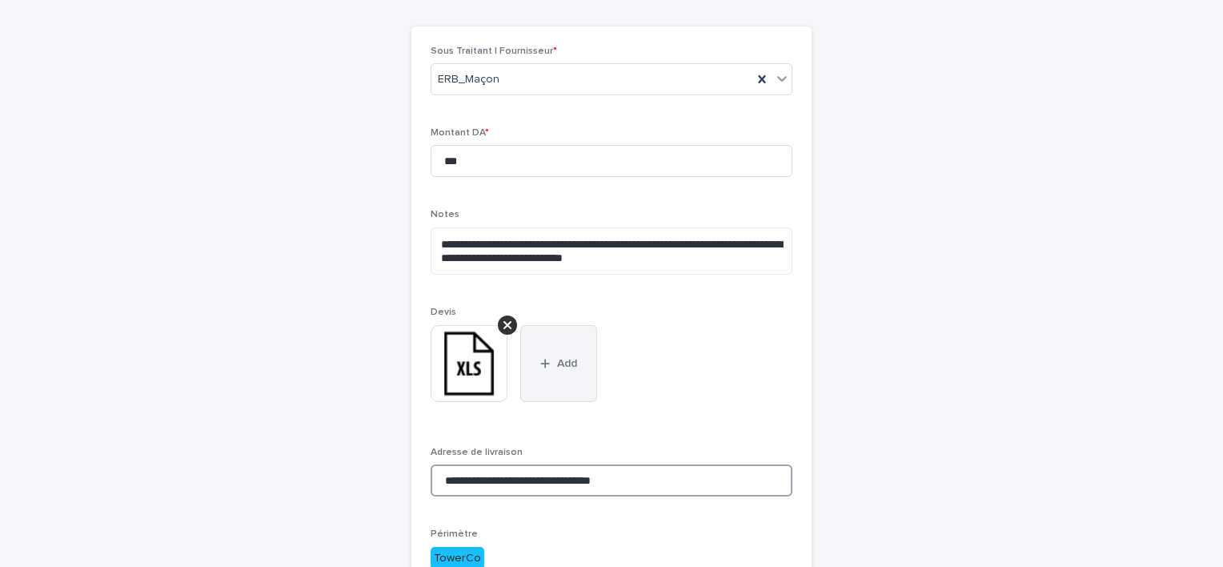
scroll to position [160, 0]
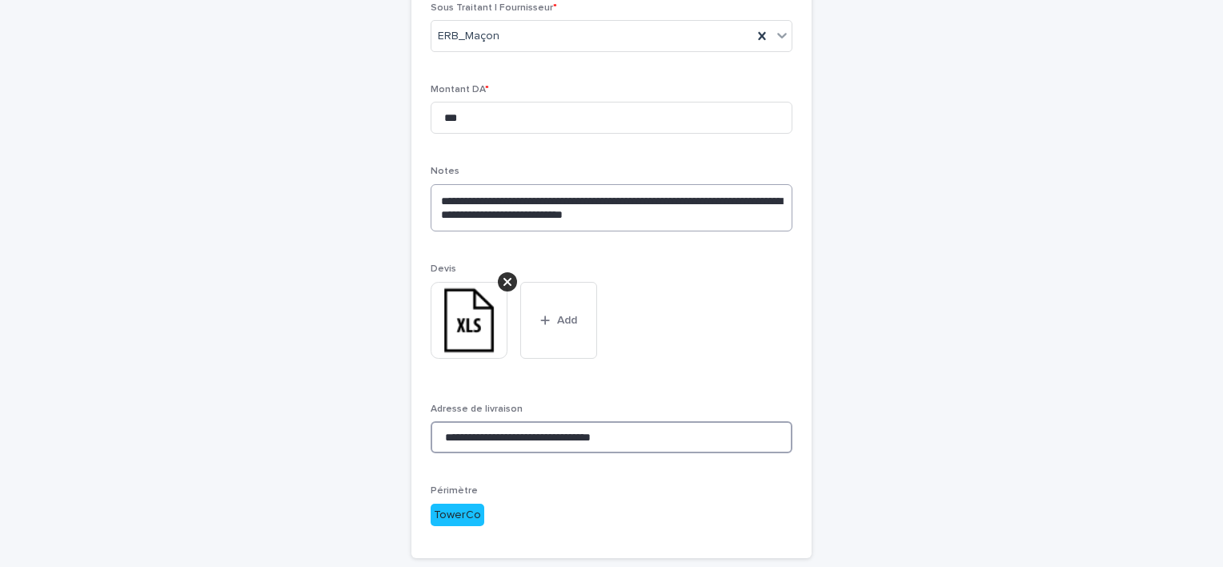
type input "**********"
click at [733, 230] on textarea "**********" at bounding box center [612, 208] width 362 height 48
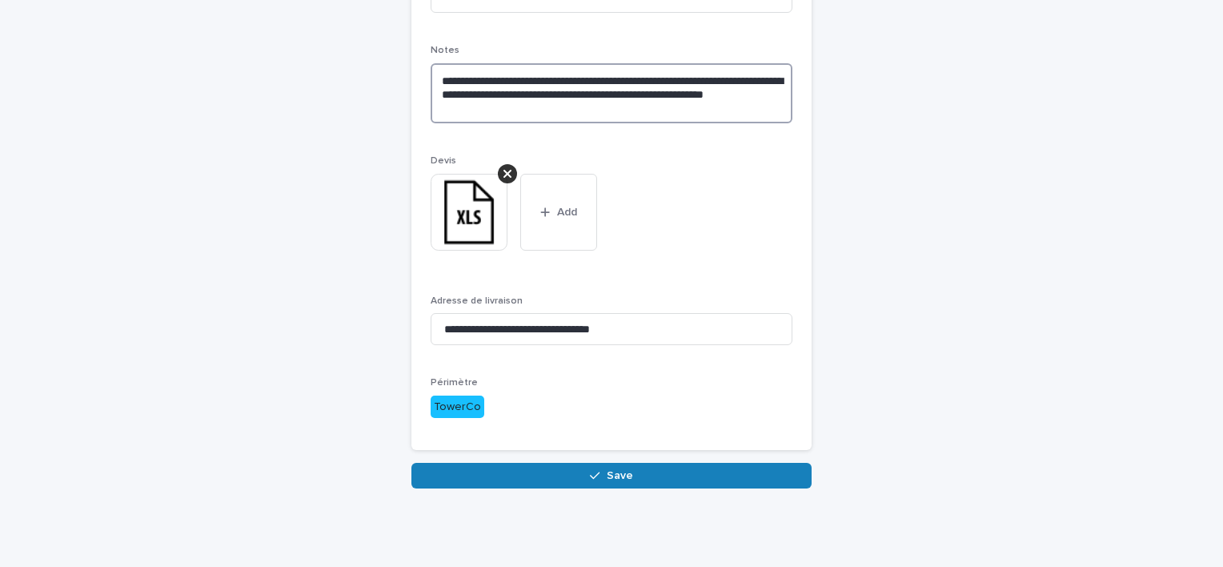
scroll to position [282, 0]
type textarea "**********"
click at [612, 487] on div "**********" at bounding box center [611, 149] width 801 height 757
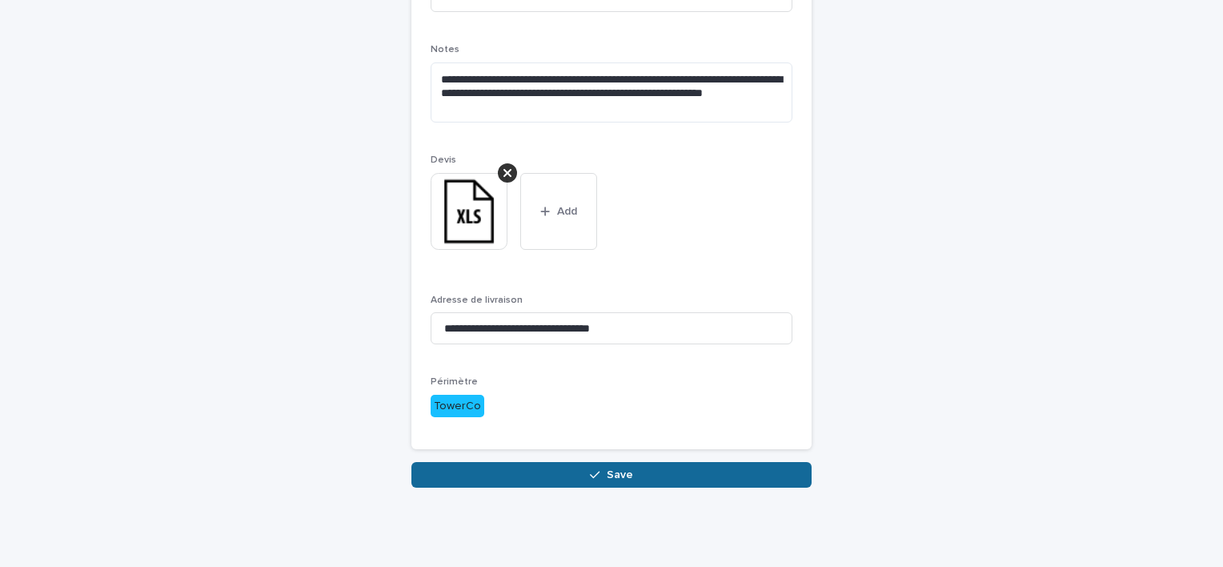
click at [607, 473] on span "Save" at bounding box center [620, 474] width 26 height 11
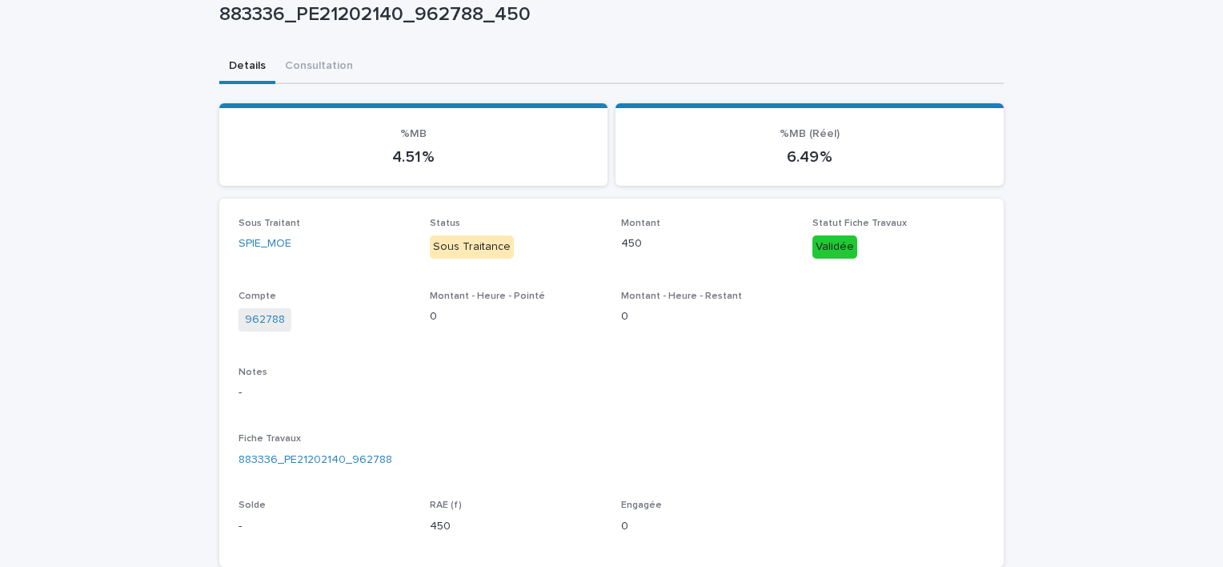
scroll to position [396, 0]
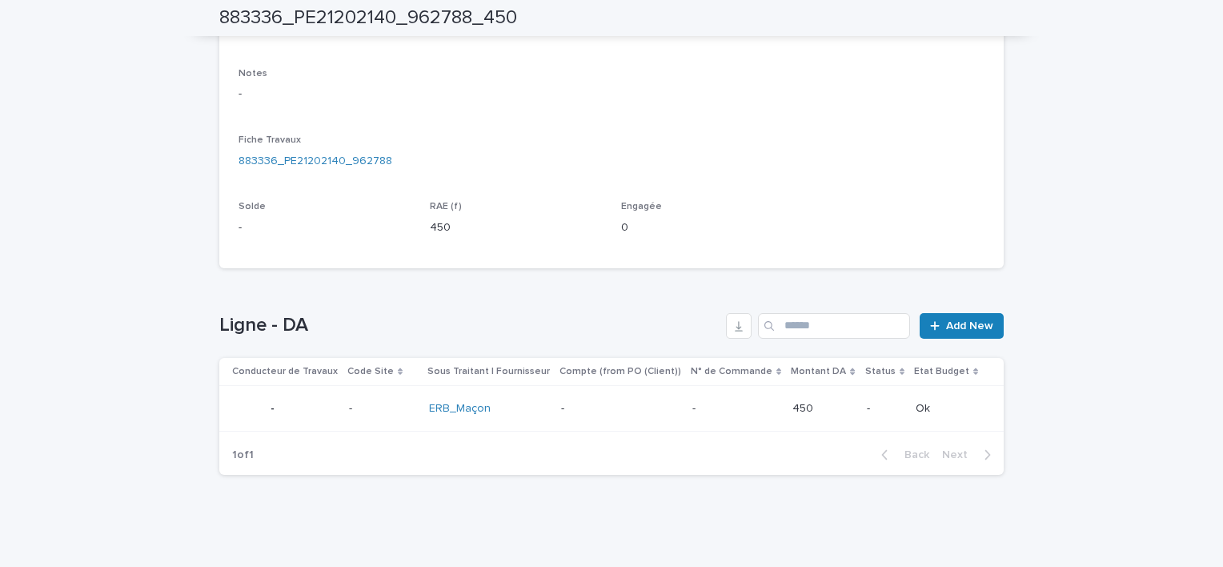
click at [639, 399] on div "-" at bounding box center [620, 407] width 118 height 17
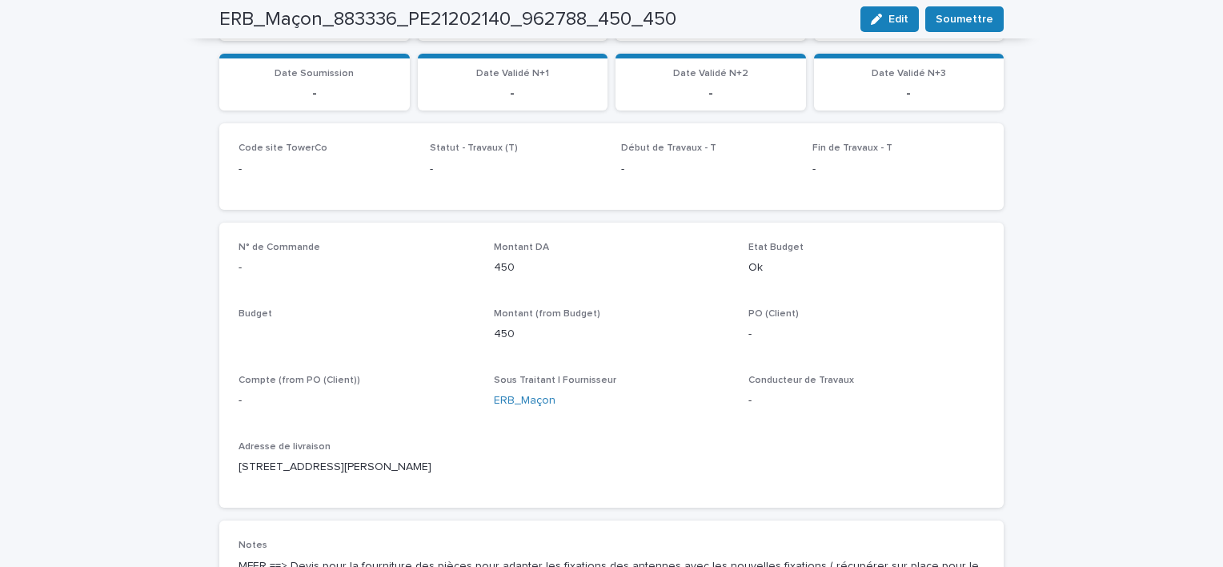
scroll to position [397, 0]
click at [978, 22] on span "Soumettre" at bounding box center [965, 19] width 58 height 16
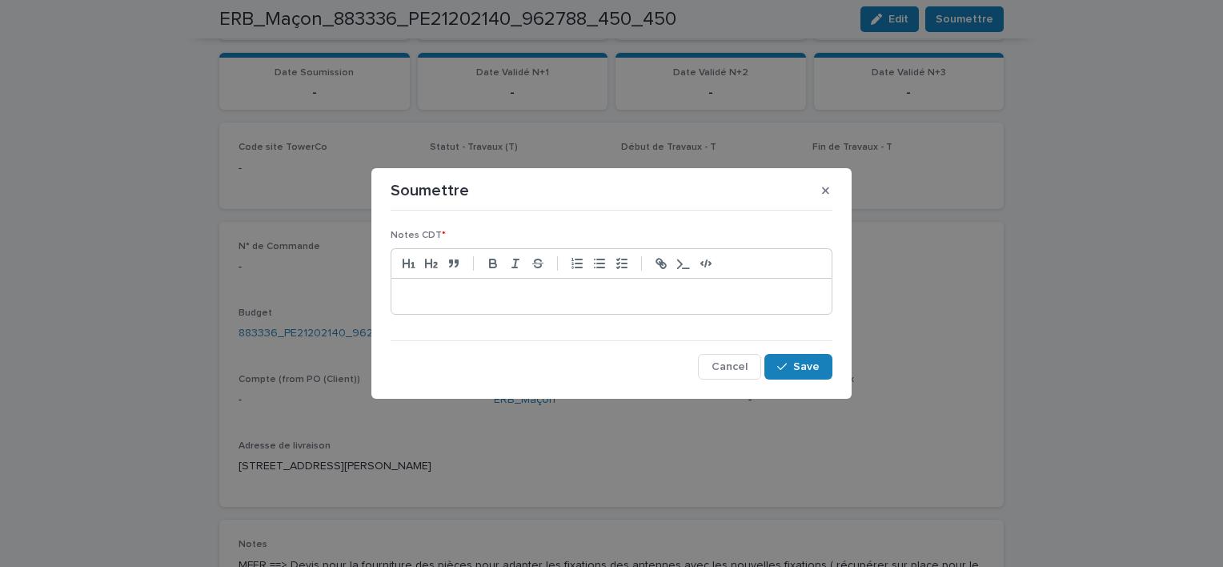
drag, startPoint x: 594, startPoint y: 277, endPoint x: 597, endPoint y: 291, distance: 14.8
click at [596, 283] on div at bounding box center [612, 281] width 442 height 66
click at [596, 294] on p at bounding box center [611, 296] width 416 height 16
click at [596, 295] on p at bounding box center [611, 296] width 416 height 16
click at [733, 368] on span "Cancel" at bounding box center [730, 366] width 36 height 11
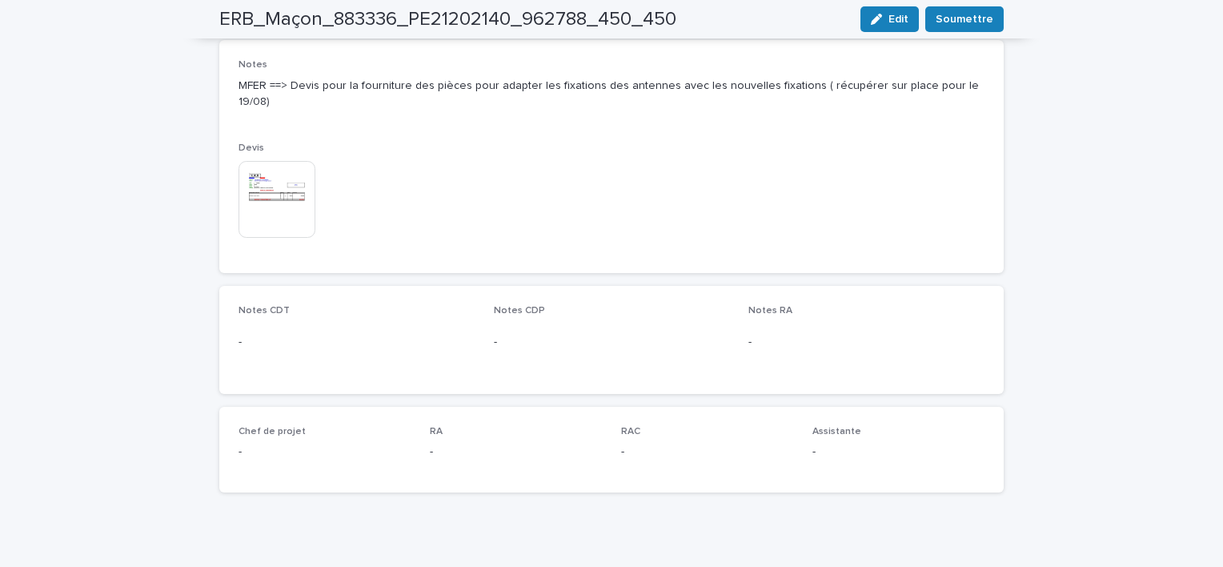
scroll to position [636, 0]
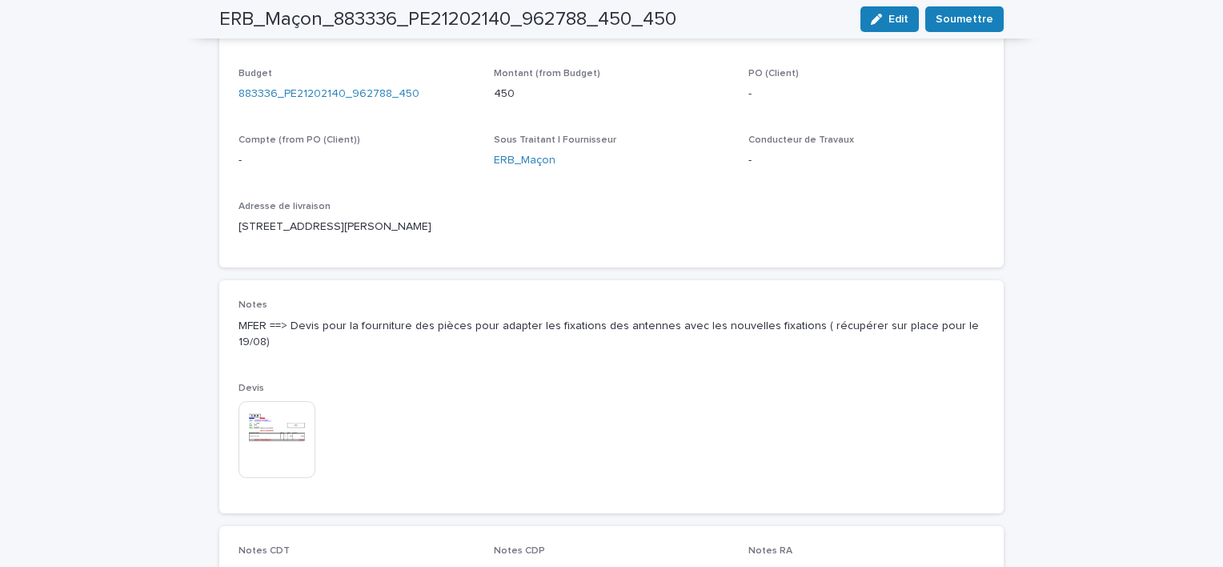
click at [267, 327] on p "MFER ==> Devis pour la fourniture des pièces pour adapter les fixations des ant…" at bounding box center [612, 335] width 746 height 34
drag, startPoint x: 267, startPoint y: 327, endPoint x: 298, endPoint y: 317, distance: 32.7
click at [298, 318] on p "MFER ==> Devis pour la fourniture des pièces pour adapter les fixations des ant…" at bounding box center [612, 335] width 746 height 34
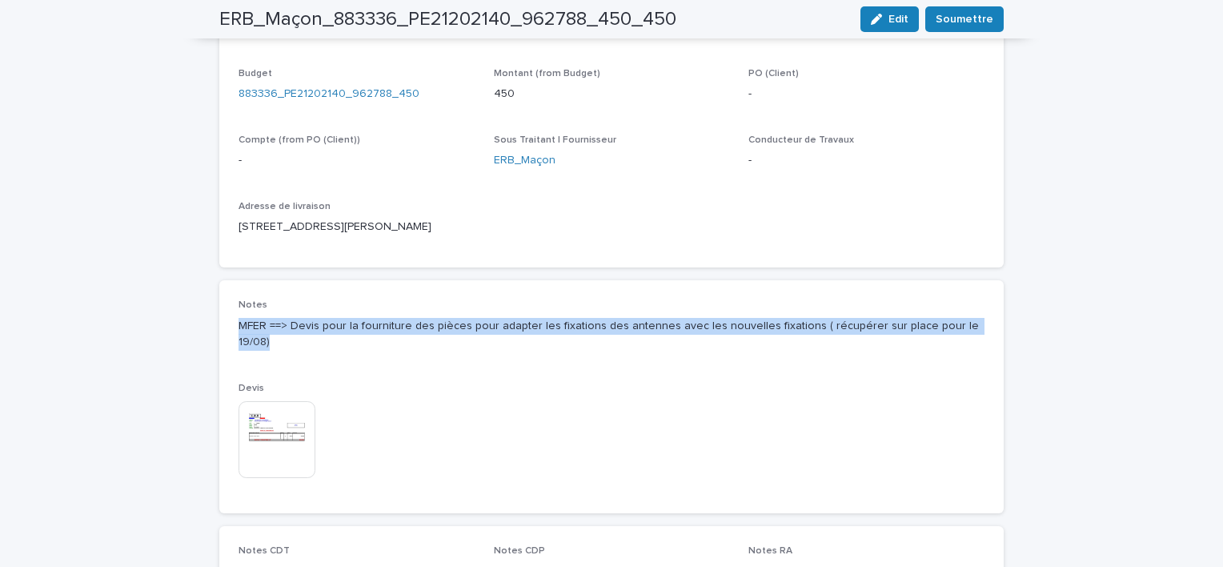
click at [298, 318] on p "MFER ==> Devis pour la fourniture des pièces pour adapter les fixations des ant…" at bounding box center [612, 335] width 746 height 34
copy p "MFER ==> Devis pour la fourniture des pièces pour adapter les fixations des ant…"
drag, startPoint x: 887, startPoint y: 22, endPoint x: 808, endPoint y: 192, distance: 188.0
click at [887, 22] on div "button" at bounding box center [880, 19] width 18 height 11
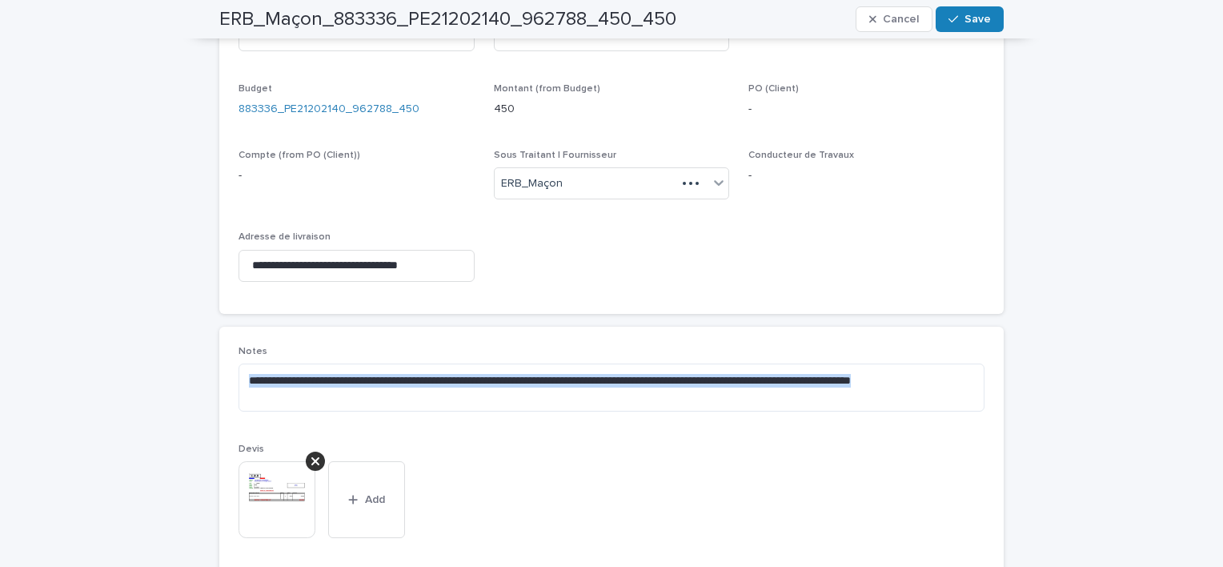
scroll to position [695, 0]
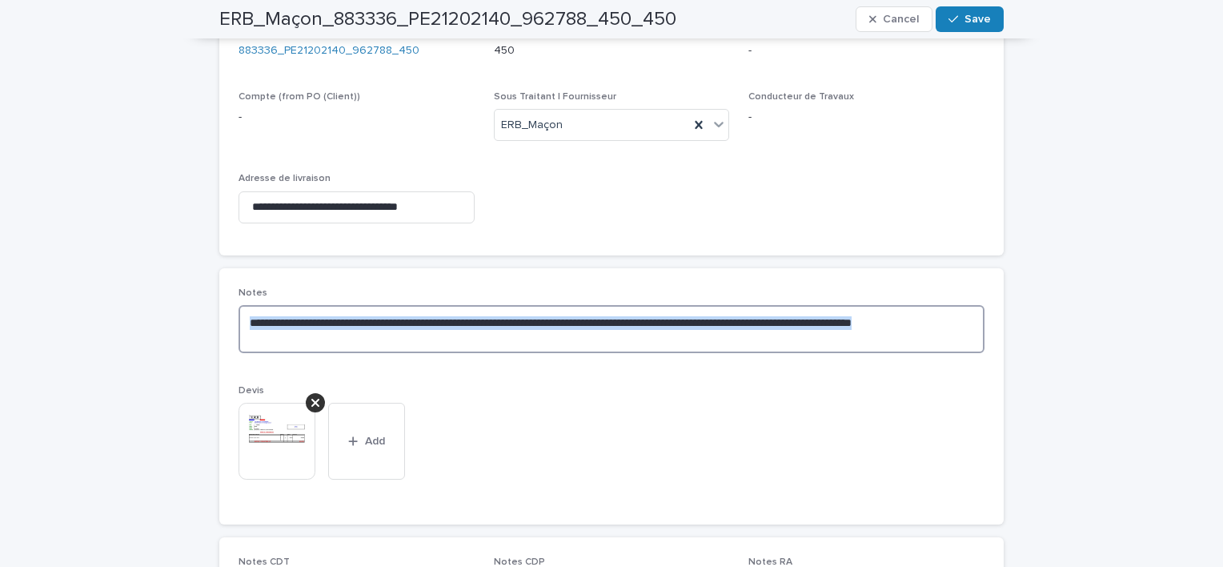
click at [676, 330] on textarea "**********" at bounding box center [612, 329] width 746 height 48
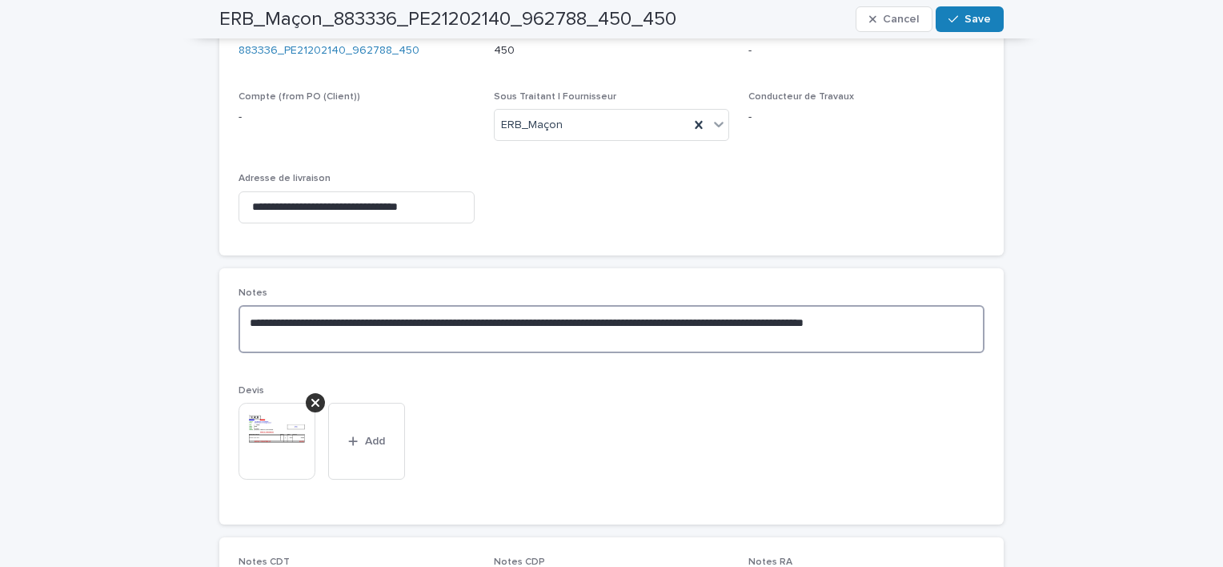
drag, startPoint x: 596, startPoint y: 323, endPoint x: 660, endPoint y: 323, distance: 64.8
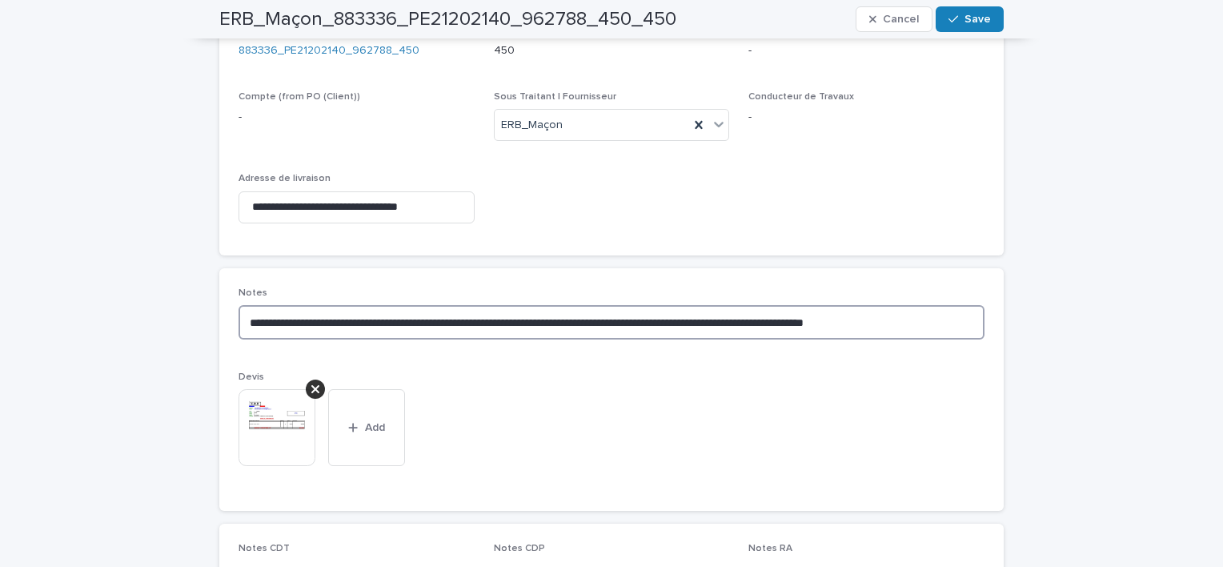
click at [712, 318] on textarea "**********" at bounding box center [612, 322] width 746 height 34
drag, startPoint x: 727, startPoint y: 319, endPoint x: 637, endPoint y: 332, distance: 90.7
click at [727, 319] on textarea "**********" at bounding box center [612, 322] width 746 height 34
click at [594, 324] on textarea "**********" at bounding box center [612, 322] width 746 height 34
type textarea "**********"
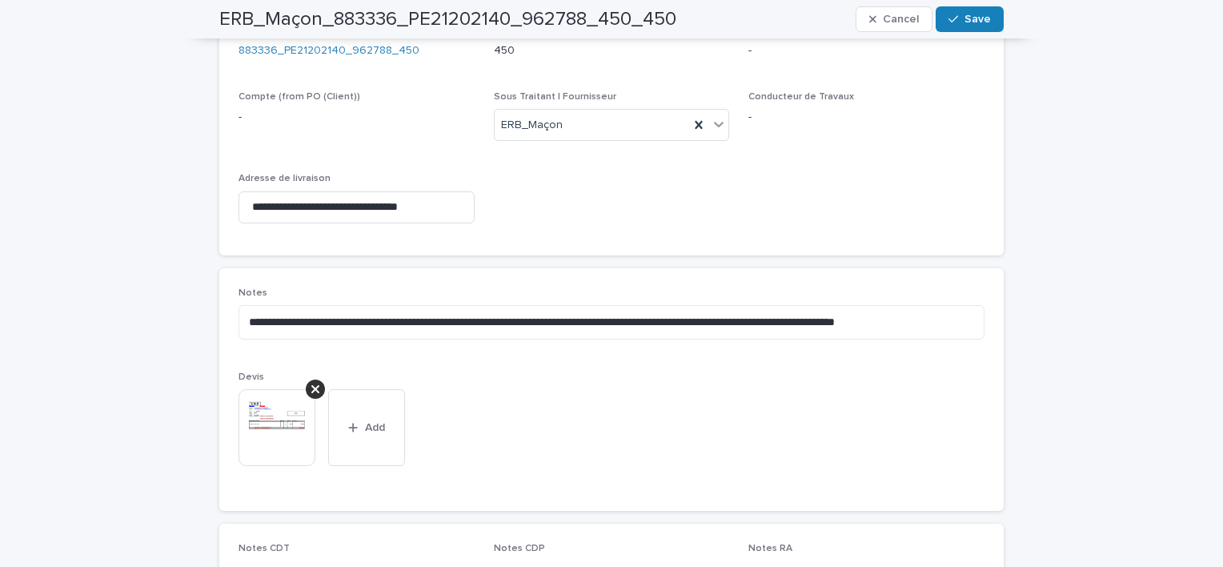
drag, startPoint x: 960, startPoint y: 12, endPoint x: 921, endPoint y: 104, distance: 100.1
click at [961, 12] on button "Save" at bounding box center [970, 19] width 68 height 26
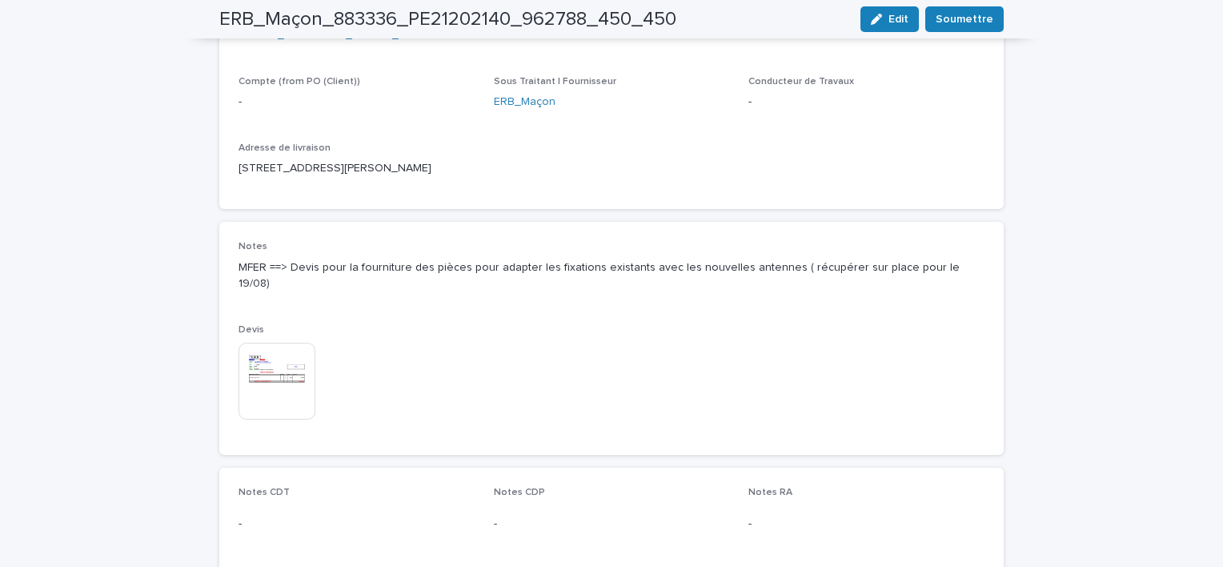
scroll to position [636, 0]
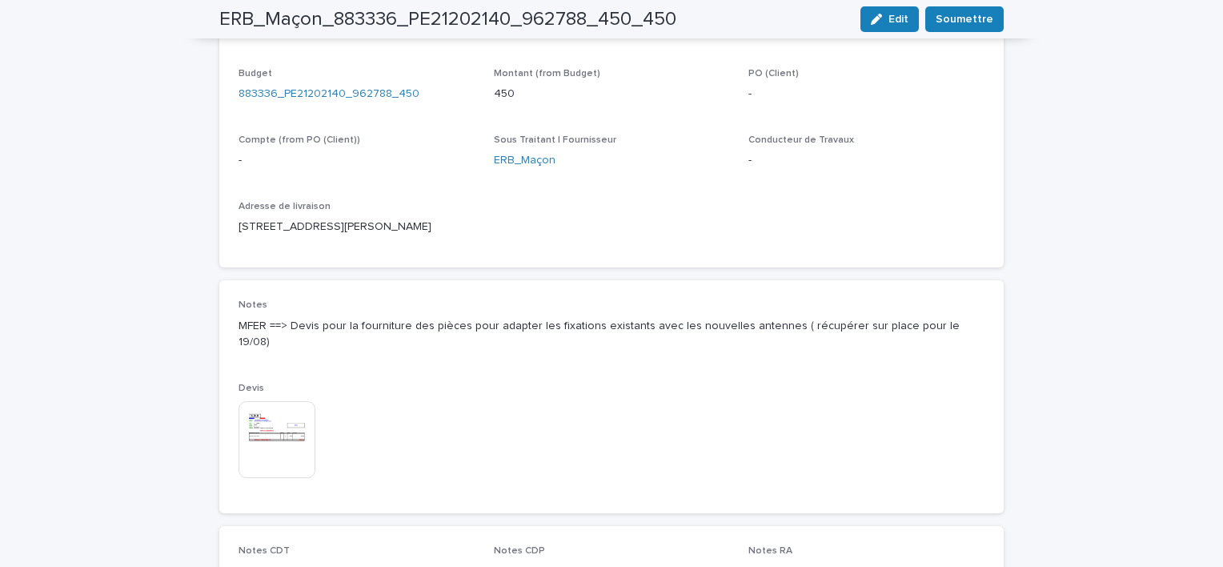
click at [720, 327] on p "MFER ==> Devis pour la fourniture des pièces pour adapter les fixations existan…" at bounding box center [612, 335] width 746 height 34
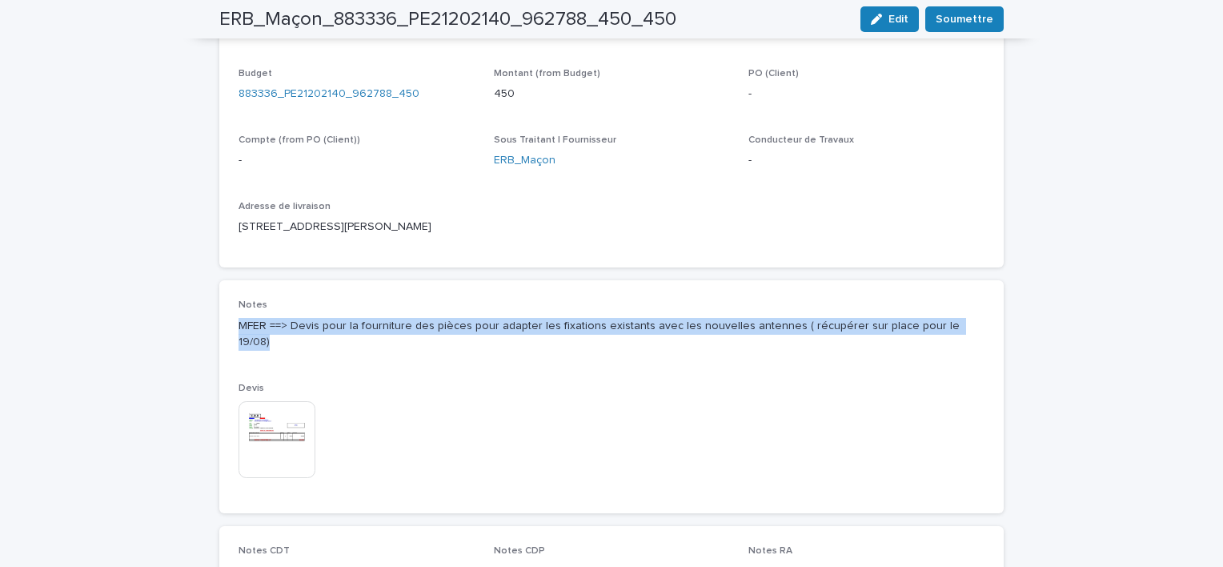
click at [720, 327] on p "MFER ==> Devis pour la fourniture des pièces pour adapter les fixations existan…" at bounding box center [612, 335] width 746 height 34
copy p "MFER ==> Devis pour la fourniture des pièces pour adapter les fixations existan…"
click at [964, 22] on span "Soumettre" at bounding box center [965, 19] width 58 height 16
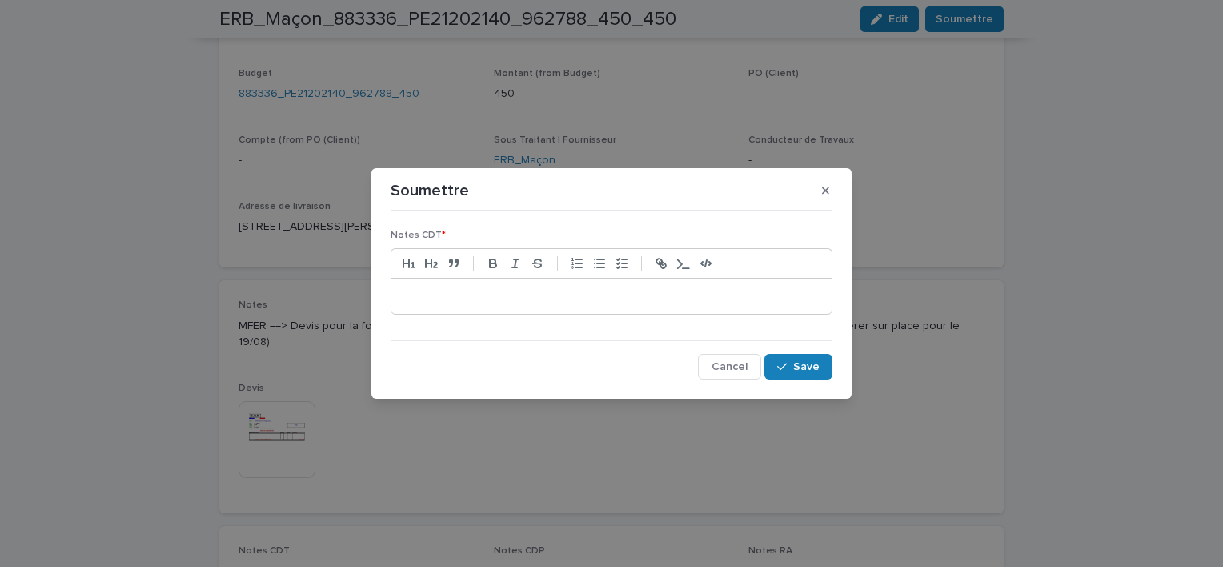
click at [602, 297] on p at bounding box center [611, 296] width 416 height 16
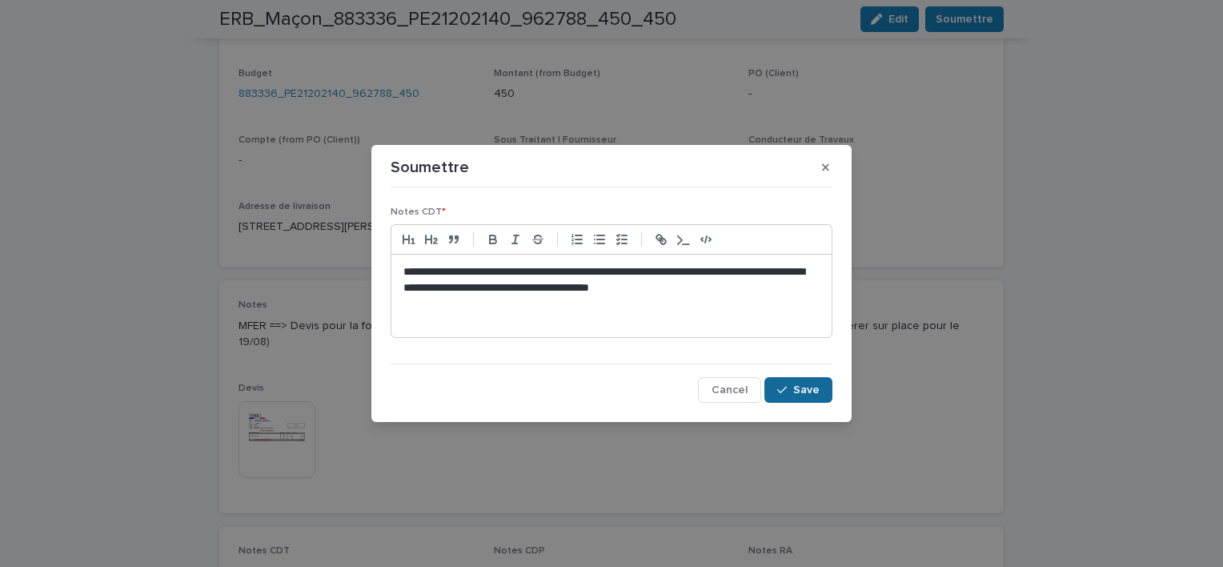
click at [823, 384] on button "Save" at bounding box center [799, 390] width 68 height 26
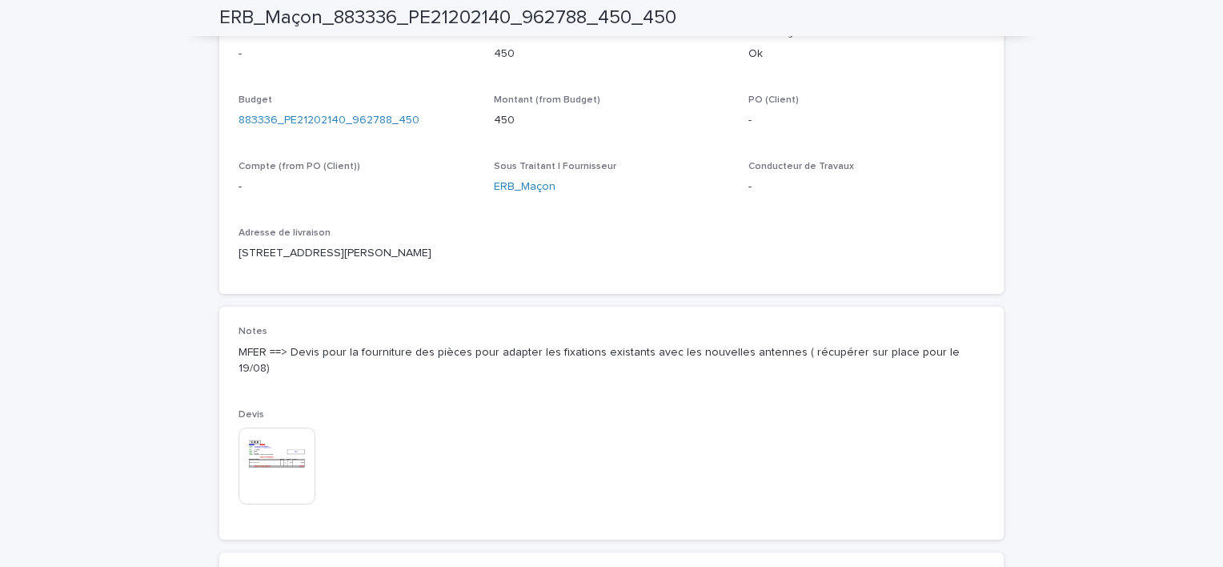
scroll to position [660, 0]
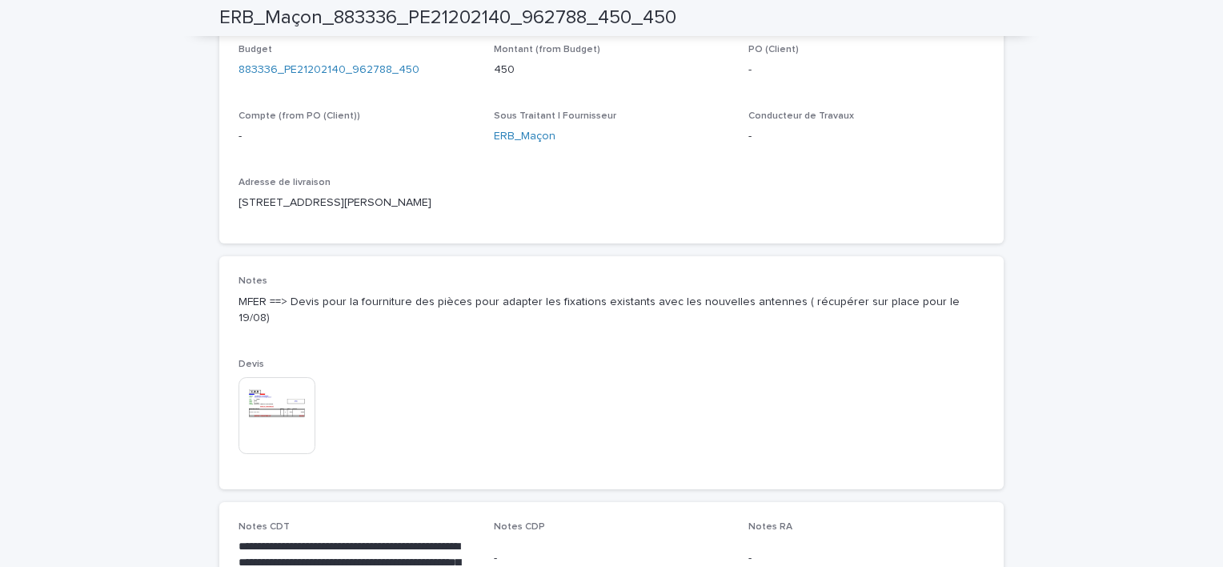
click at [1205, 337] on div "Loading... Saving… Loading... Saving… ERB_Maçon_883336_PE21202140_962788_450_45…" at bounding box center [611, 109] width 1223 height 1434
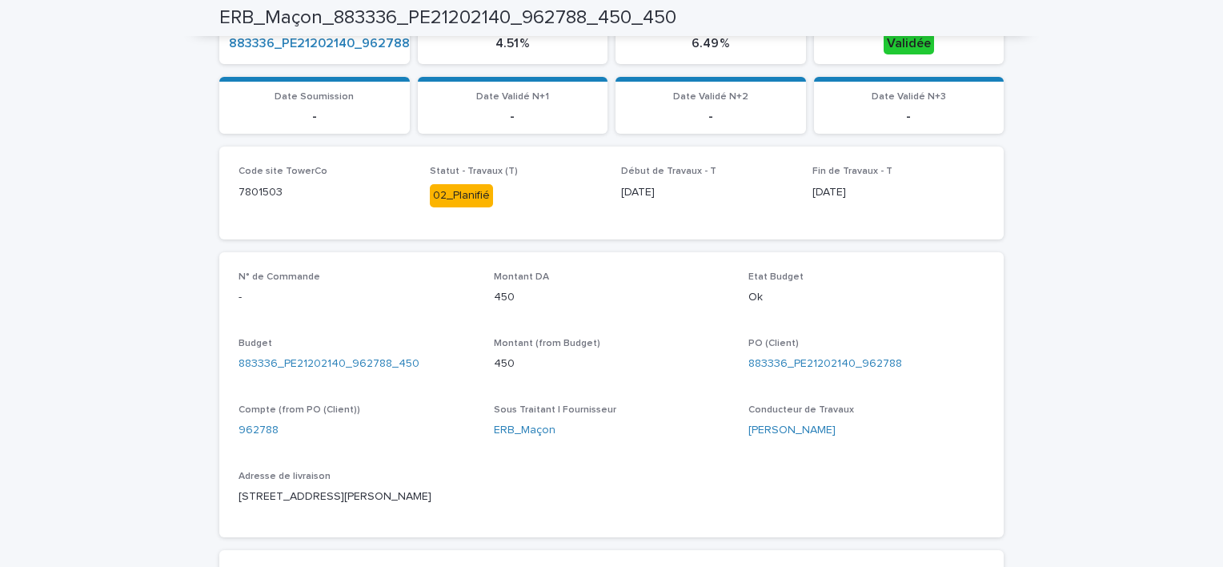
scroll to position [400, 0]
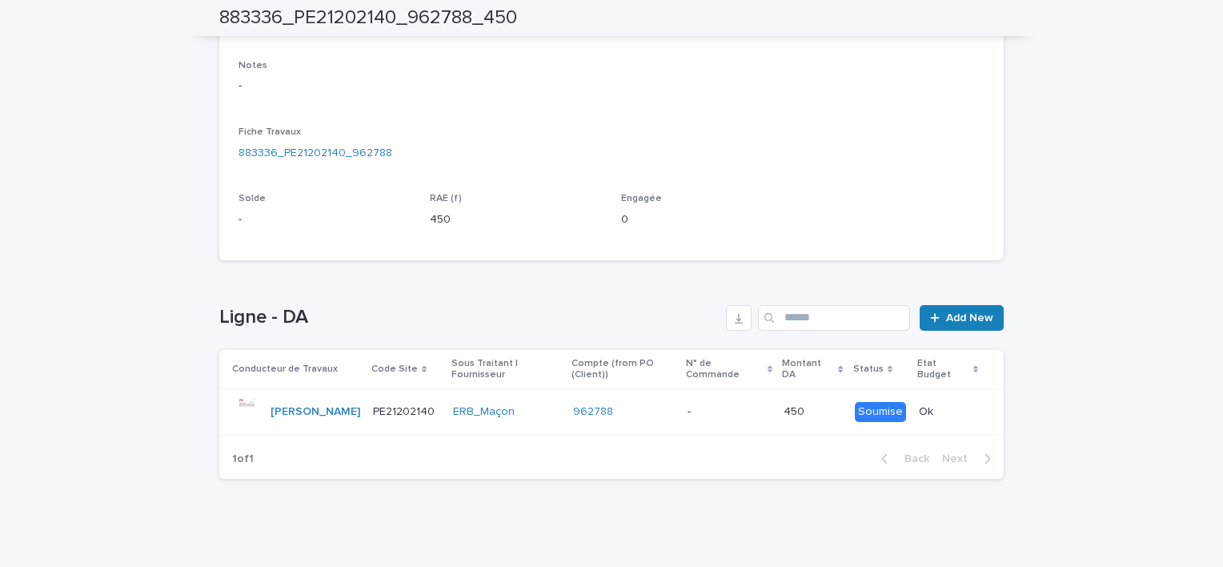
scroll to position [415, 0]
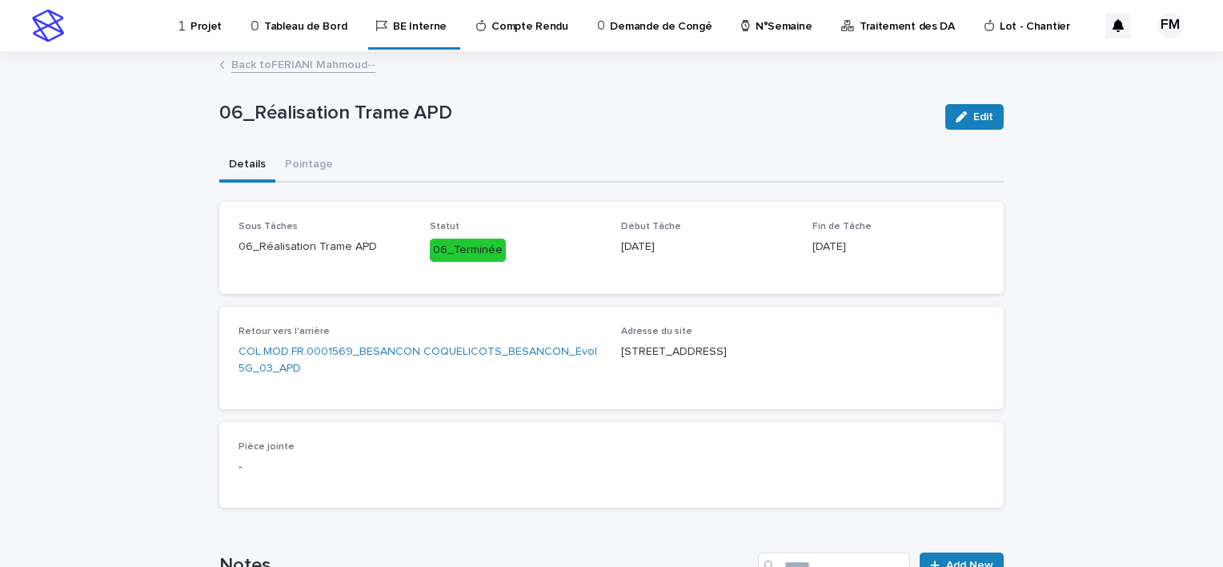
click at [250, 73] on div "Back to [PERSON_NAME]--" at bounding box center [611, 65] width 801 height 22
click at [256, 66] on link "Back to [PERSON_NAME]--" at bounding box center [303, 63] width 144 height 18
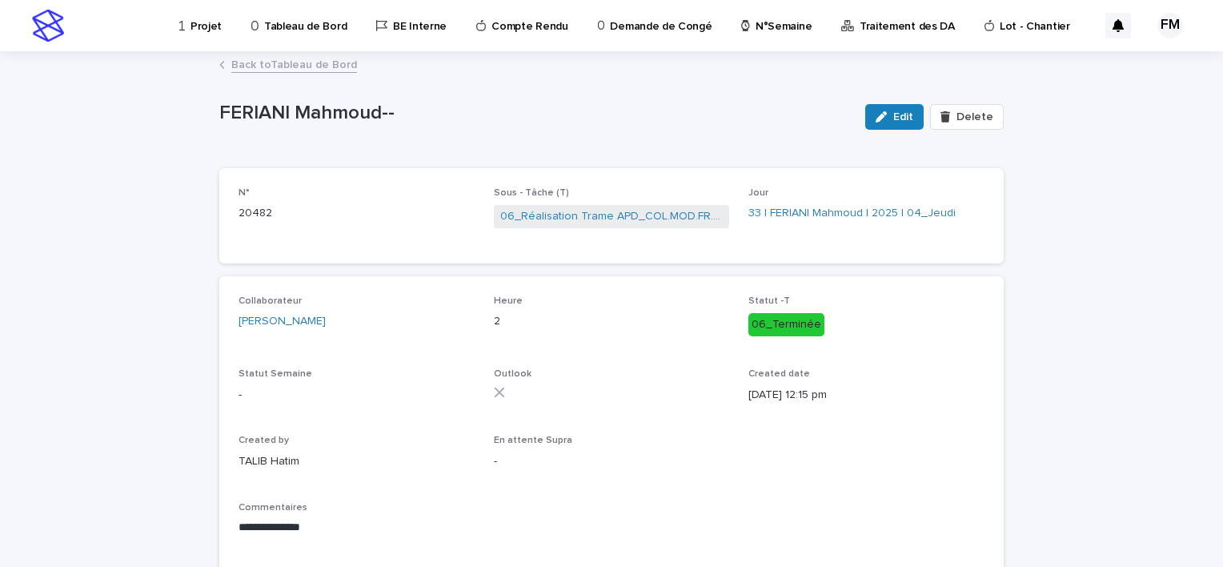
click at [317, 80] on div "**********" at bounding box center [611, 350] width 785 height 594
click at [326, 74] on div "Back to Tableau de Bord" at bounding box center [611, 65] width 801 height 22
click at [322, 72] on link "Back to Tableau de Bord" at bounding box center [294, 63] width 126 height 18
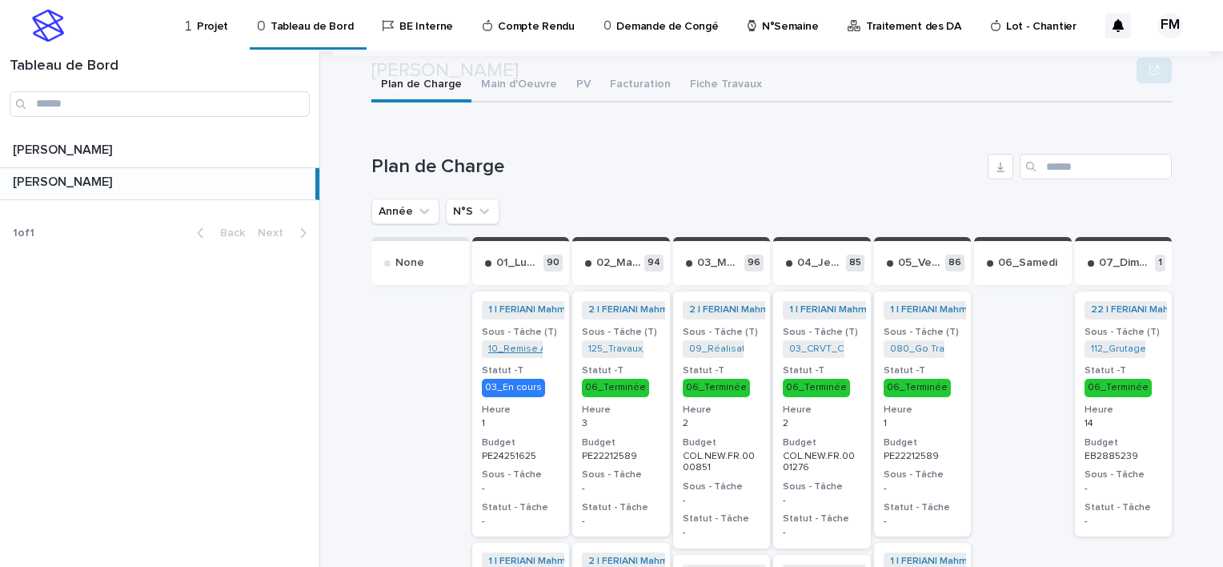
scroll to position [560, 0]
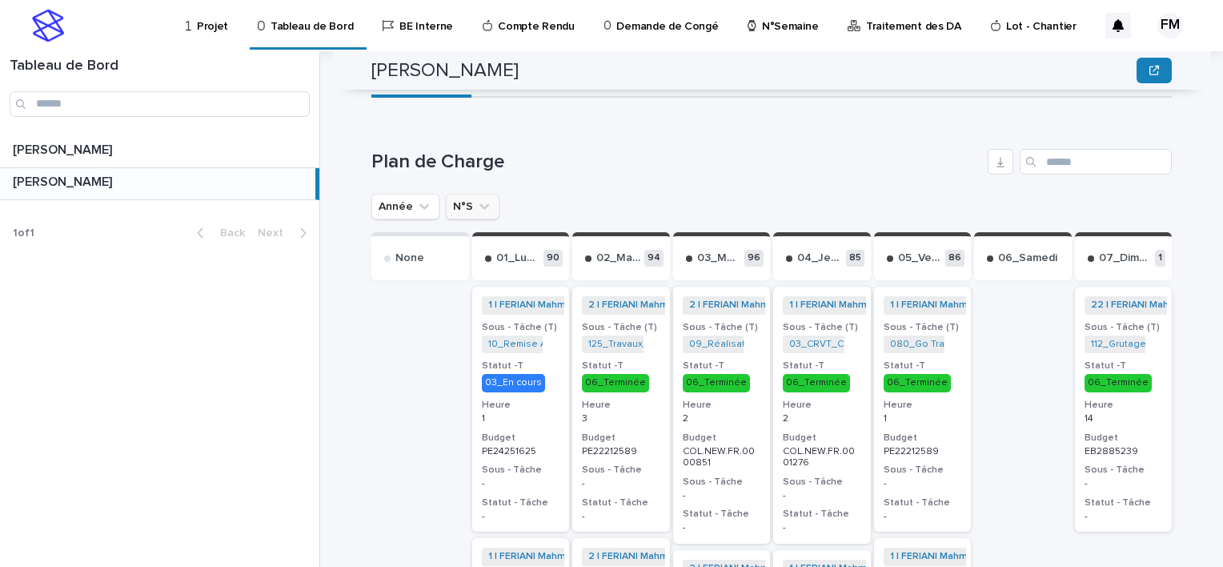
click at [479, 199] on icon "N°S" at bounding box center [484, 207] width 16 height 16
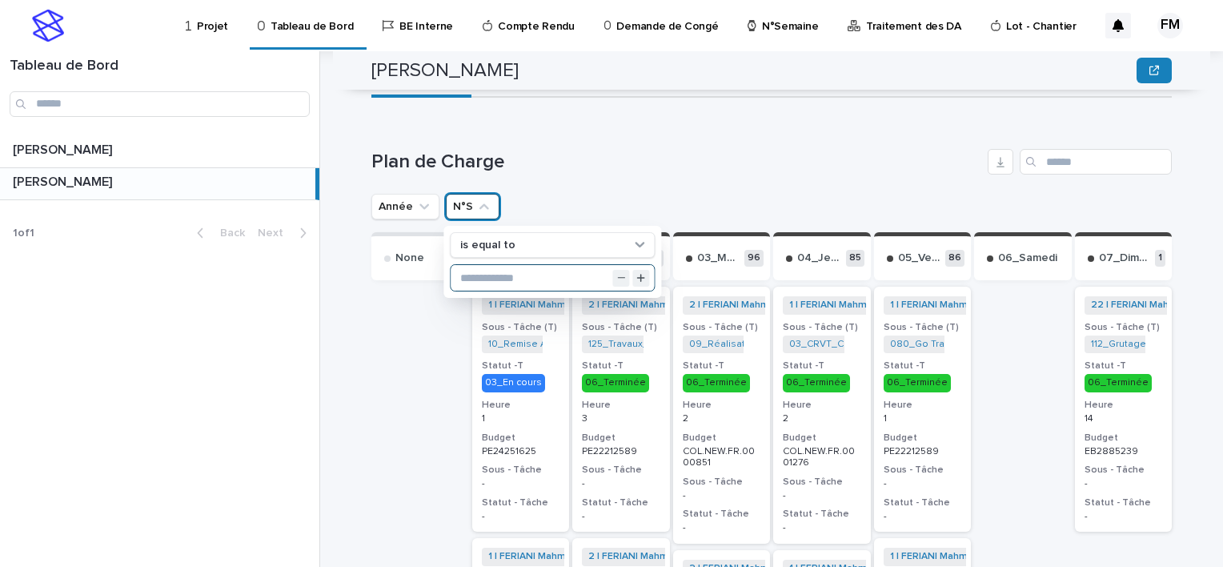
click at [522, 265] on input "text" at bounding box center [552, 278] width 203 height 26
type input "**"
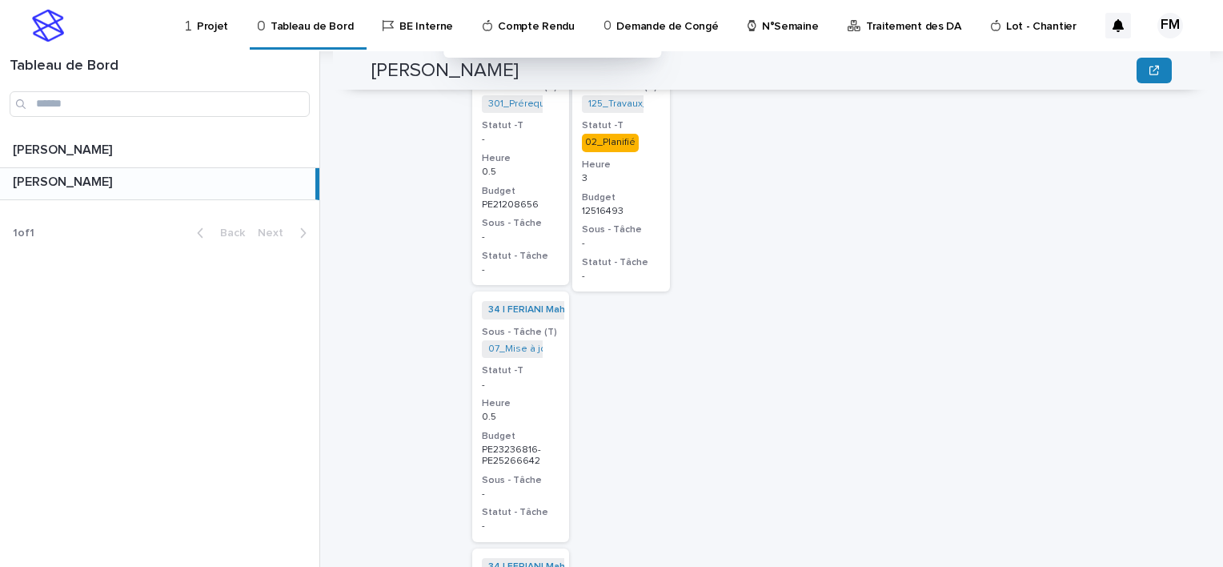
scroll to position [720, 0]
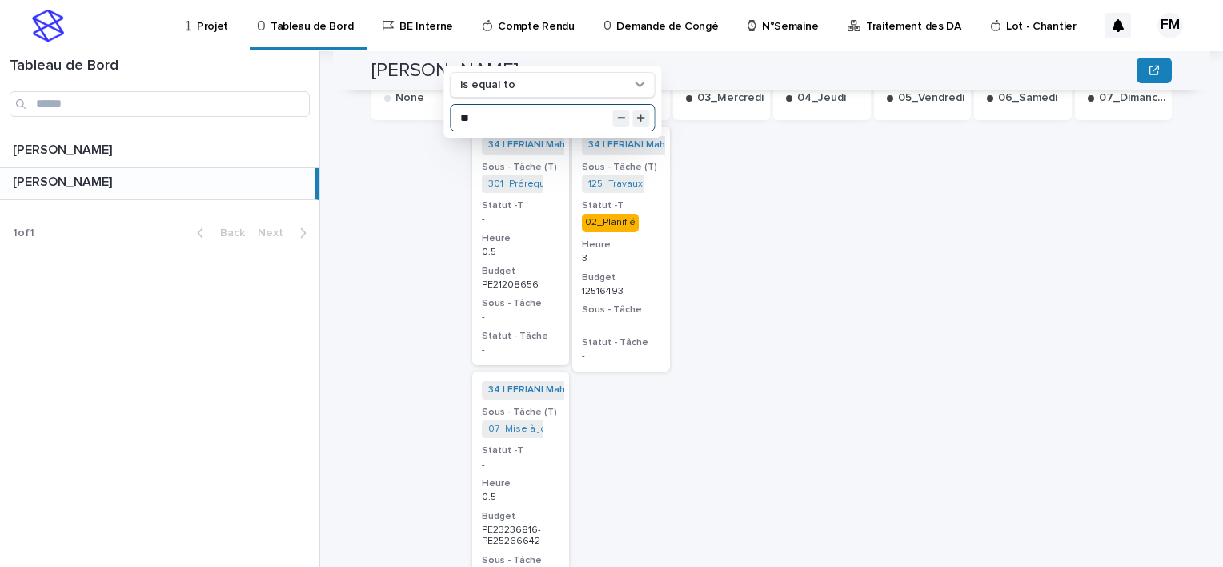
click at [542, 279] on p "PE21208656" at bounding box center [521, 284] width 78 height 11
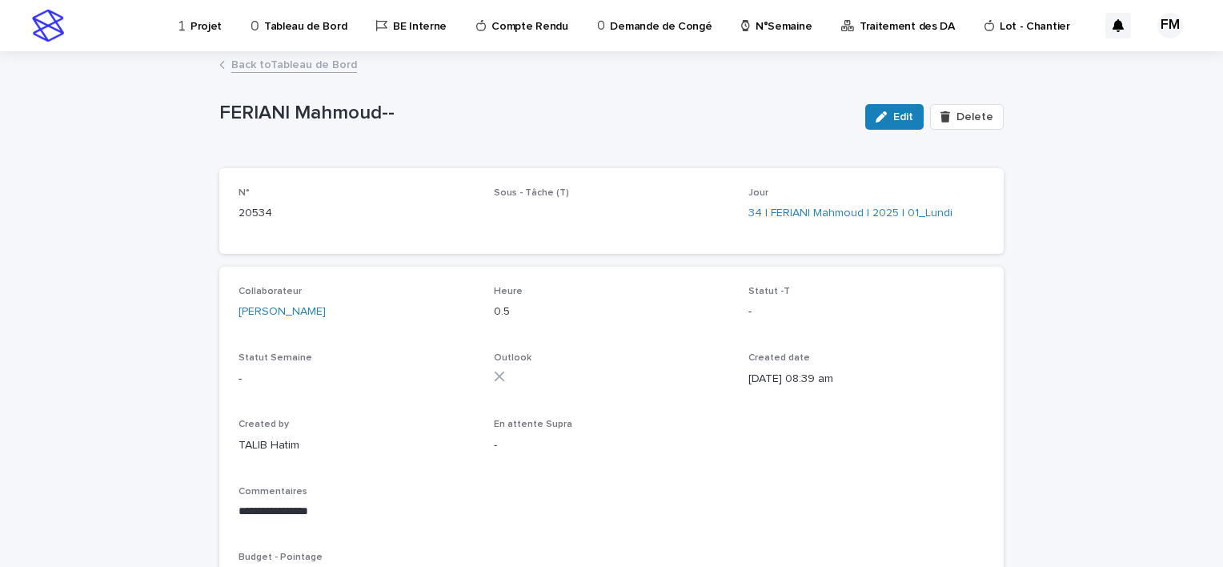
drag, startPoint x: 905, startPoint y: 118, endPoint x: 889, endPoint y: 141, distance: 27.1
click at [905, 119] on span "Edit" at bounding box center [903, 116] width 20 height 11
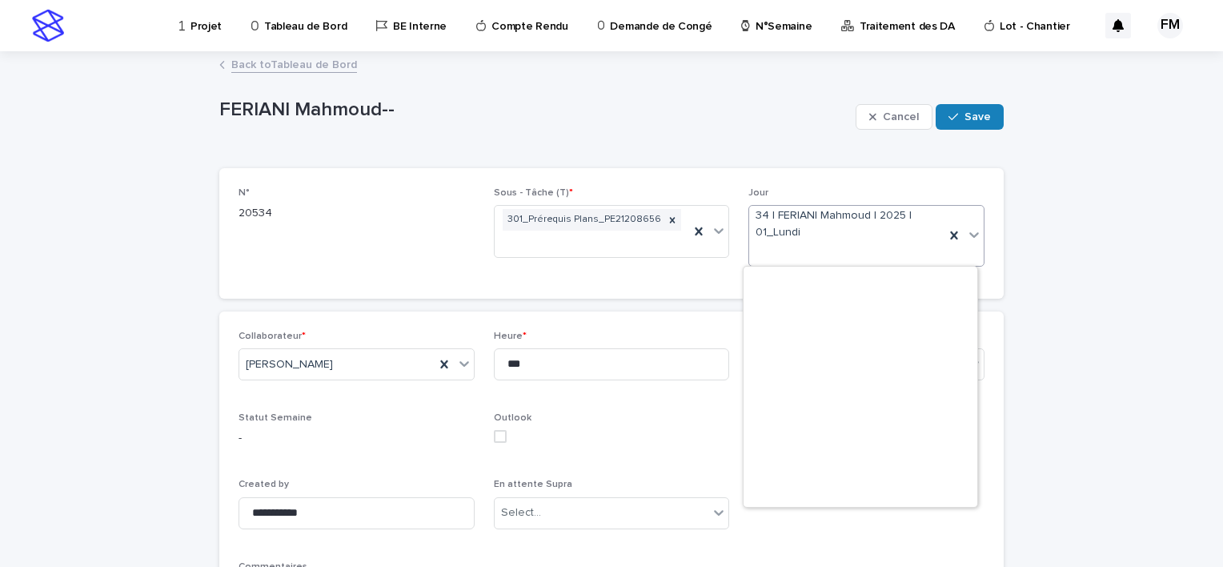
scroll to position [15074, 0]
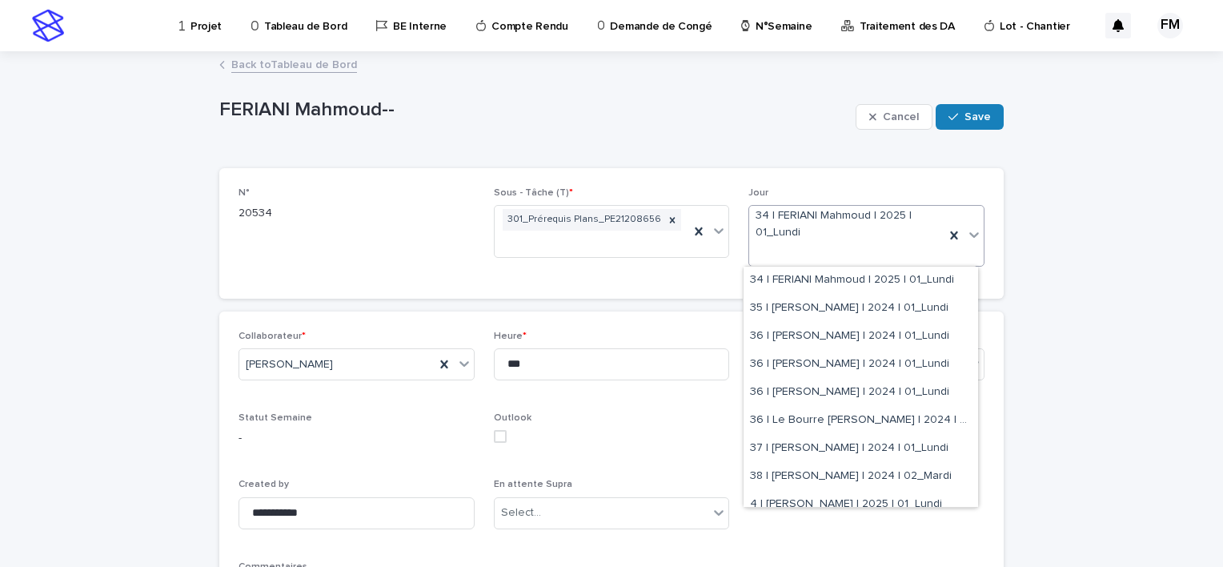
click at [832, 233] on span "34 | FERIANI Mahmoud | 2025 | 01_Lundi" at bounding box center [847, 224] width 183 height 34
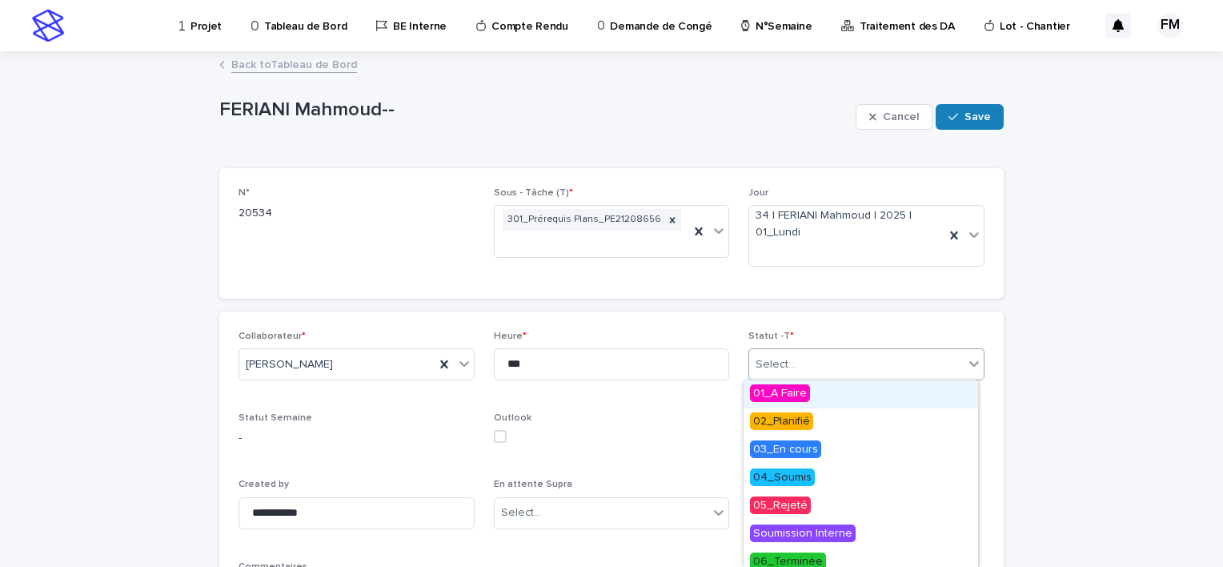
click at [906, 354] on div "Select..." at bounding box center [856, 364] width 215 height 26
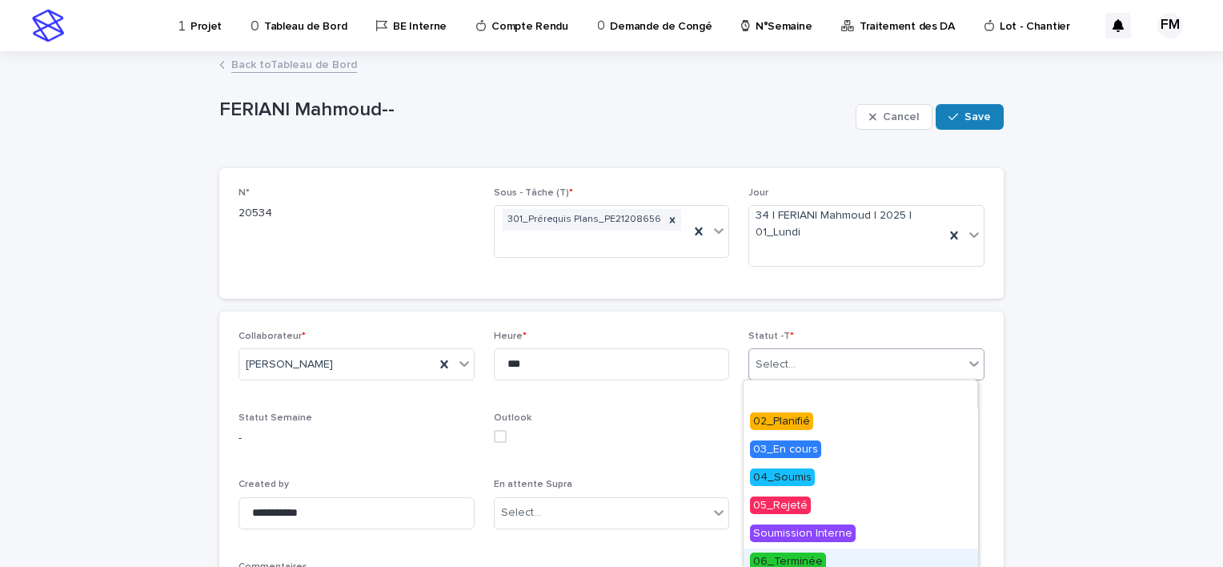
scroll to position [64, 0]
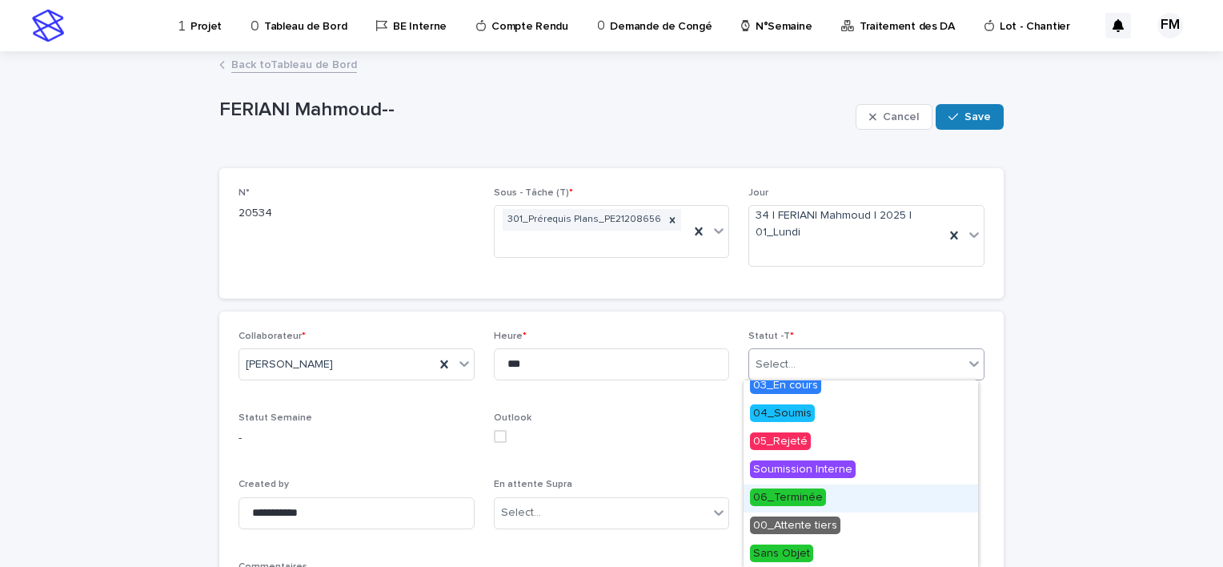
drag, startPoint x: 817, startPoint y: 481, endPoint x: 841, endPoint y: 465, distance: 29.5
click at [815, 496] on span "06_Terminée" at bounding box center [788, 497] width 76 height 18
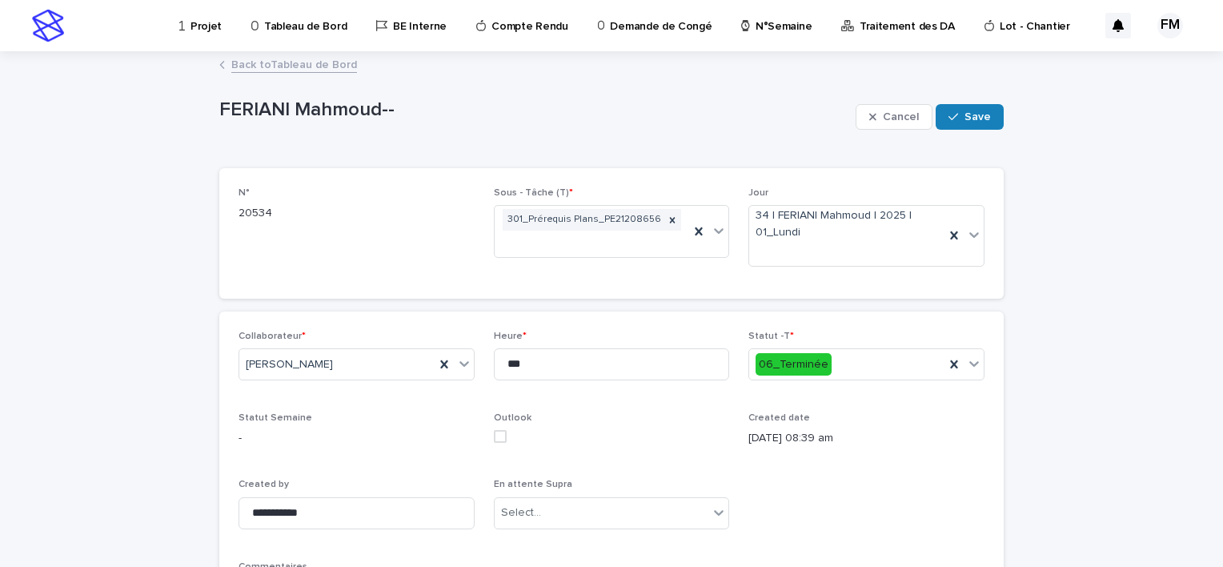
drag, startPoint x: 983, startPoint y: 110, endPoint x: 957, endPoint y: 130, distance: 33.0
click at [980, 112] on span "Save" at bounding box center [978, 116] width 26 height 11
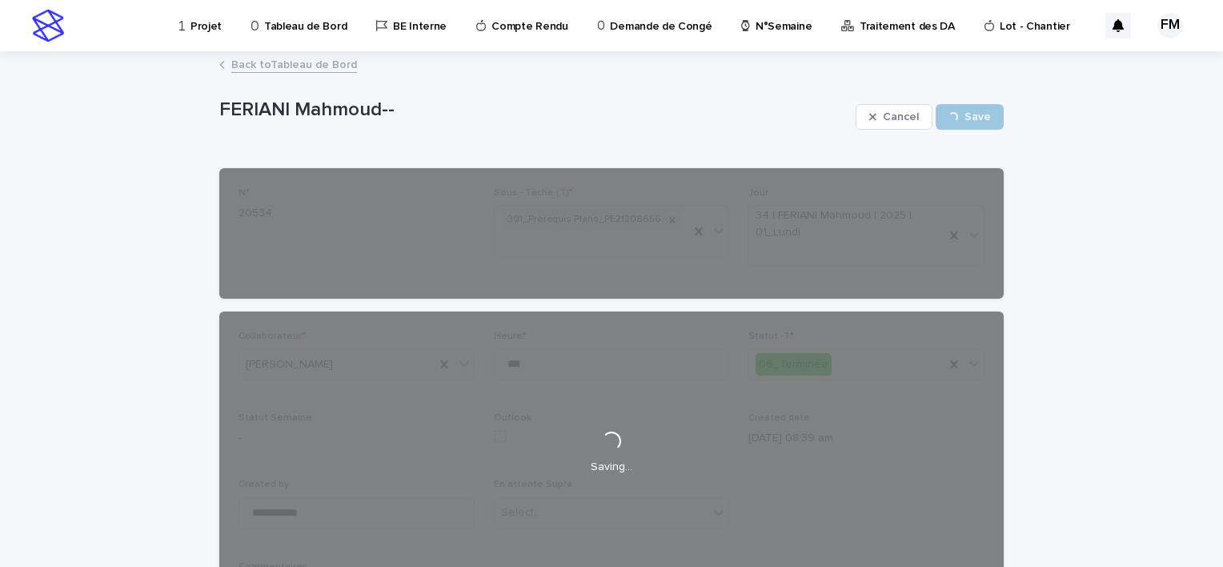
click at [259, 70] on link "Back to Tableau de Bord" at bounding box center [294, 63] width 126 height 18
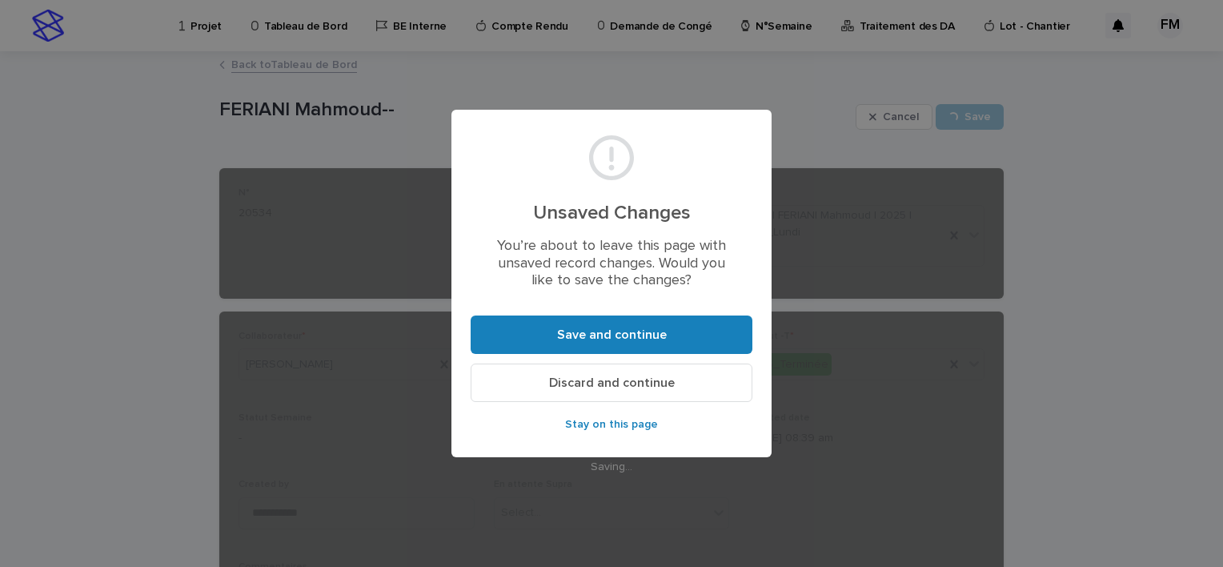
click at [559, 355] on footer "Save and continue Discard and continue Stay on this page" at bounding box center [612, 380] width 282 height 131
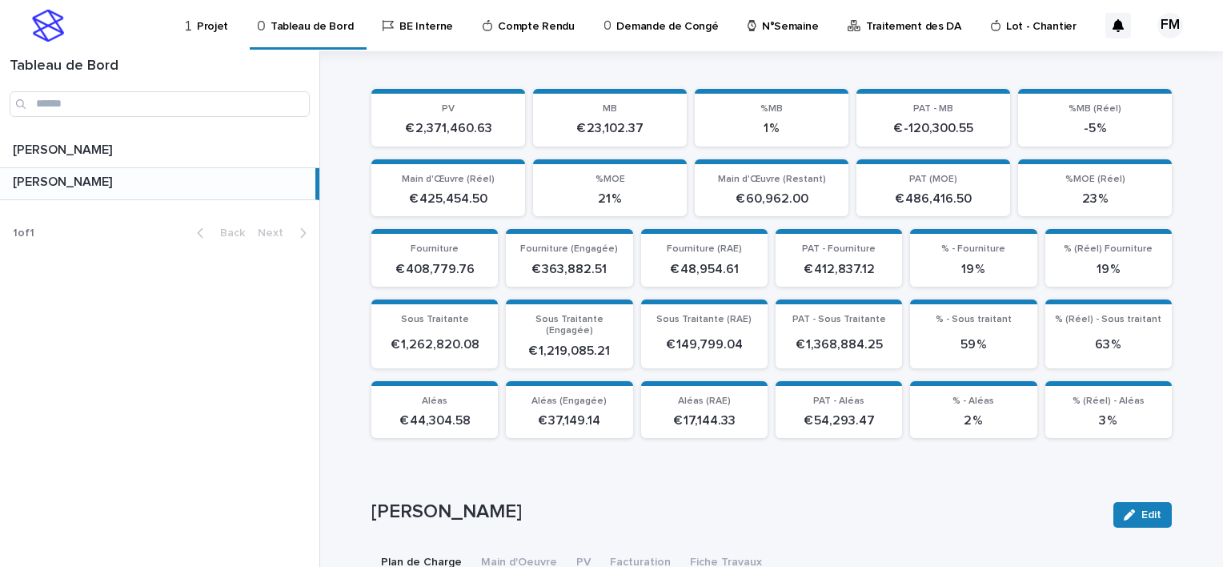
scroll to position [400, 0]
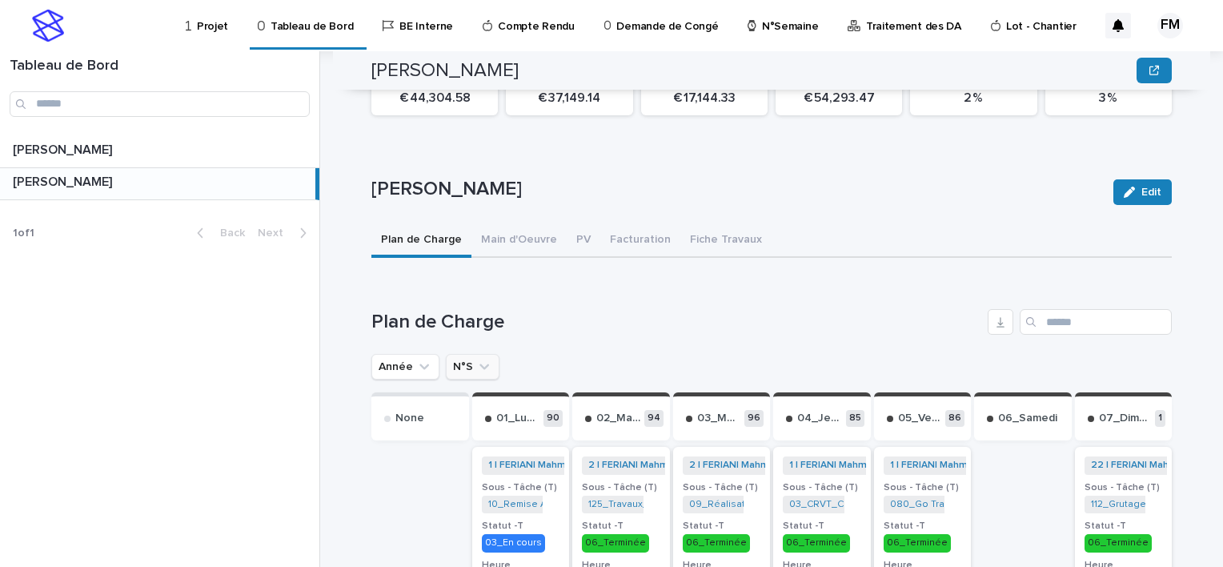
click at [464, 359] on button "N°S" at bounding box center [473, 367] width 54 height 26
click at [476, 359] on icon "N°S" at bounding box center [484, 367] width 16 height 16
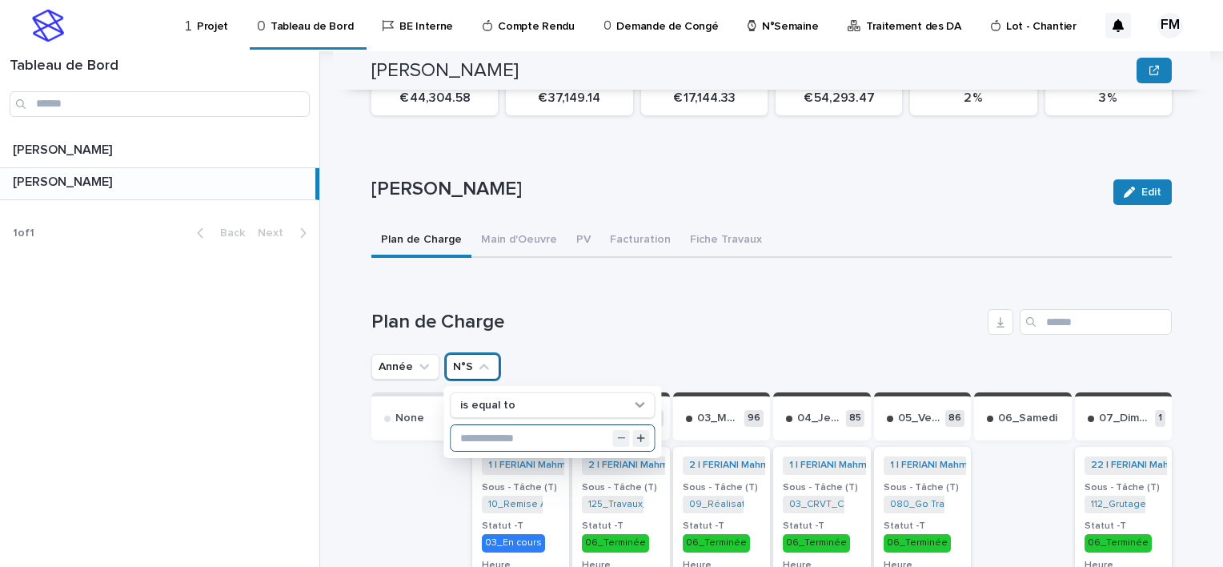
drag, startPoint x: 477, startPoint y: 422, endPoint x: 499, endPoint y: 423, distance: 21.6
click at [477, 425] on input "text" at bounding box center [552, 438] width 203 height 26
type input "**"
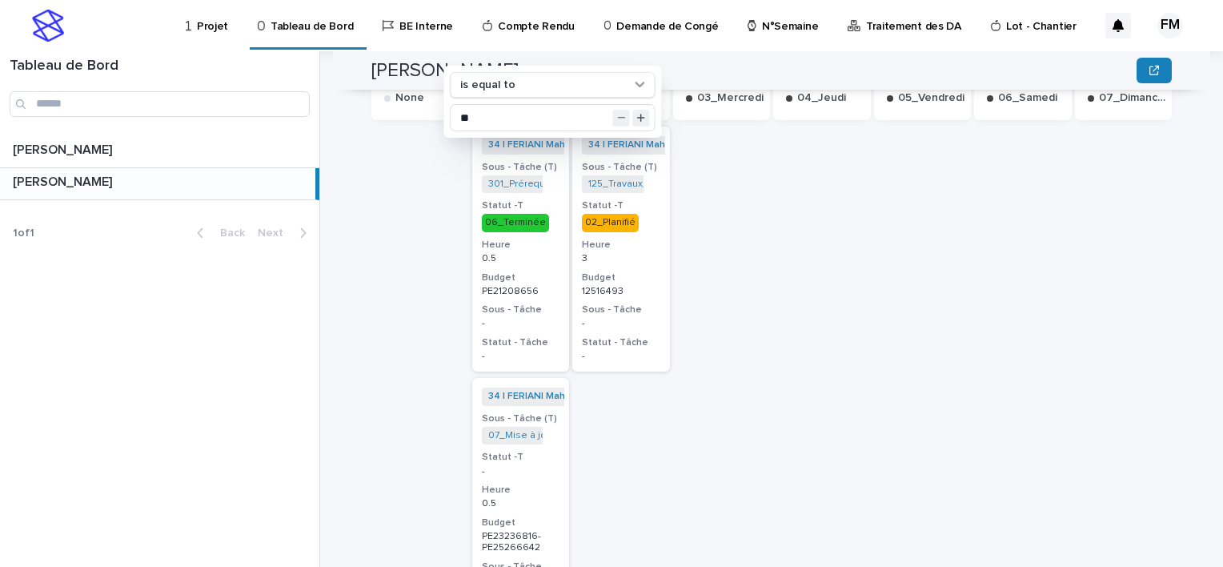
click at [773, 371] on div at bounding box center [822, 544] width 98 height 843
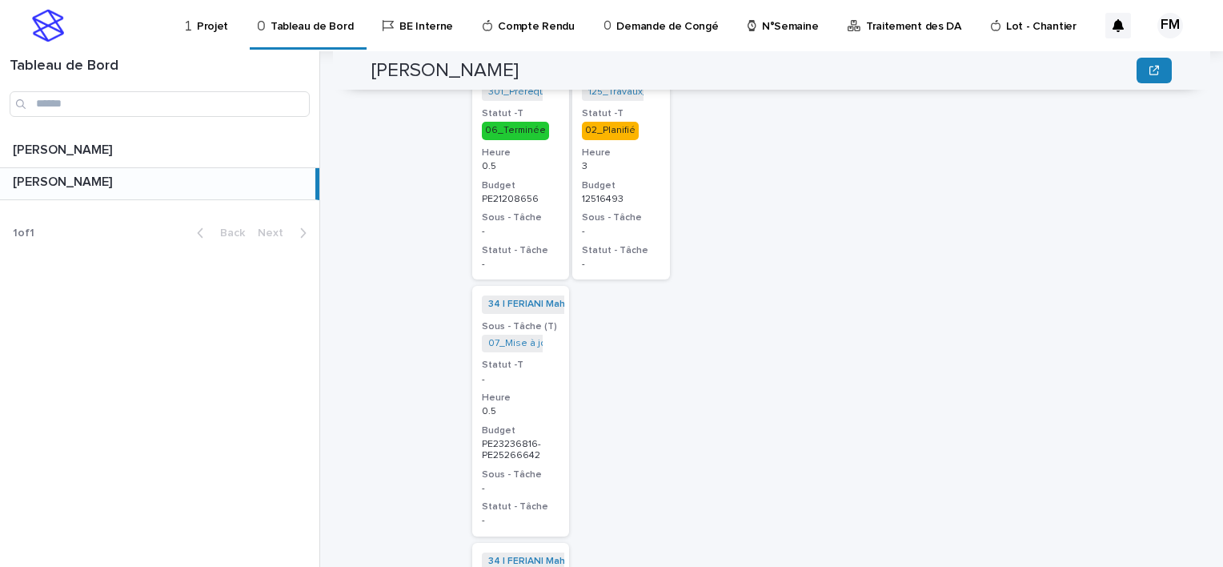
scroll to position [881, 0]
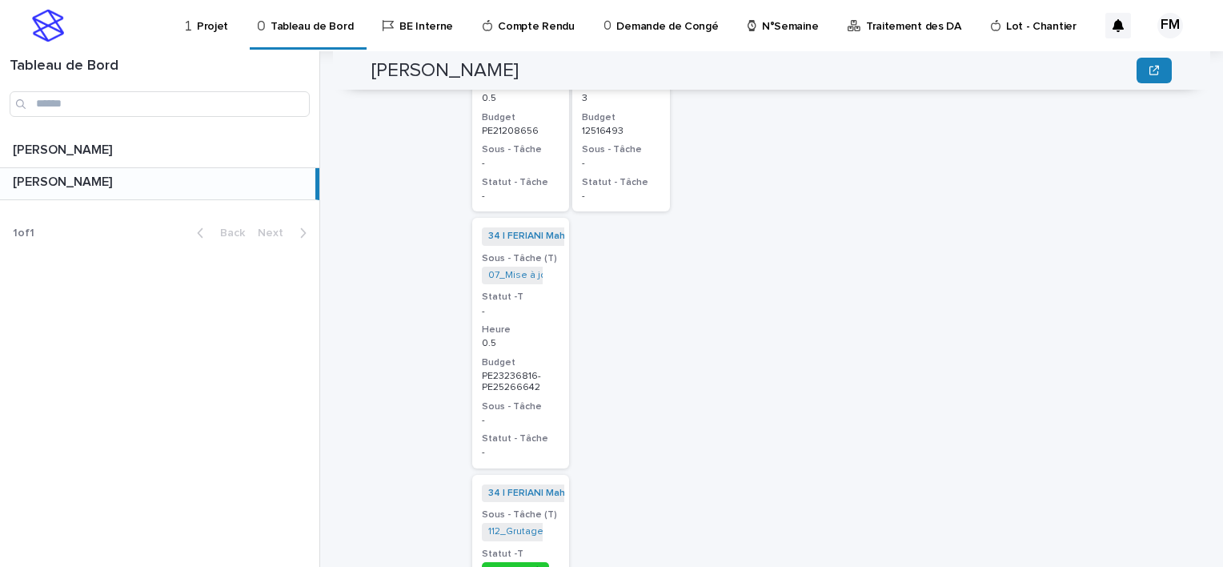
click at [534, 335] on div "0.5" at bounding box center [521, 342] width 78 height 14
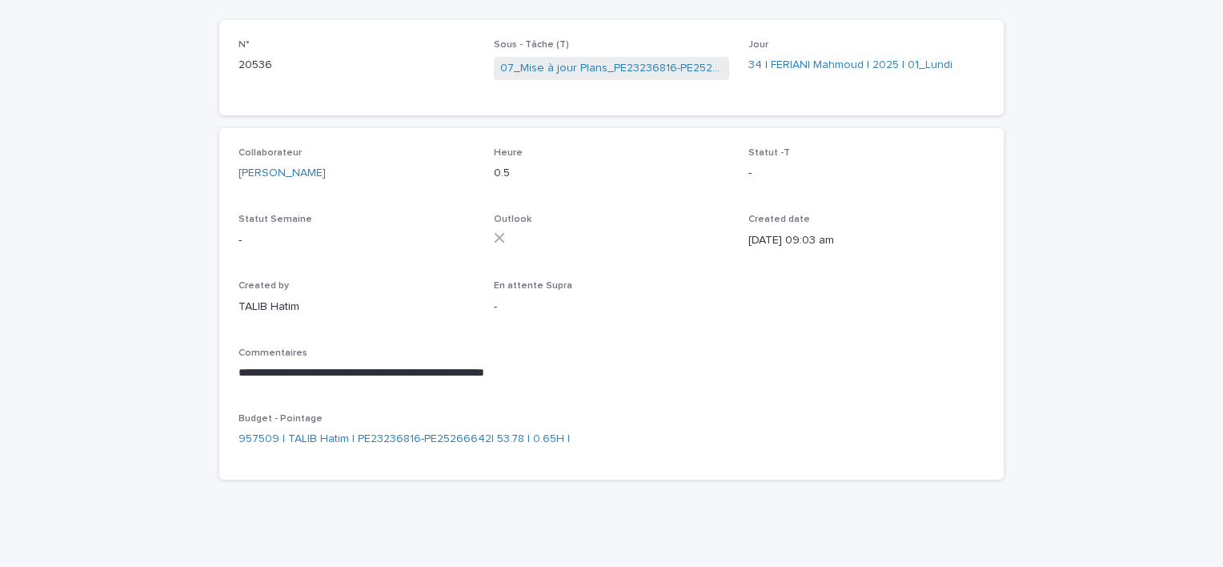
scroll to position [68, 0]
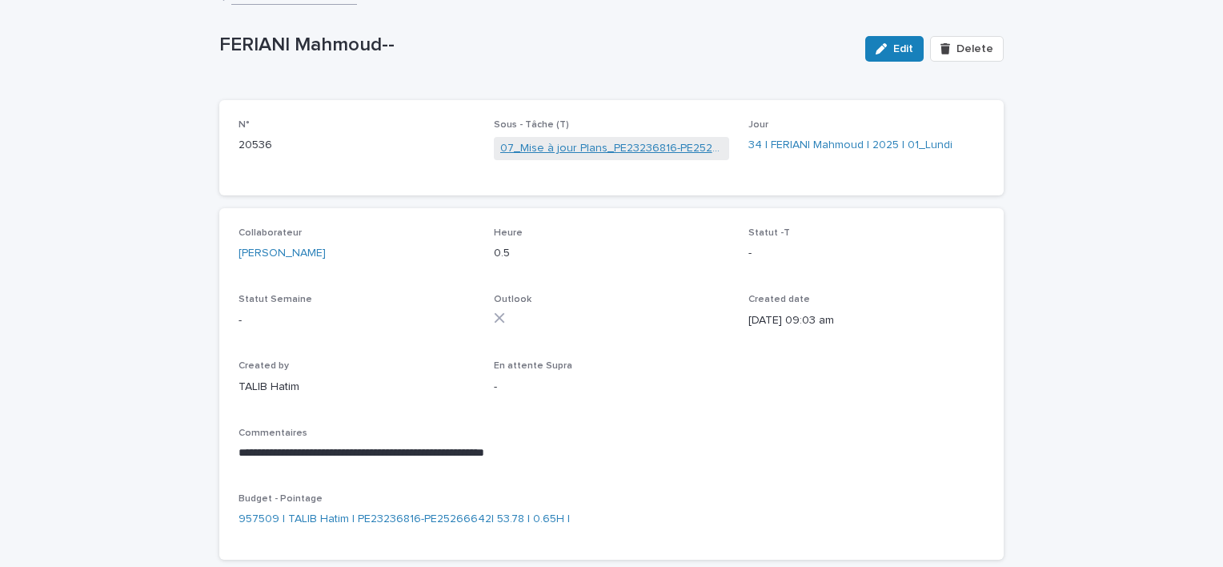
click at [600, 153] on link "07_Mise à jour Plans_PE23236816-PE25266642" at bounding box center [611, 148] width 223 height 17
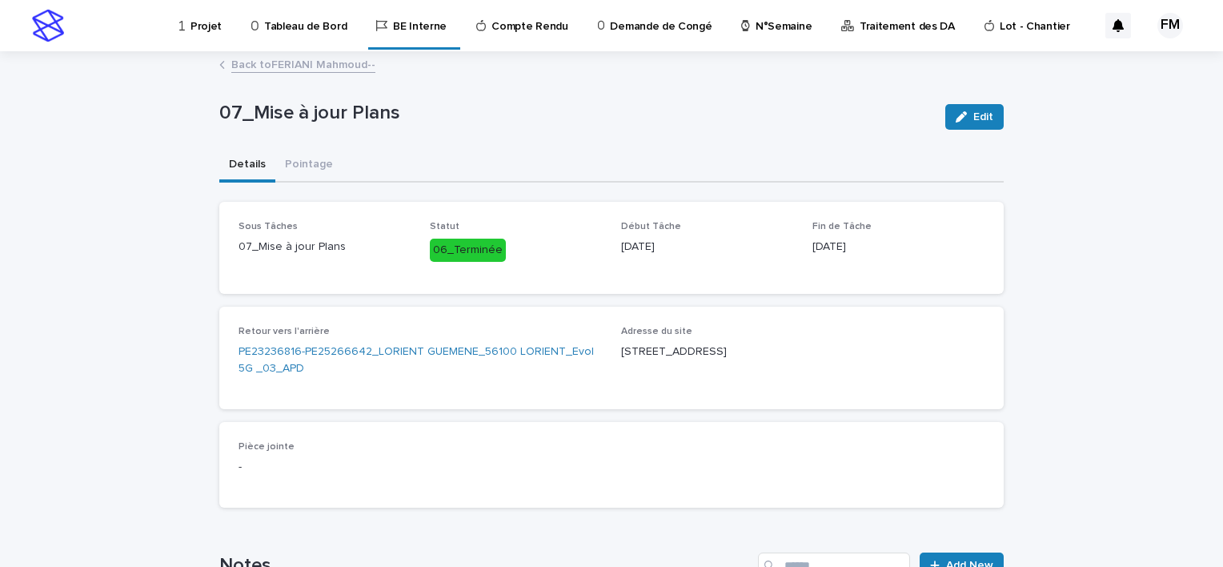
click at [452, 379] on div "Retour vers l'arrière PE23236816-PE25266642_LORIENT GUEMENE_56100 LORIENT_Evol …" at bounding box center [420, 358] width 363 height 64
click at [375, 352] on link "PE23236816-PE25266642_LORIENT GUEMENE_56100 LORIENT_Evol 5G _03_APD" at bounding box center [420, 360] width 363 height 34
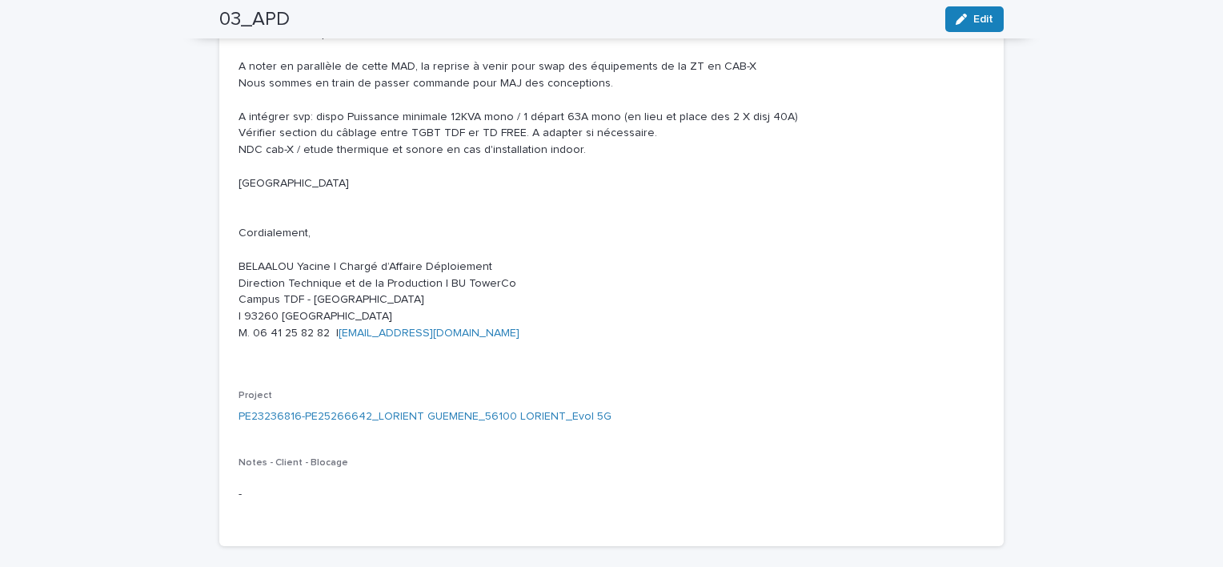
scroll to position [400, 0]
click at [346, 423] on div "Project PE23236816-PE25266642_LORIENT GUEMENE_56100 LORIENT_Evol 5G" at bounding box center [612, 415] width 746 height 47
click at [347, 427] on div "Project PE23236816-PE25266642_LORIENT GUEMENE_56100 LORIENT_Evol 5G" at bounding box center [612, 415] width 746 height 47
click at [327, 427] on link "PE23236816-PE25266642_LORIENT GUEMENE_56100 LORIENT_Evol 5G" at bounding box center [425, 419] width 373 height 17
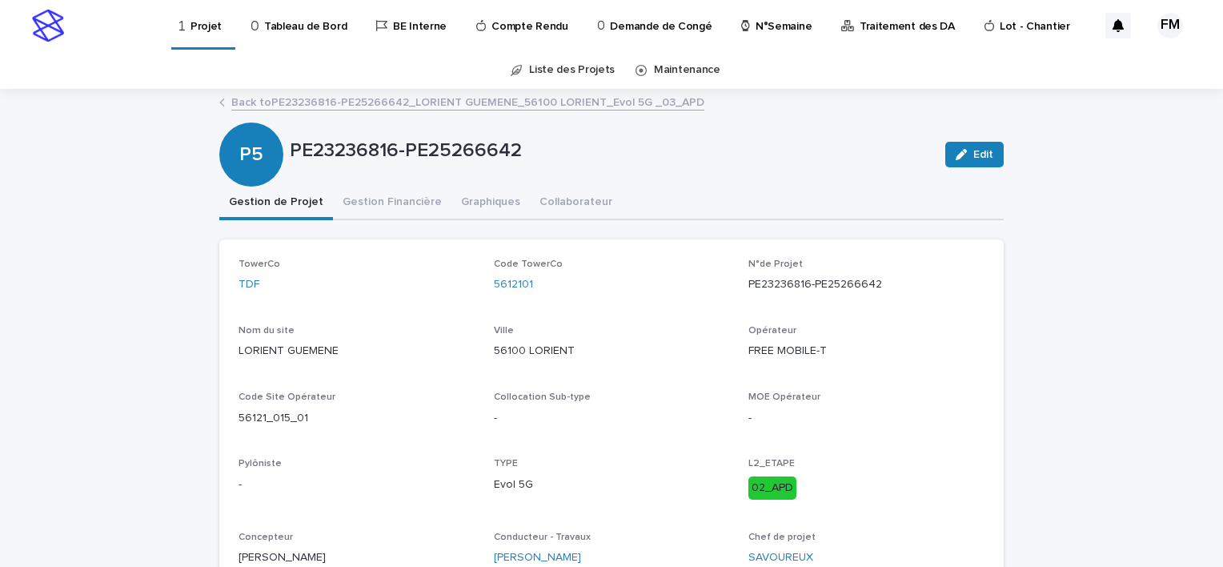
click at [371, 110] on div "Back to PE23236816-PE25266642_LORIENT GUEMENE_56100 LORIENT_Evol 5G _03_APD" at bounding box center [611, 103] width 801 height 22
click at [364, 101] on link "Back to PE23236816-PE25266642_LORIENT GUEMENE_56100 LORIENT_Evol 5G _03_APD" at bounding box center [467, 101] width 473 height 18
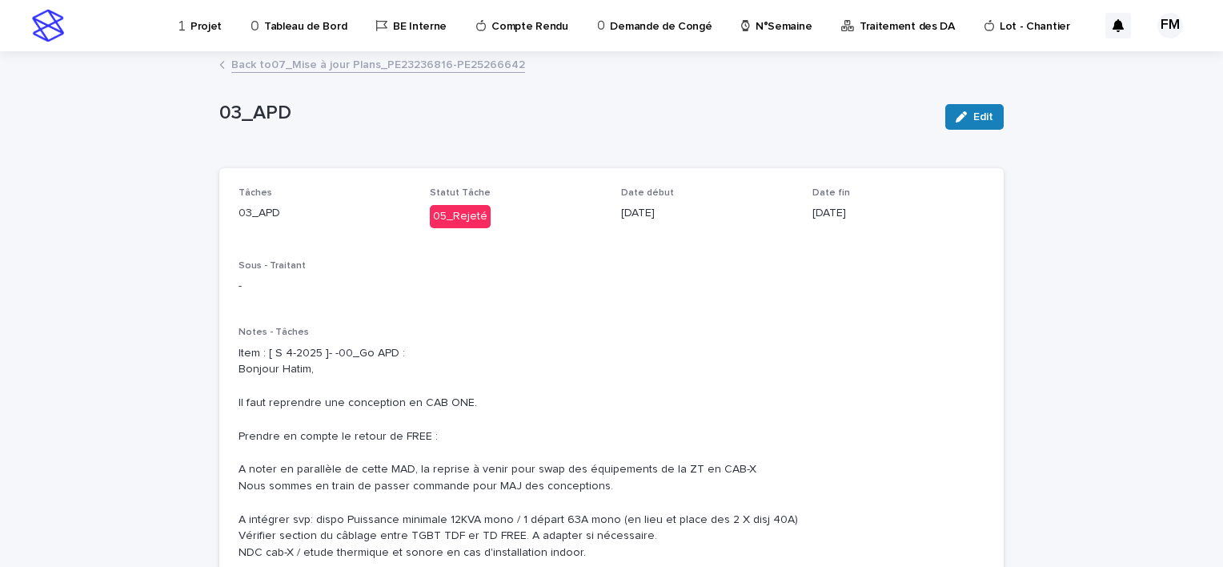
click at [301, 67] on link "Back to 07_Mise à jour Plans_PE23236816-PE25266642" at bounding box center [378, 63] width 294 height 18
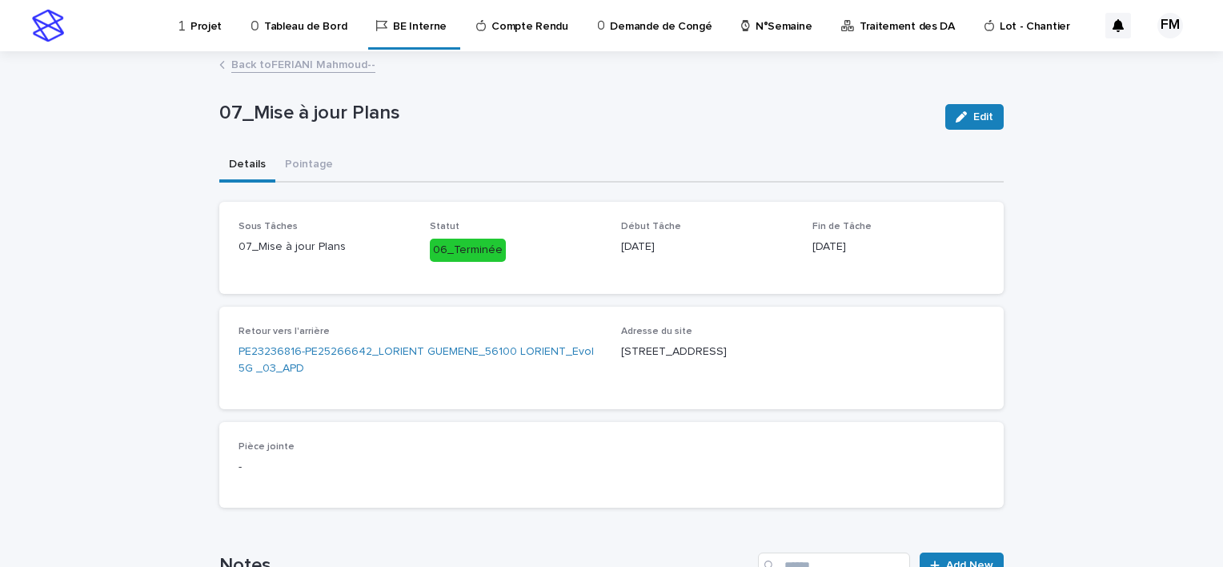
click at [290, 63] on link "Back to [PERSON_NAME]--" at bounding box center [303, 63] width 144 height 18
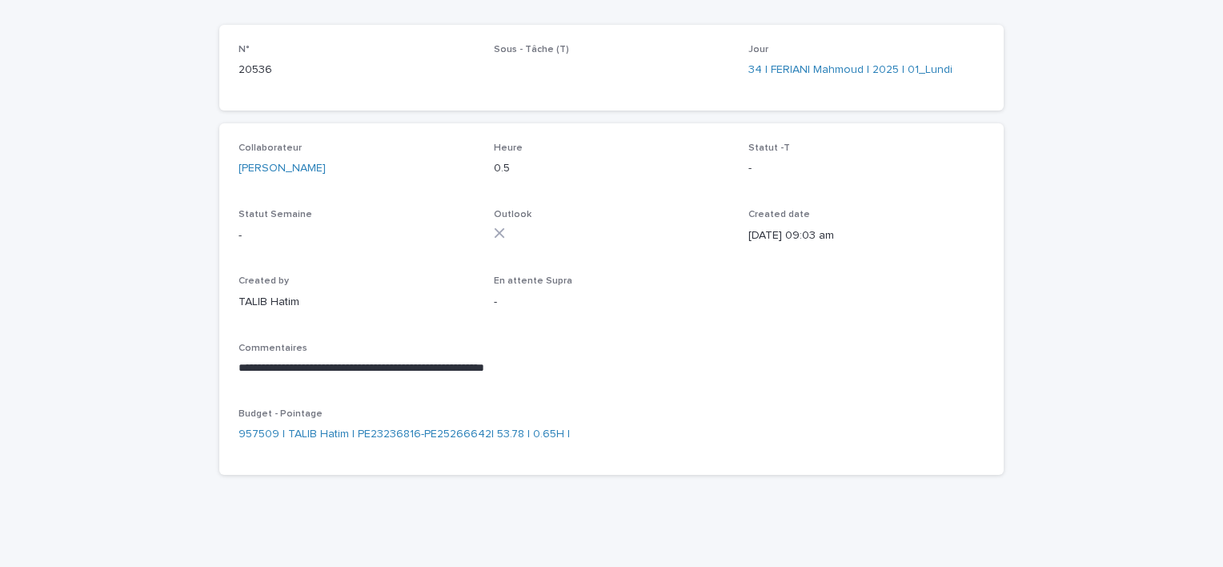
scroll to position [148, 0]
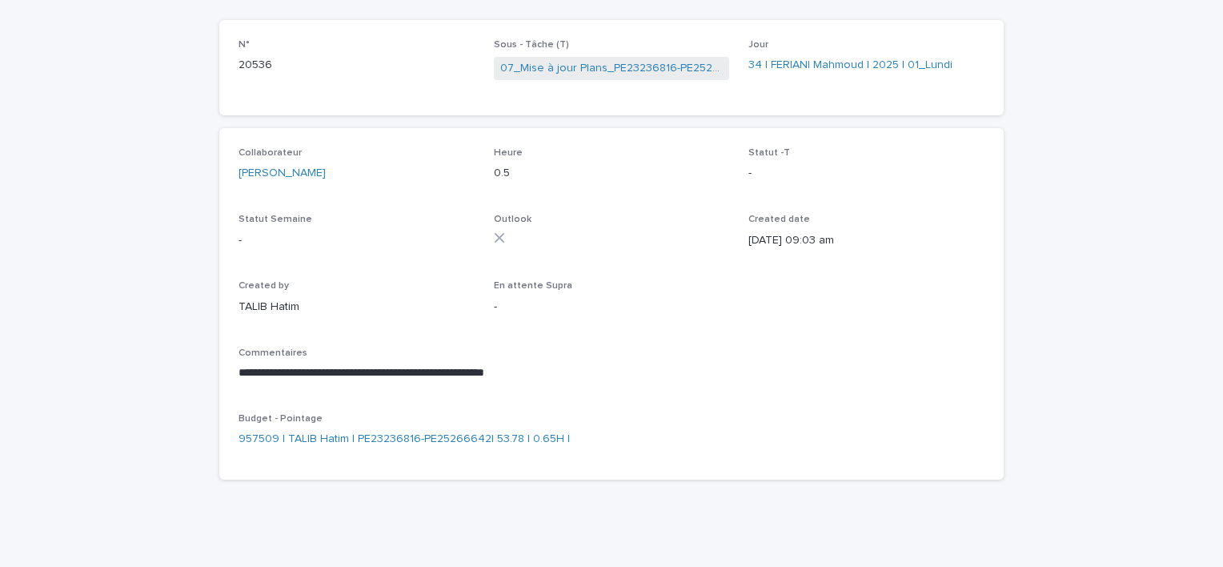
click at [146, 213] on div "**********" at bounding box center [611, 239] width 1223 height 668
click at [133, 279] on div "**********" at bounding box center [611, 239] width 1223 height 668
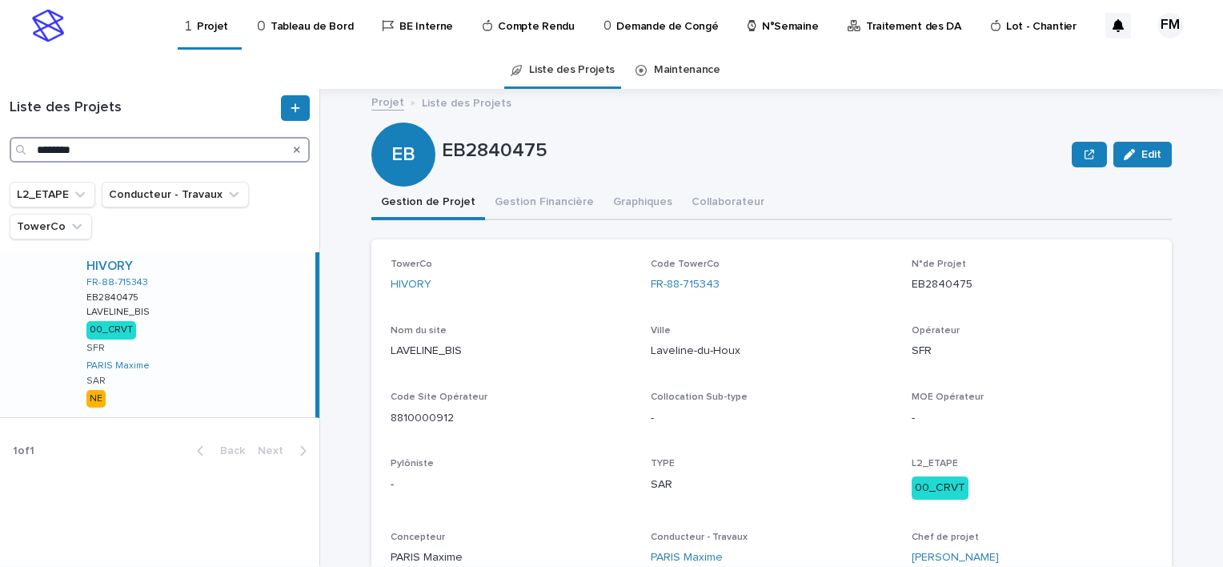
click at [119, 142] on input "********" at bounding box center [160, 150] width 300 height 26
click at [119, 143] on input "********" at bounding box center [160, 150] width 300 height 26
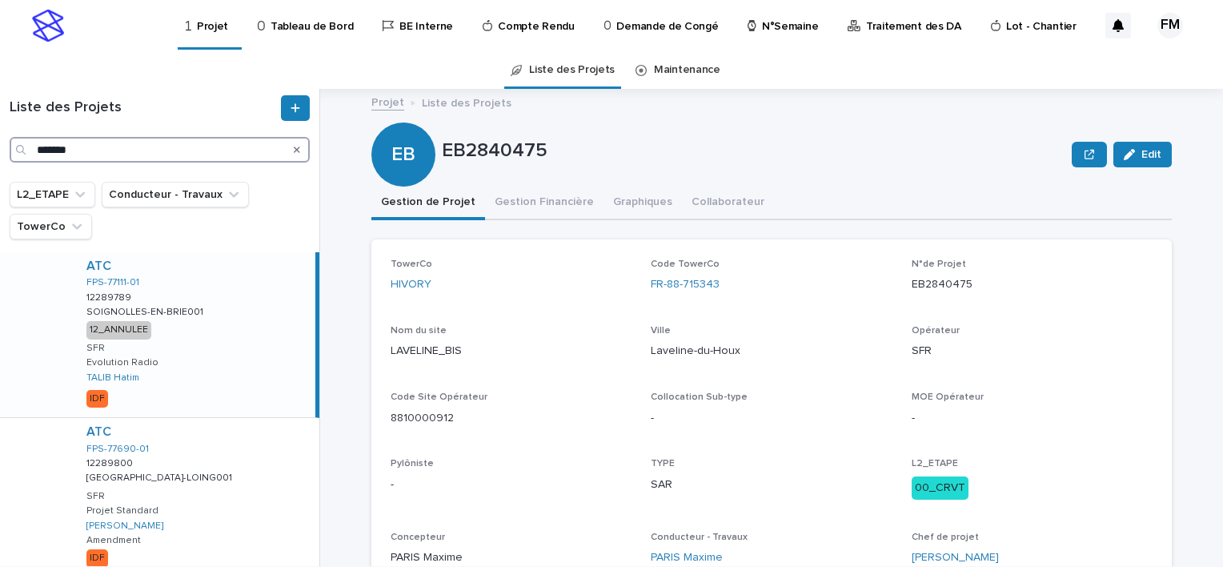
type input "*******"
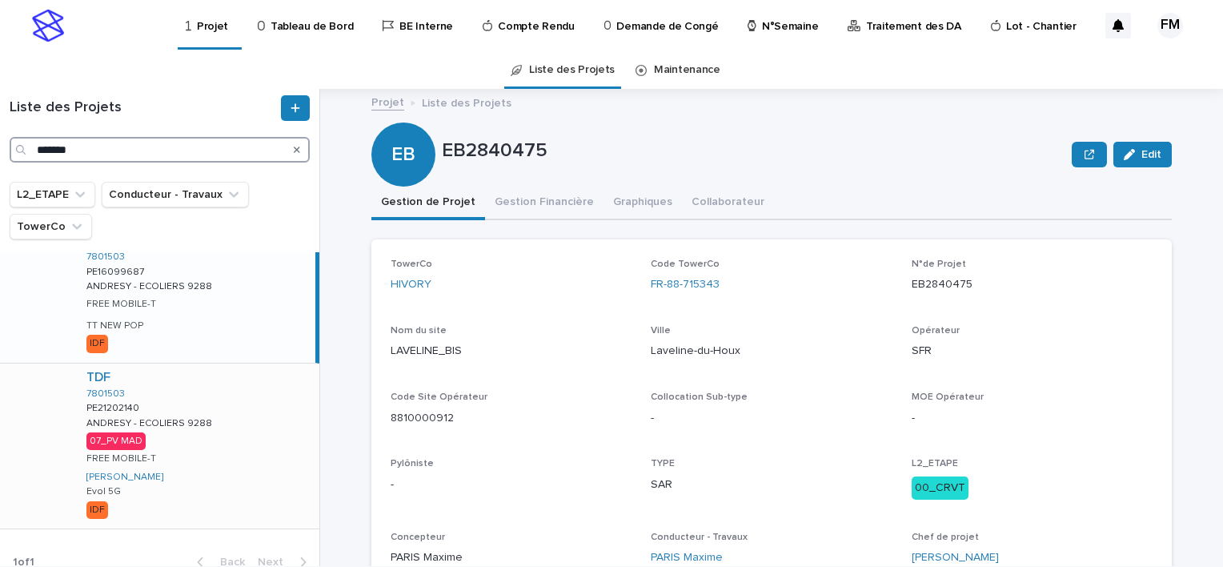
scroll to position [40, 0]
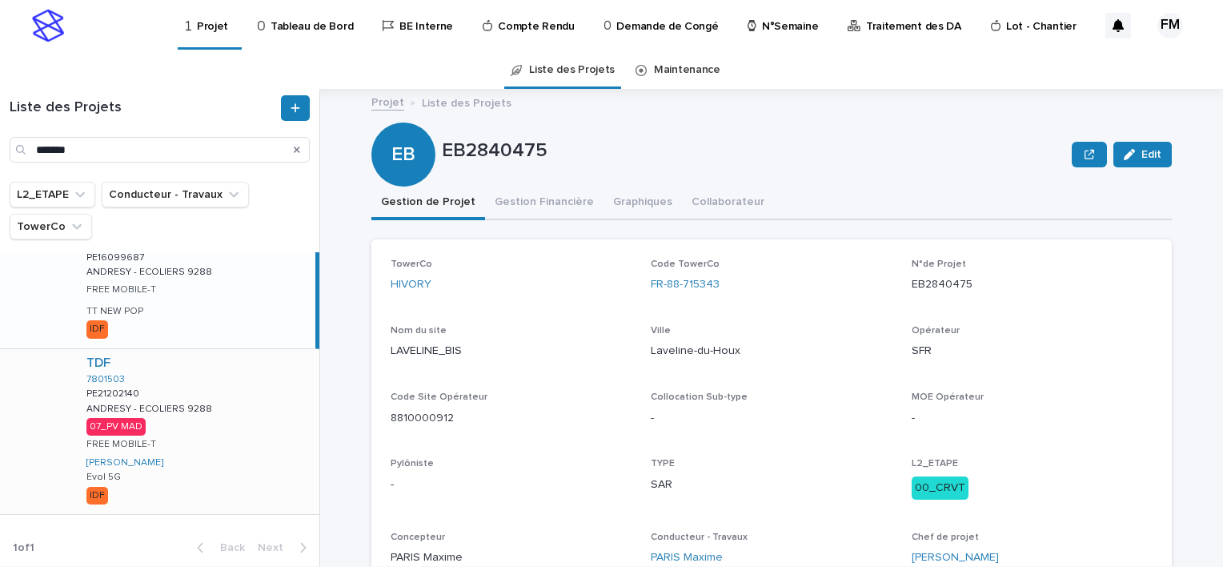
click at [256, 446] on div "TDF 7801503 PE21202140 PE21202140 ANDRESY - ECOLIERS 9288 ANDRESY - ECOLIERS 92…" at bounding box center [197, 431] width 246 height 165
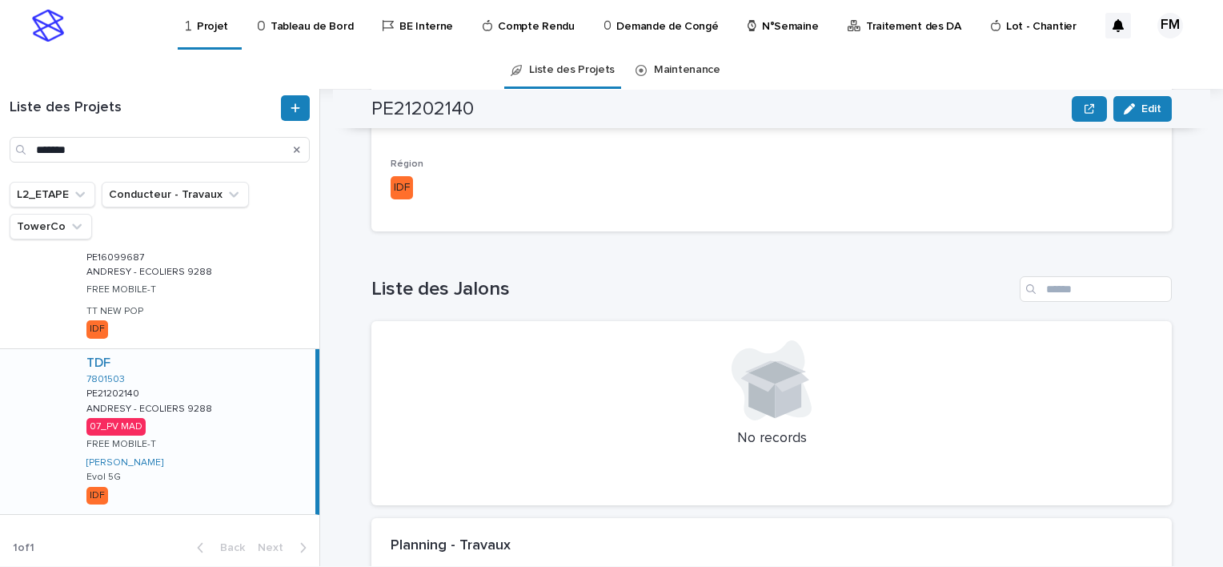
drag, startPoint x: 445, startPoint y: 180, endPoint x: 447, endPoint y: 201, distance: 20.9
click at [445, 179] on p "IDF" at bounding box center [576, 187] width 371 height 23
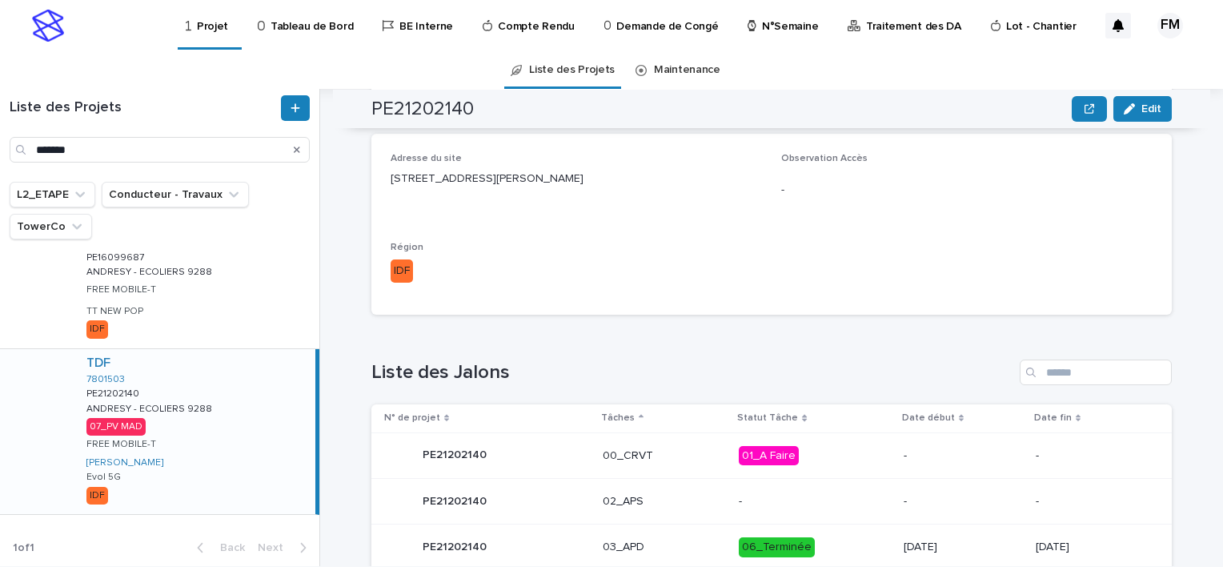
scroll to position [391, 0]
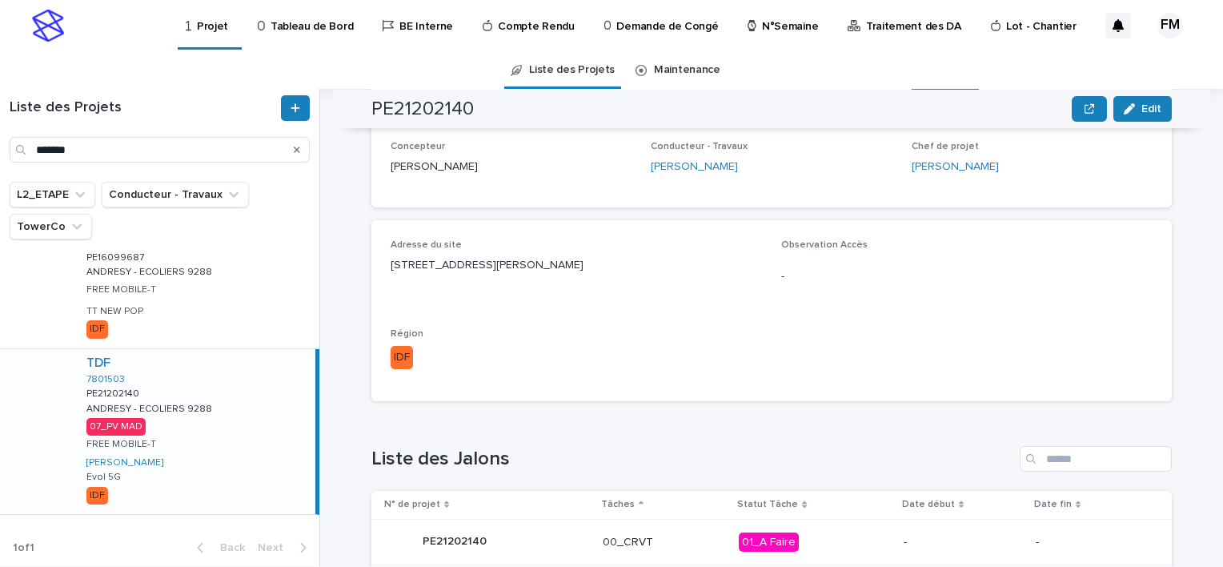
click at [495, 260] on p "[STREET_ADDRESS][PERSON_NAME]" at bounding box center [576, 265] width 371 height 17
copy p "[STREET_ADDRESS][PERSON_NAME]"
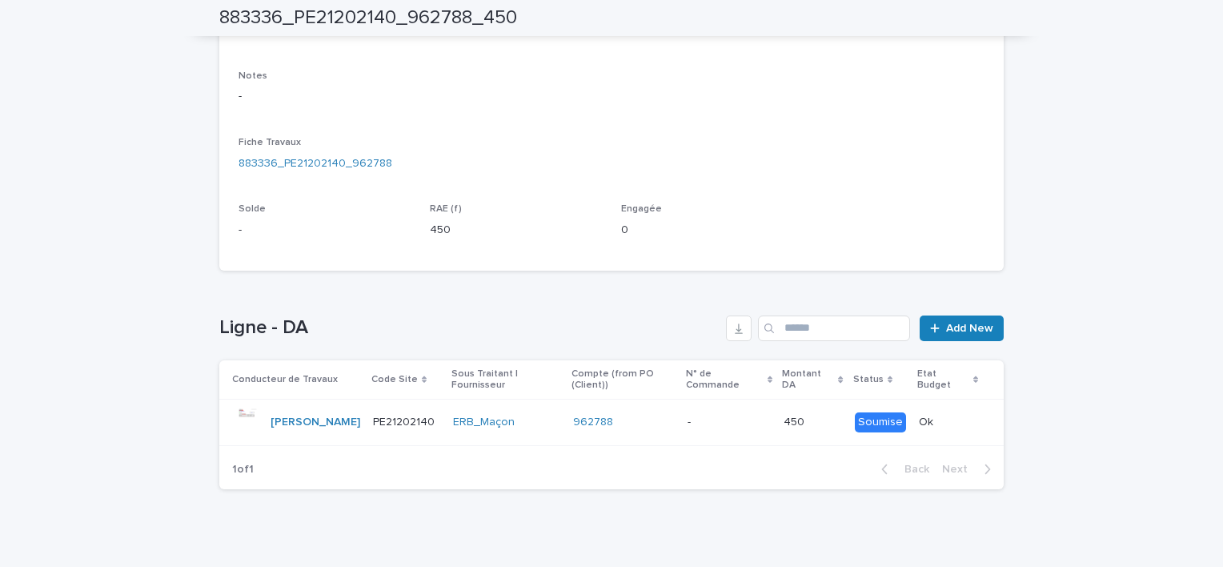
scroll to position [415, 0]
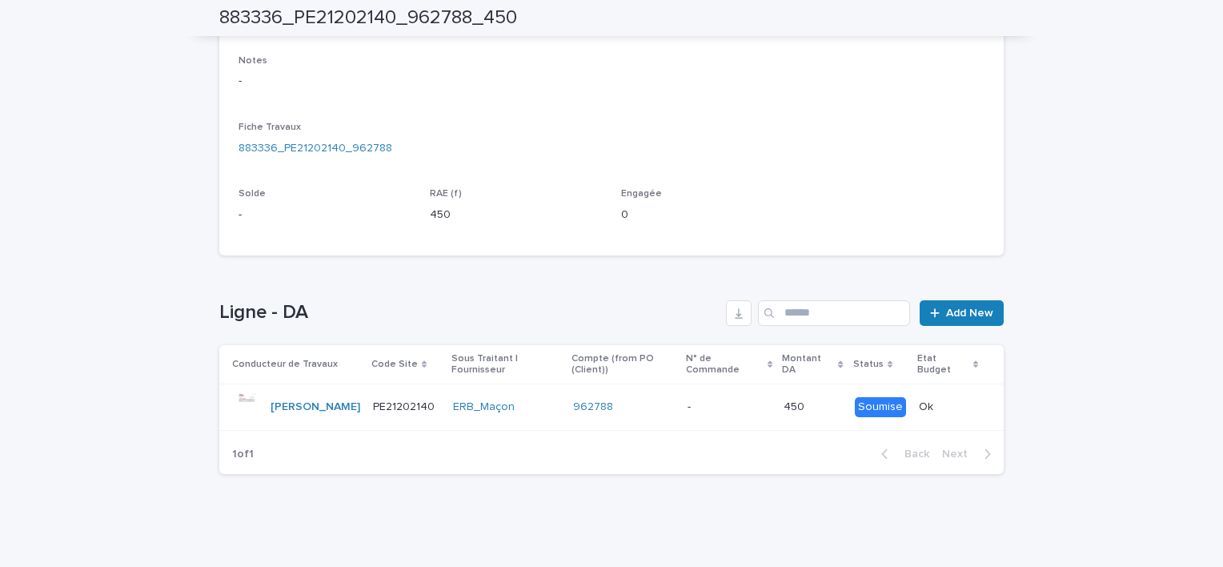
drag, startPoint x: 815, startPoint y: 525, endPoint x: 808, endPoint y: 514, distance: 13.3
click at [814, 525] on div "Loading... Saving… Loading... Saving… 883336_PE21202140_962788_450 883336_PE212…" at bounding box center [611, 85] width 801 height 884
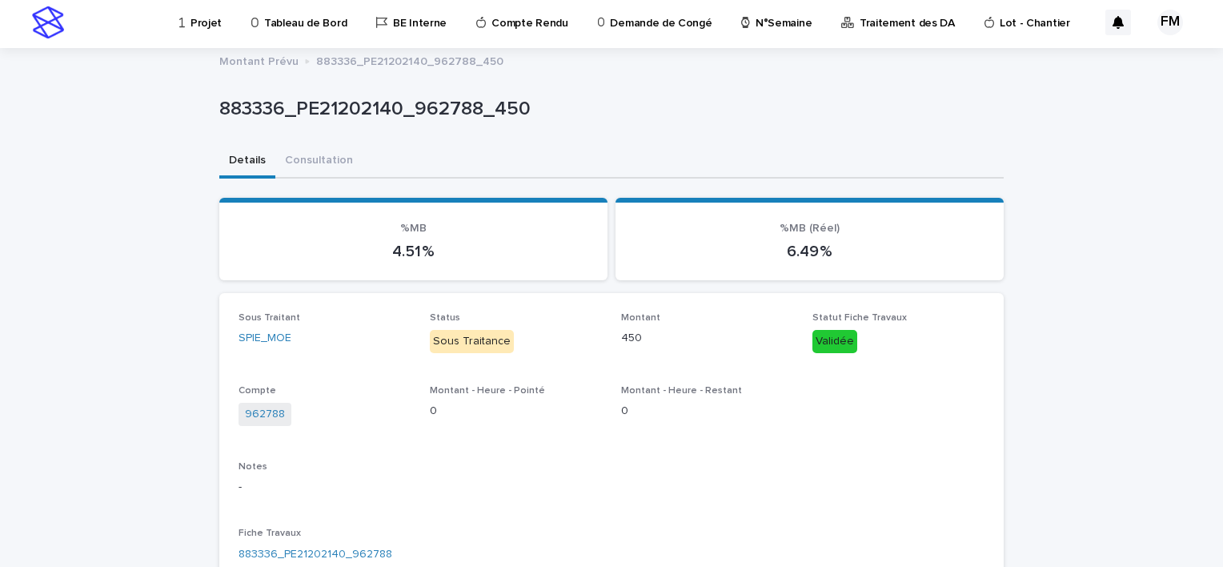
scroll to position [0, 0]
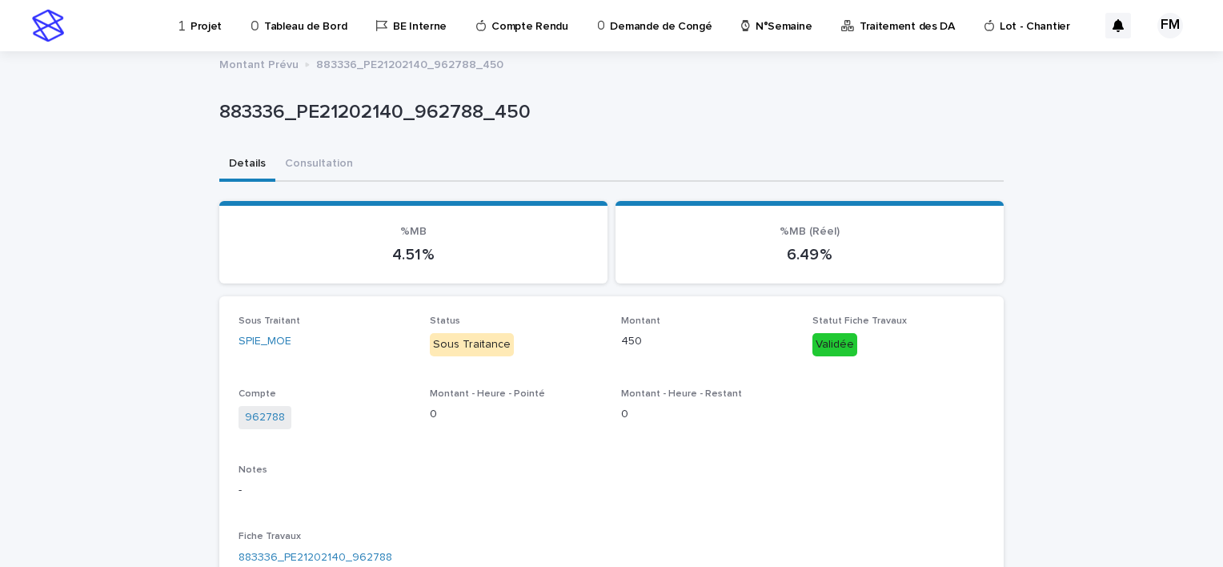
click at [868, 17] on p "Traitement des DA" at bounding box center [907, 17] width 95 height 34
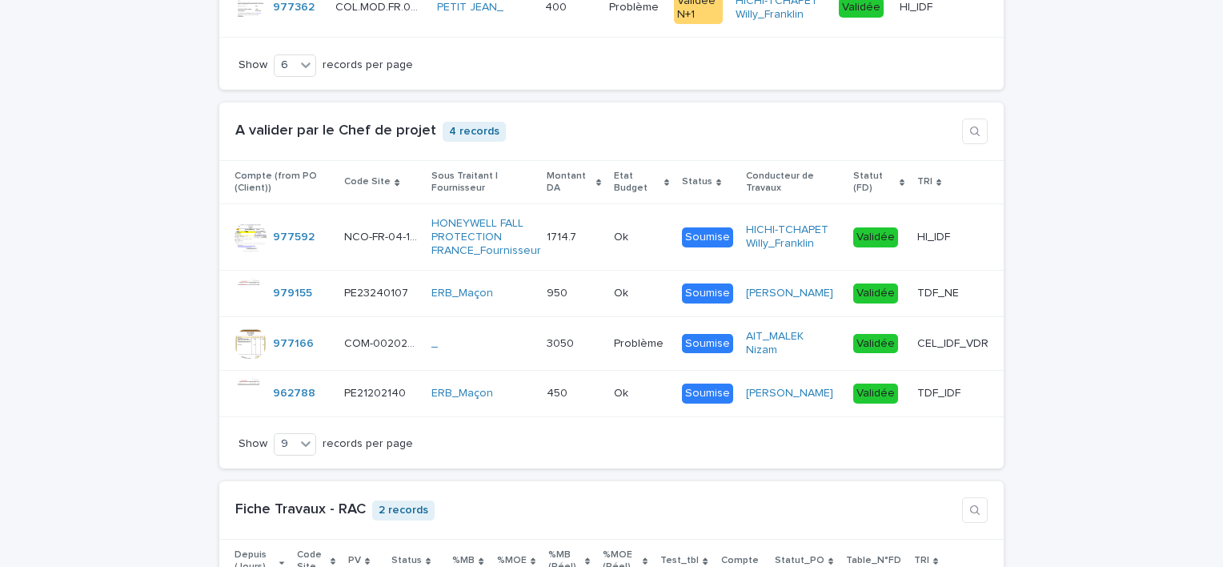
scroll to position [1921, 0]
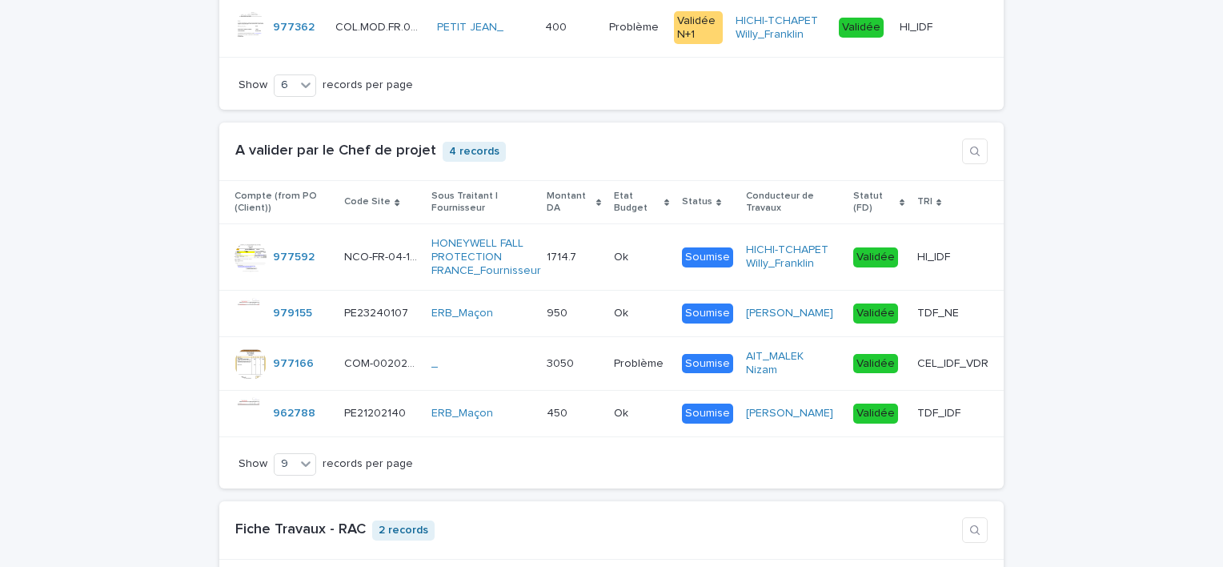
click at [1095, 195] on div "Loading... Saving… Loading... Saving… Loading... Saving… Loading... Saving… Loa…" at bounding box center [611, 229] width 1223 height 4048
click at [596, 327] on div "950 950" at bounding box center [574, 313] width 54 height 26
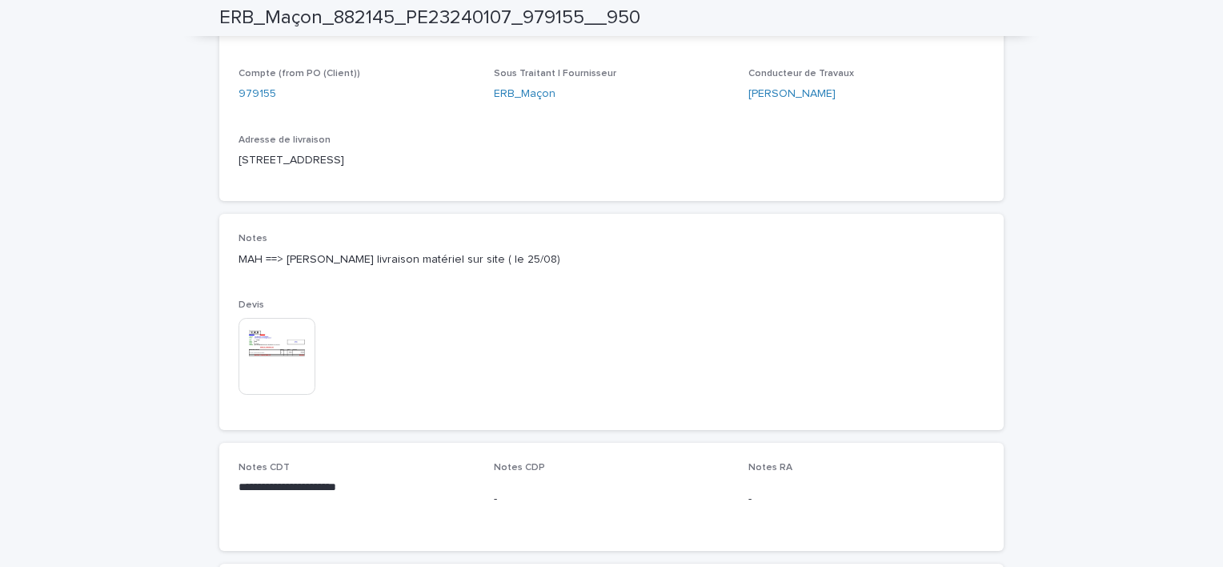
scroll to position [720, 0]
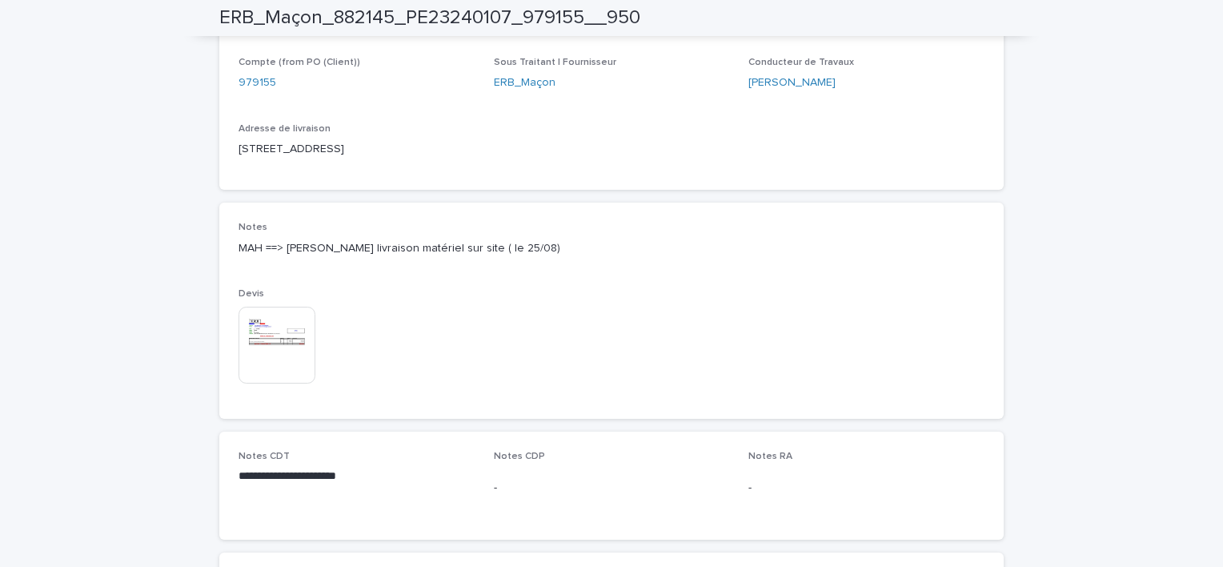
click at [291, 359] on img at bounding box center [277, 345] width 77 height 77
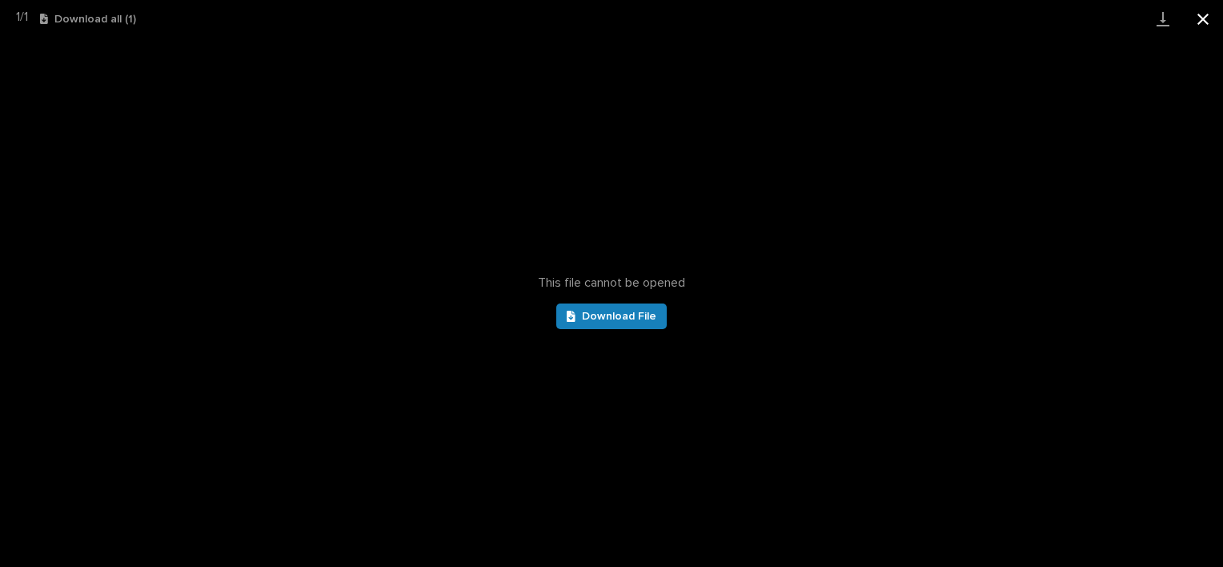
click at [1194, 26] on button "Close gallery" at bounding box center [1203, 19] width 40 height 38
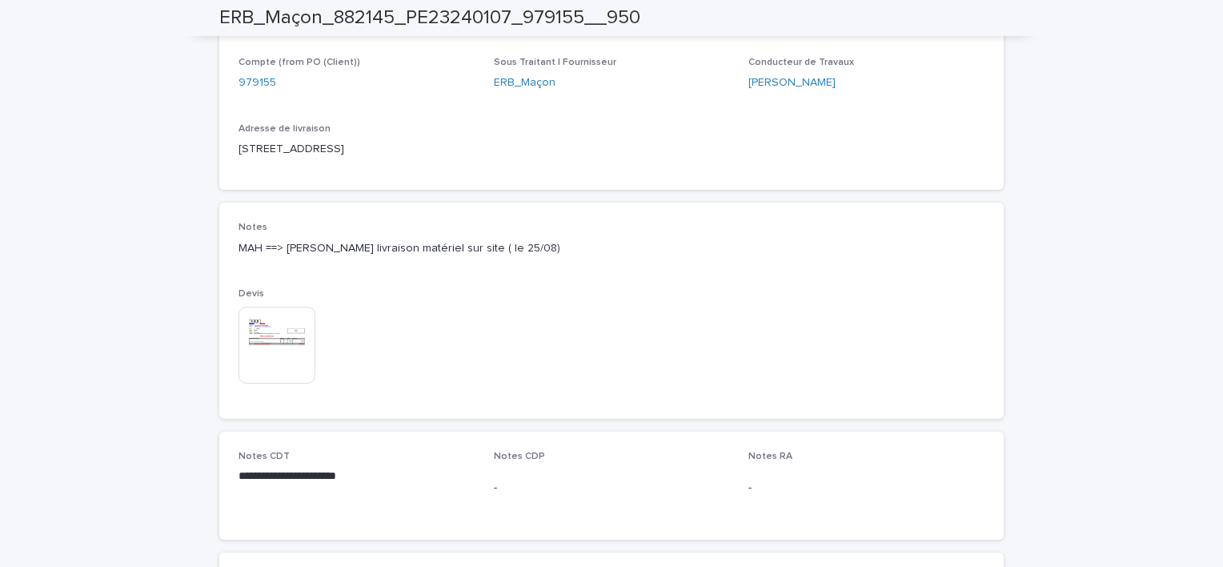
click at [269, 335] on img at bounding box center [277, 345] width 77 height 77
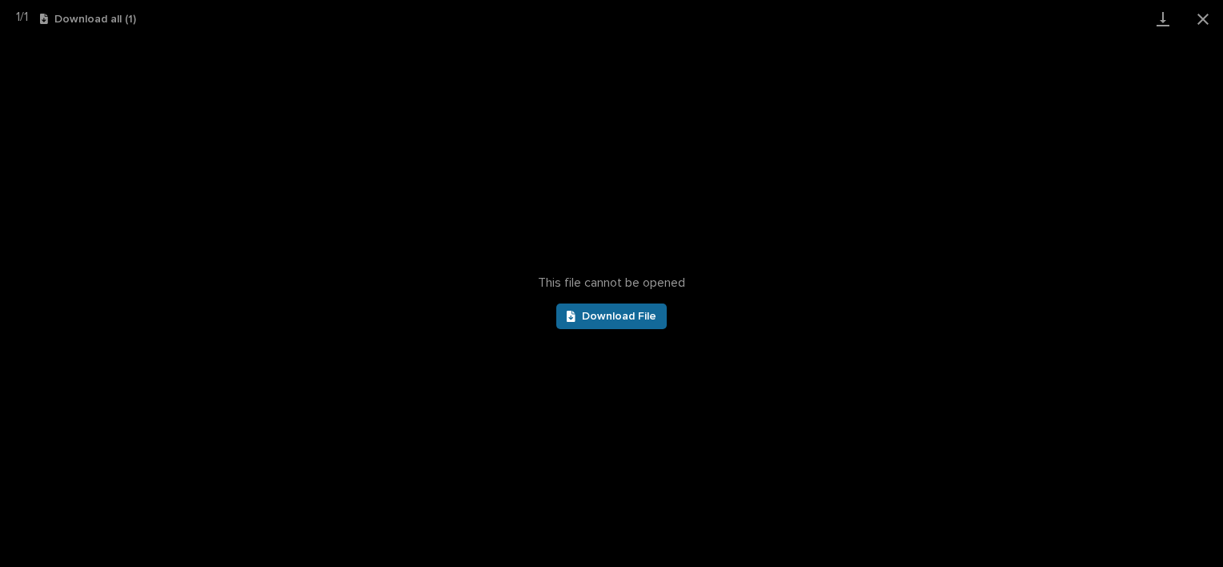
click at [593, 317] on span "Download File" at bounding box center [619, 316] width 74 height 11
